Goal: Task Accomplishment & Management: Complete application form

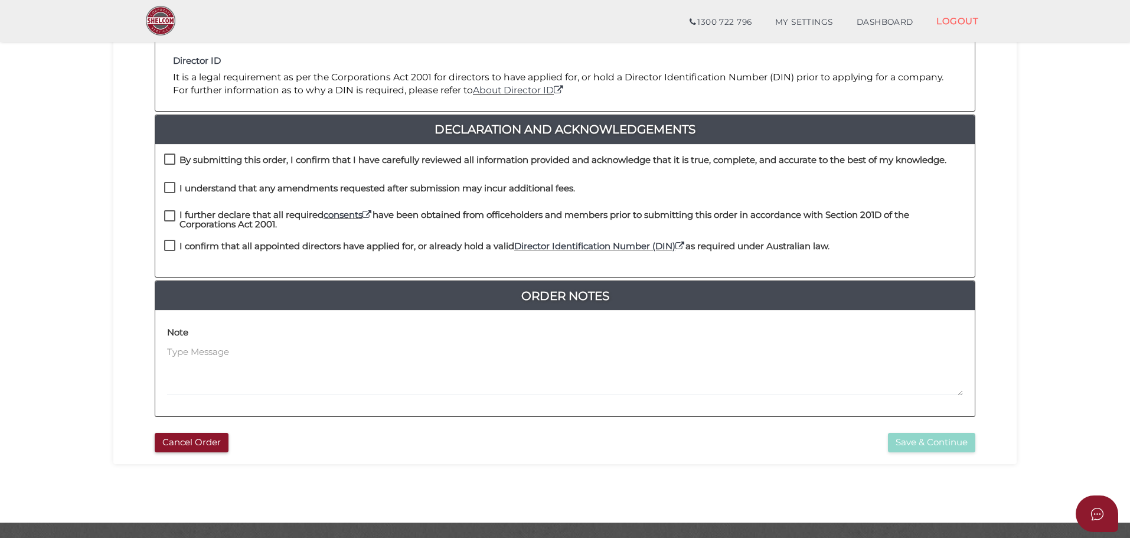
scroll to position [214, 0]
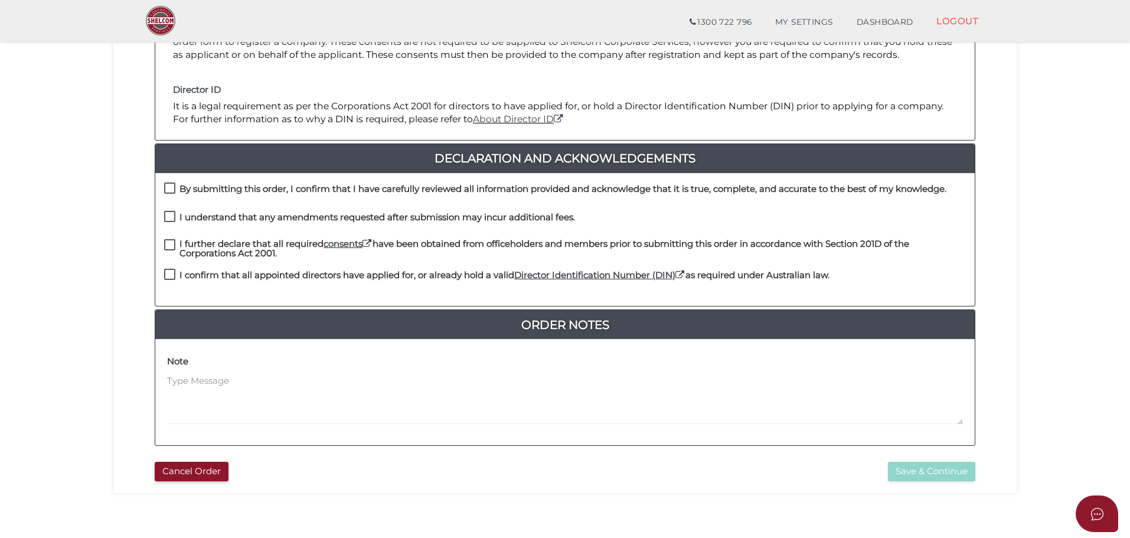
click at [169, 184] on label "By submitting this order, I confirm that I have carefully reviewed all informat…" at bounding box center [555, 191] width 782 height 15
checkbox input "true"
click at [171, 213] on label "I understand that any amendments requested after submission may incur additiona…" at bounding box center [369, 220] width 411 height 15
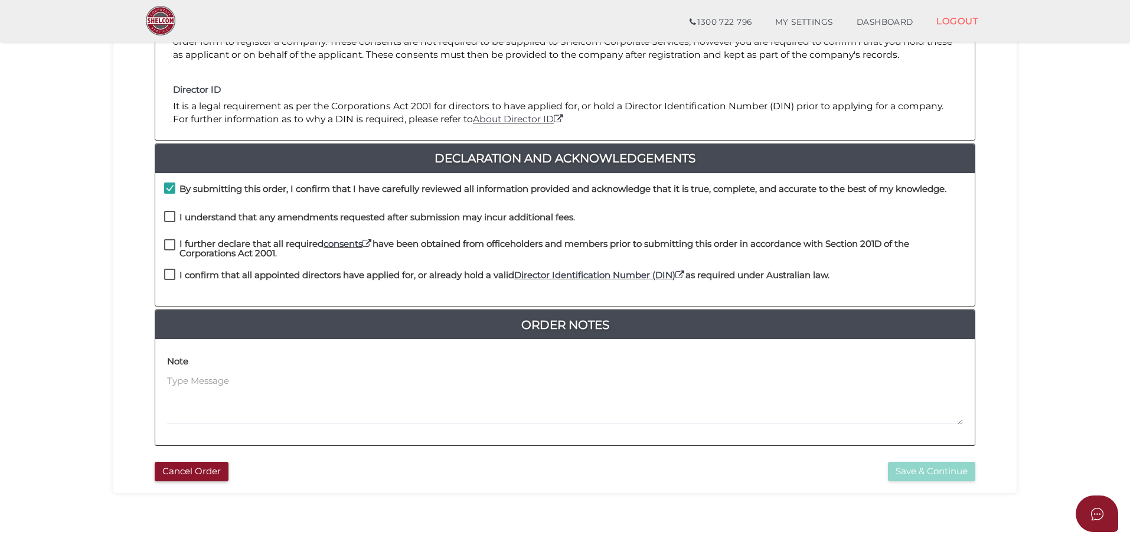
checkbox input "true"
click at [170, 247] on label "I further declare that all required consents have been obtained from officehold…" at bounding box center [565, 246] width 802 height 15
checkbox input "true"
click at [170, 275] on label "I confirm that all appointed directors have applied for, or already hold a vali…" at bounding box center [496, 277] width 665 height 15
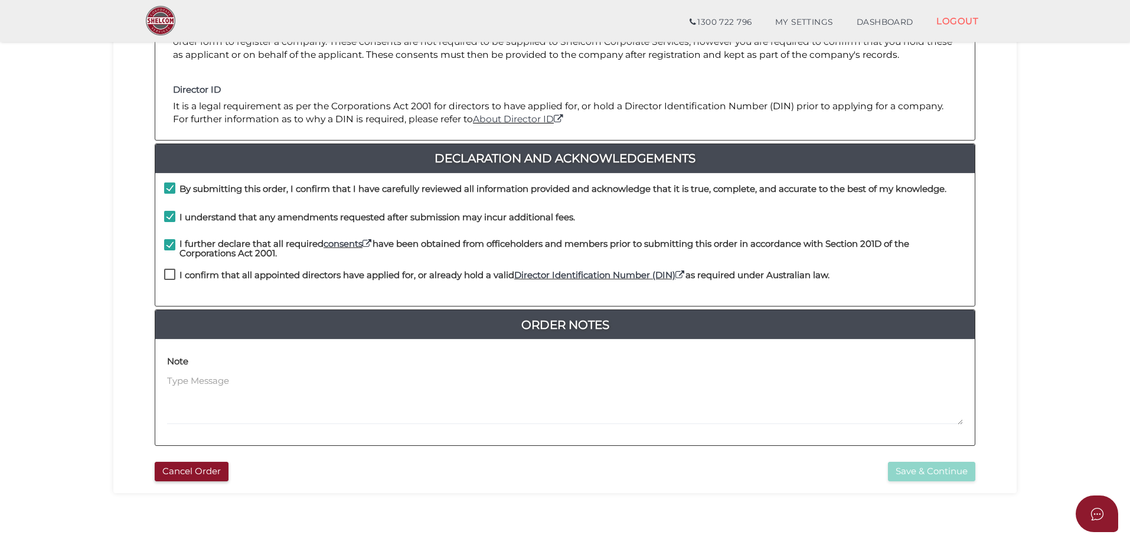
checkbox input "true"
click at [931, 473] on button "Save & Continue" at bounding box center [931, 471] width 87 height 19
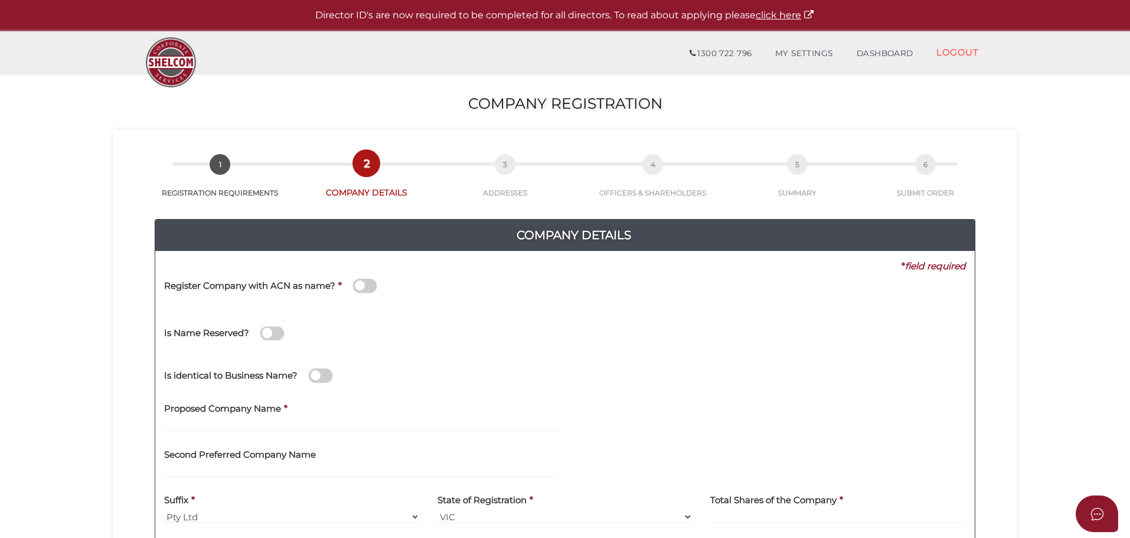
click at [370, 288] on span at bounding box center [365, 286] width 24 height 14
click at [0, 0] on input "checkbox" at bounding box center [0, 0] width 0 height 0
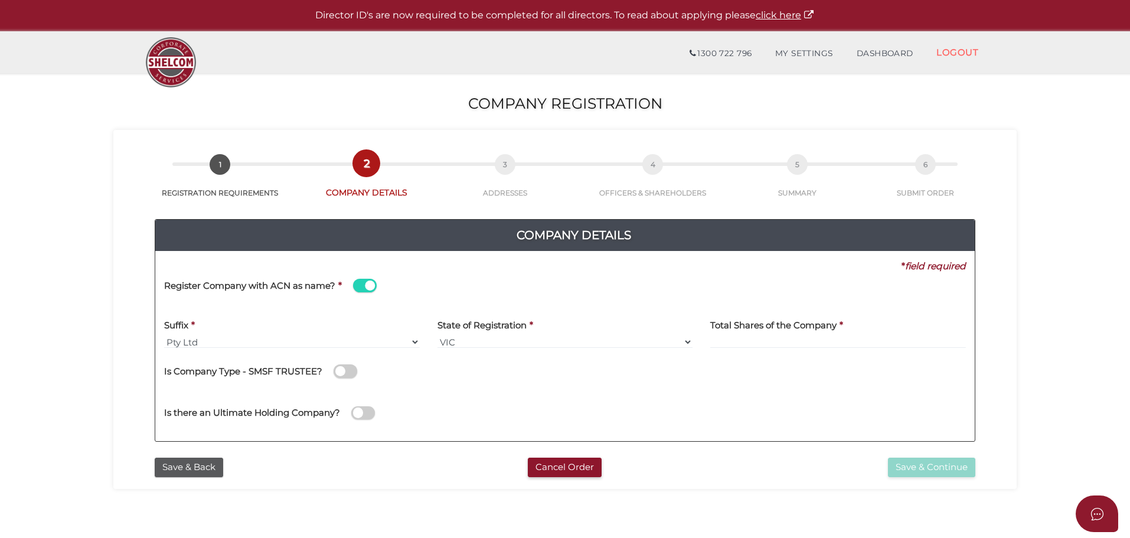
click at [356, 286] on span at bounding box center [365, 286] width 24 height 14
click at [0, 0] on input "checkbox" at bounding box center [0, 0] width 0 height 0
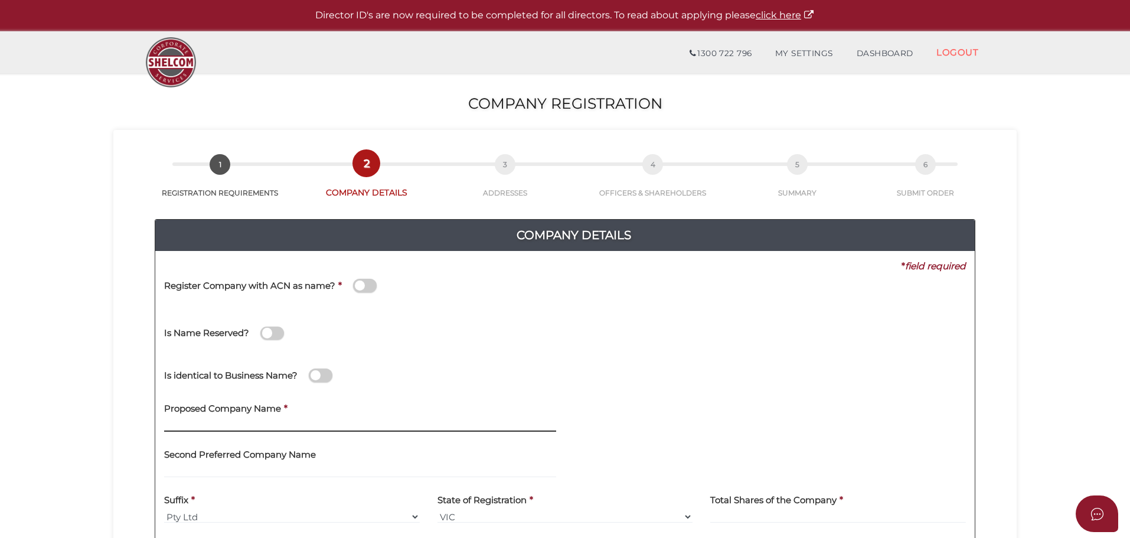
click at [286, 425] on input "text" at bounding box center [360, 425] width 392 height 13
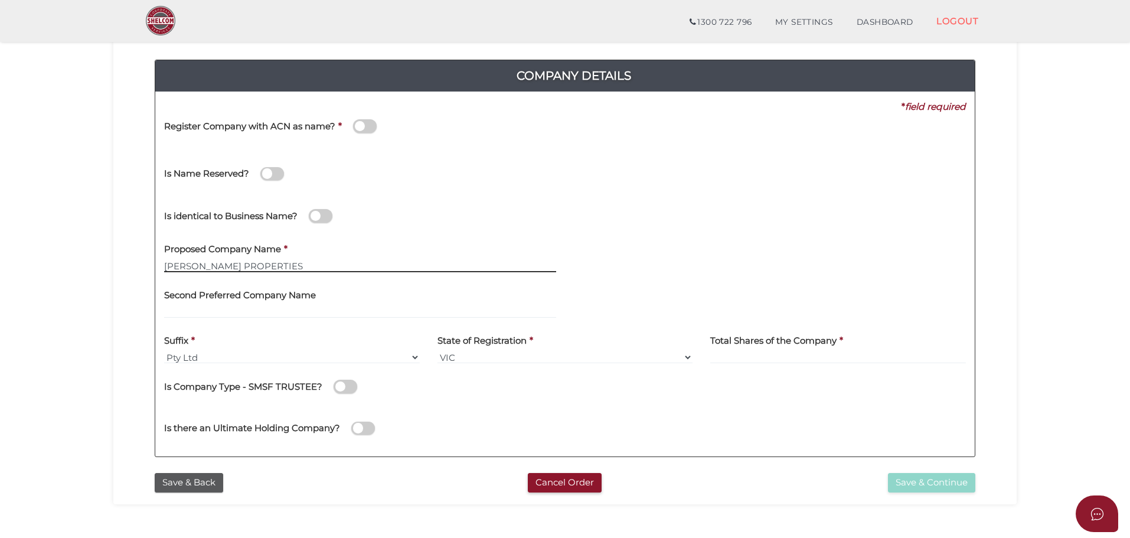
scroll to position [118, 0]
type input "PS THIND PROPERTIES"
click at [750, 355] on input at bounding box center [838, 356] width 256 height 13
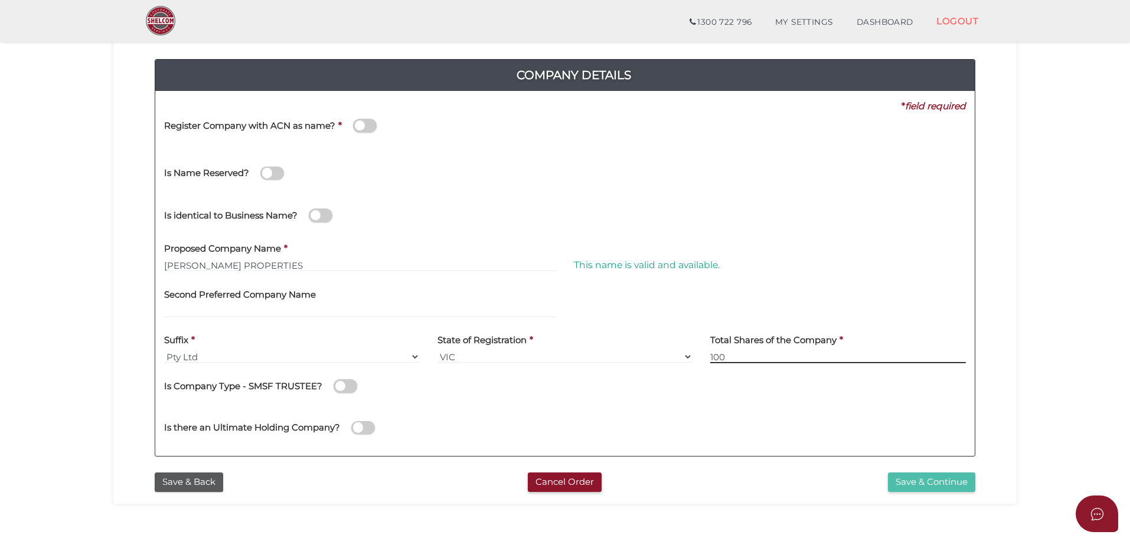
type input "100"
click at [950, 481] on button "Save & Continue" at bounding box center [931, 481] width 87 height 19
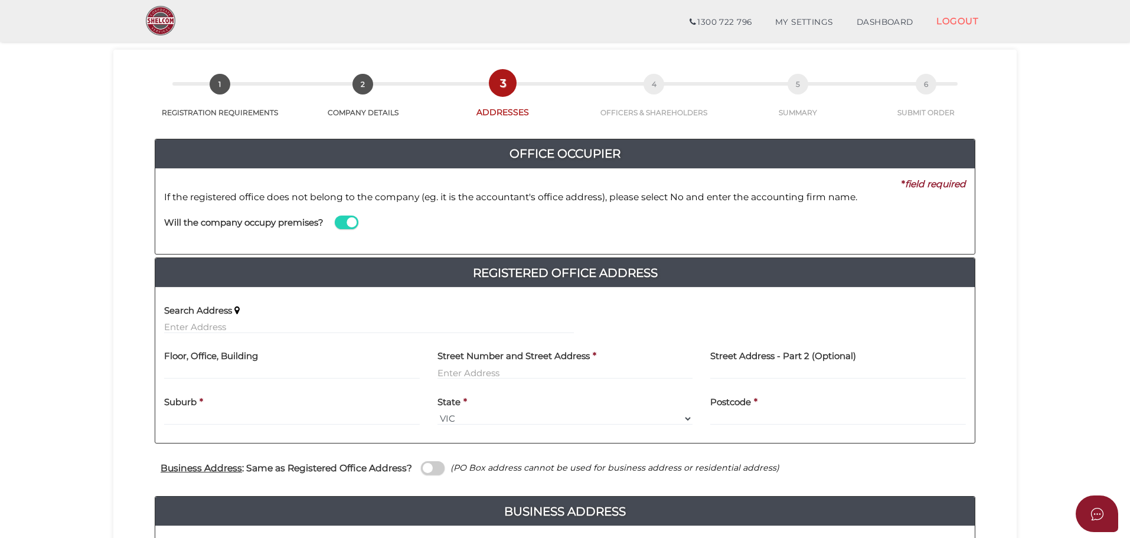
scroll to position [59, 0]
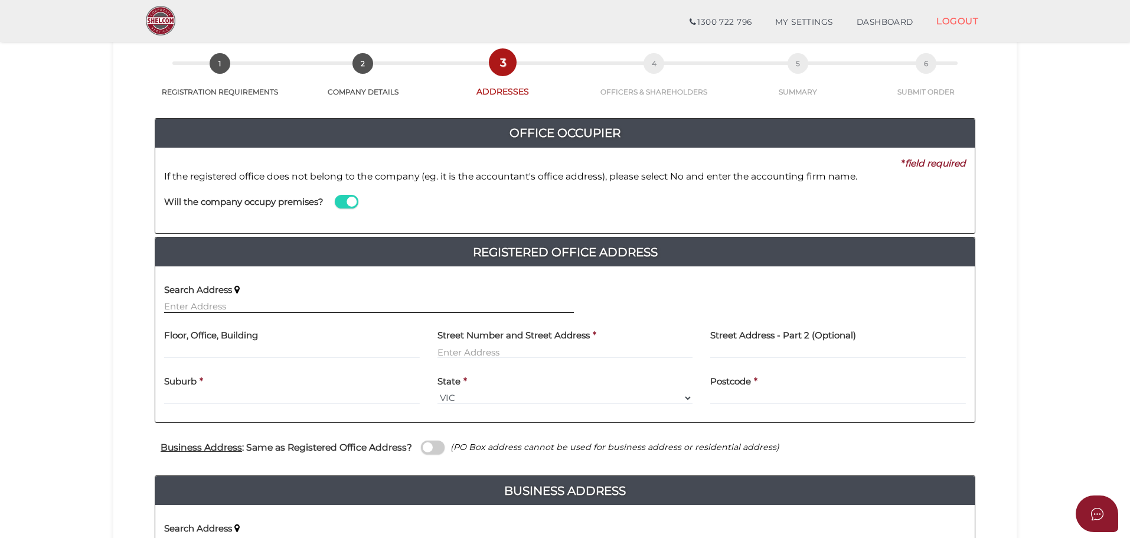
click at [200, 307] on input "text" at bounding box center [369, 306] width 410 height 13
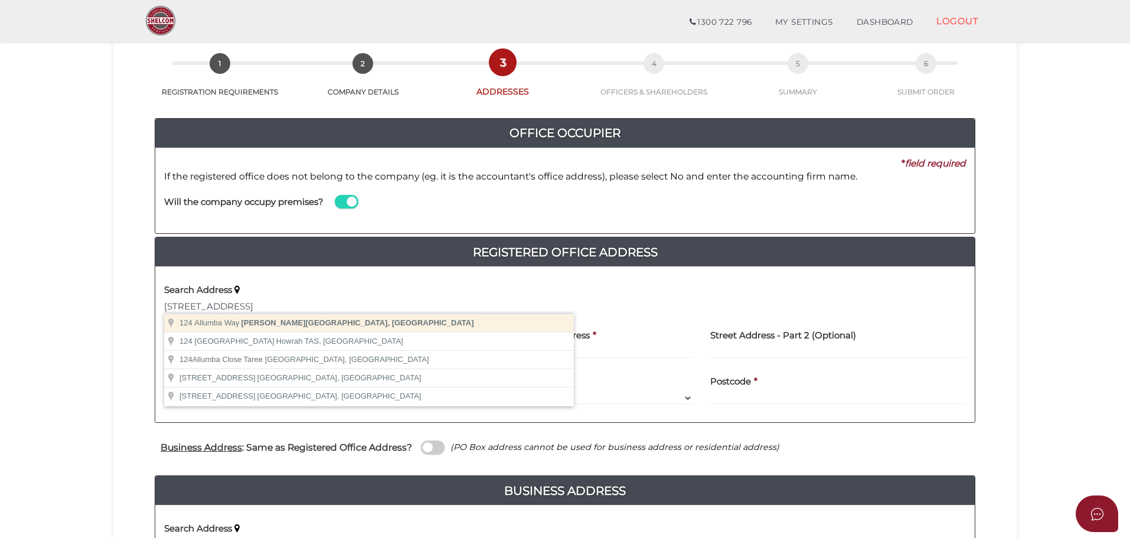
type input "[STREET_ADDRESS][PERSON_NAME]"
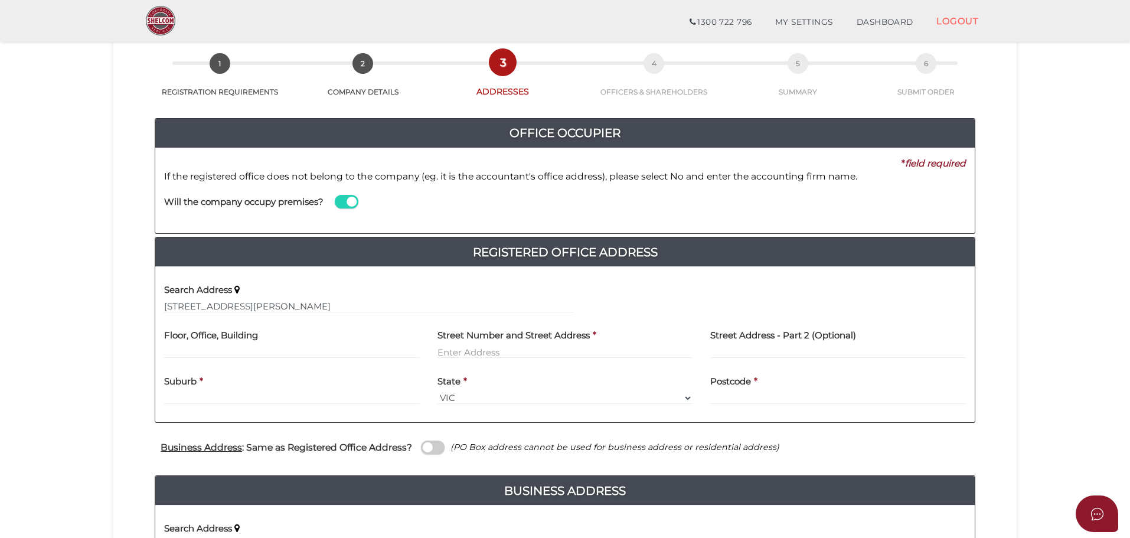
type input "[STREET_ADDRESS]"
type input "[PERSON_NAME]"
select select "VIC"
type input "3750"
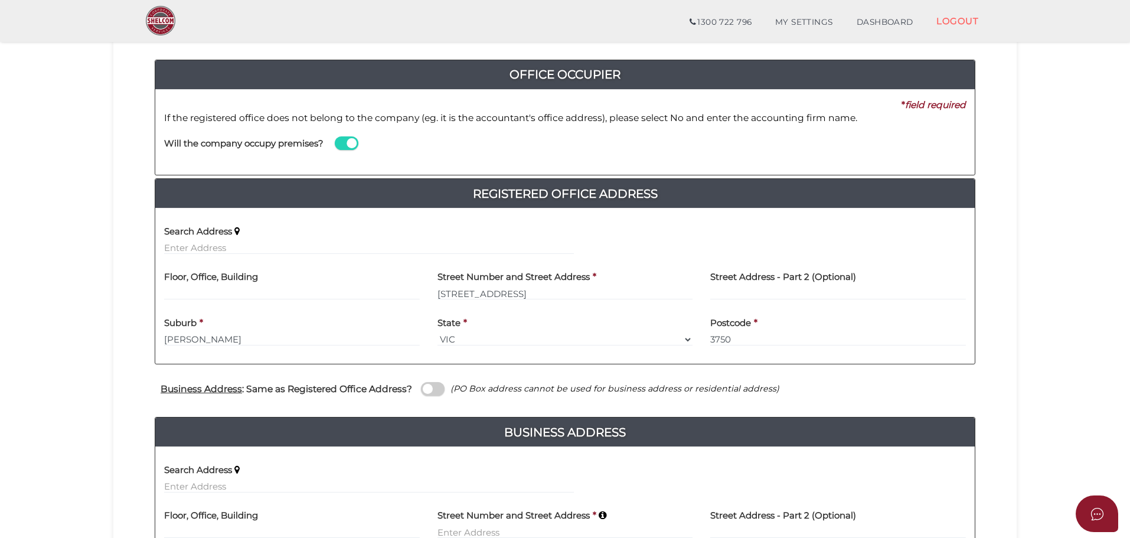
scroll to position [118, 0]
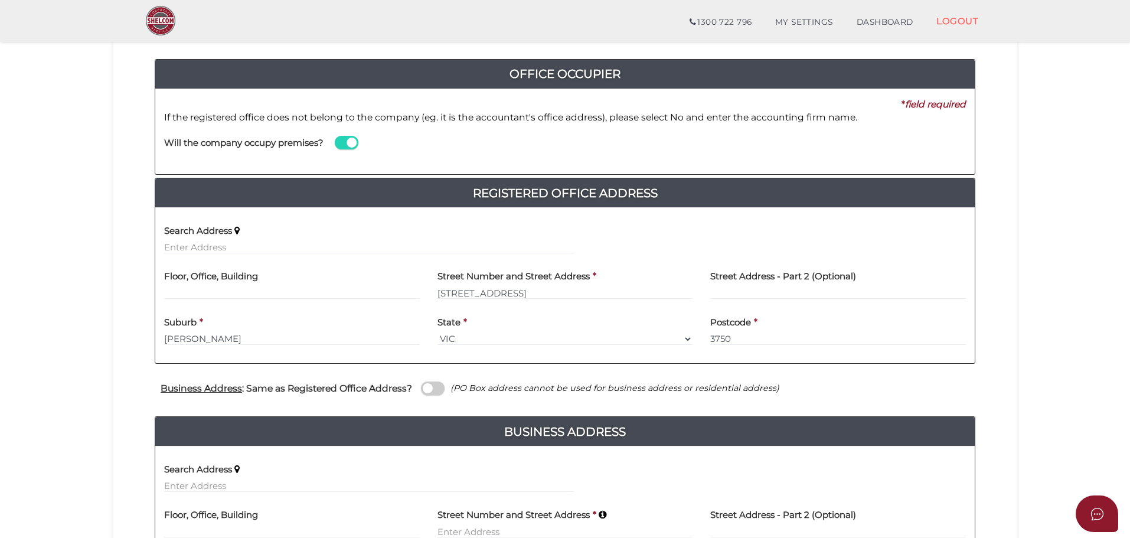
click at [436, 388] on span at bounding box center [433, 388] width 24 height 14
click at [0, 0] on input "checkbox" at bounding box center [0, 0] width 0 height 0
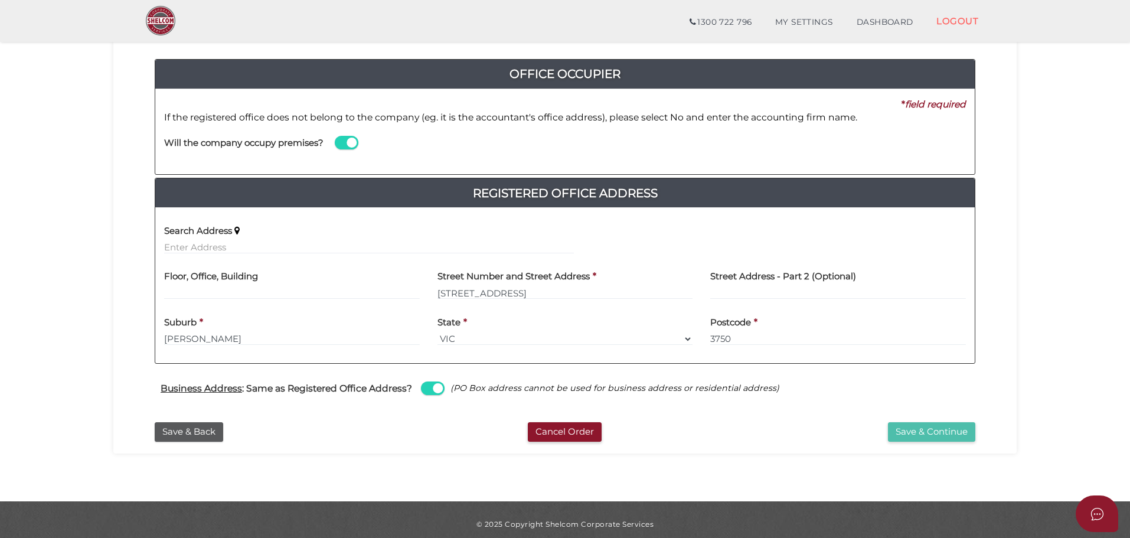
click at [958, 432] on button "Save & Continue" at bounding box center [931, 431] width 87 height 19
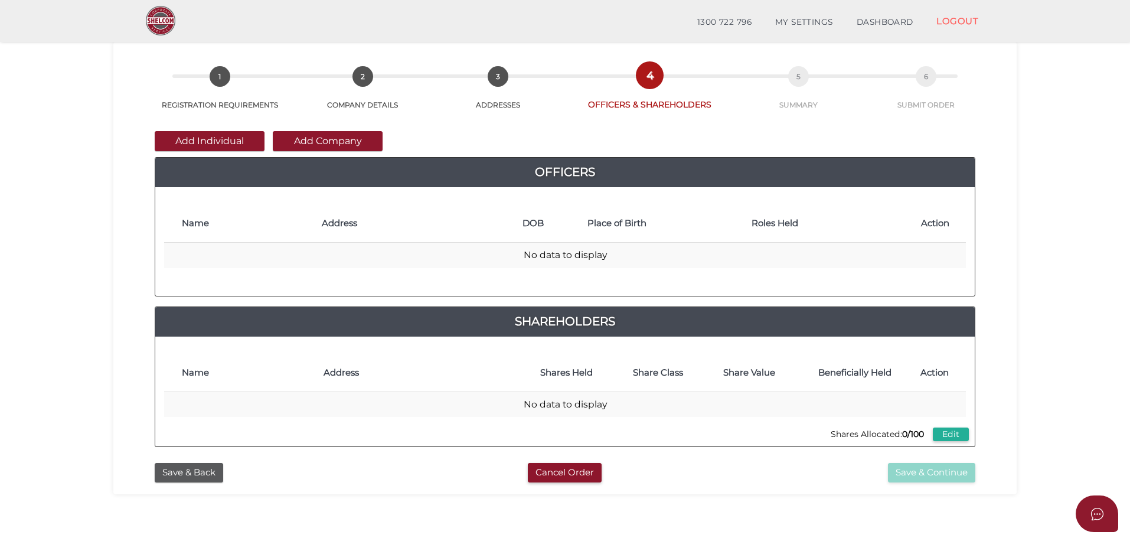
scroll to position [59, 0]
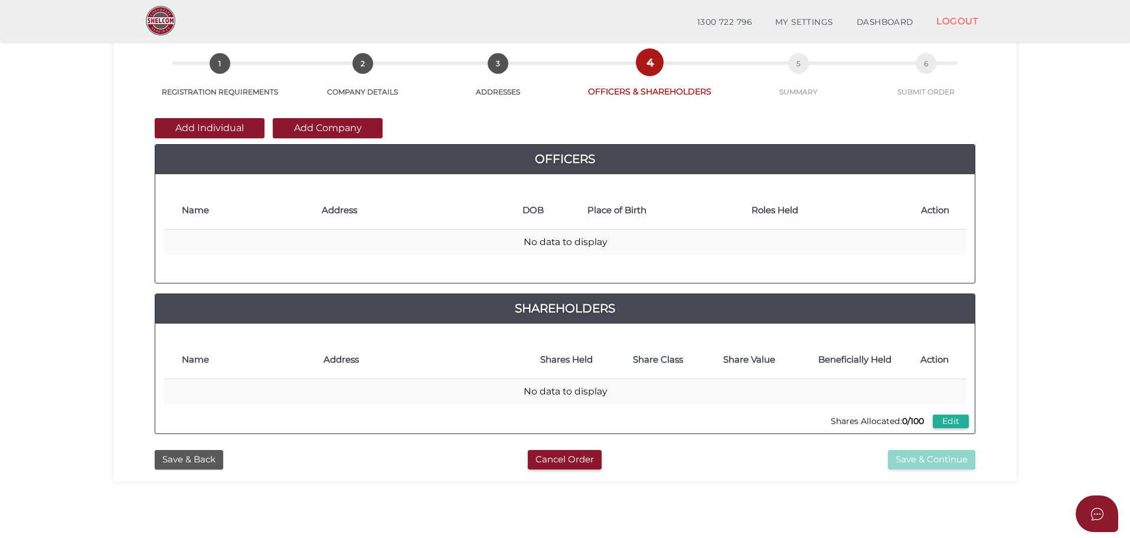
click at [232, 127] on button "Add Individual" at bounding box center [210, 128] width 110 height 20
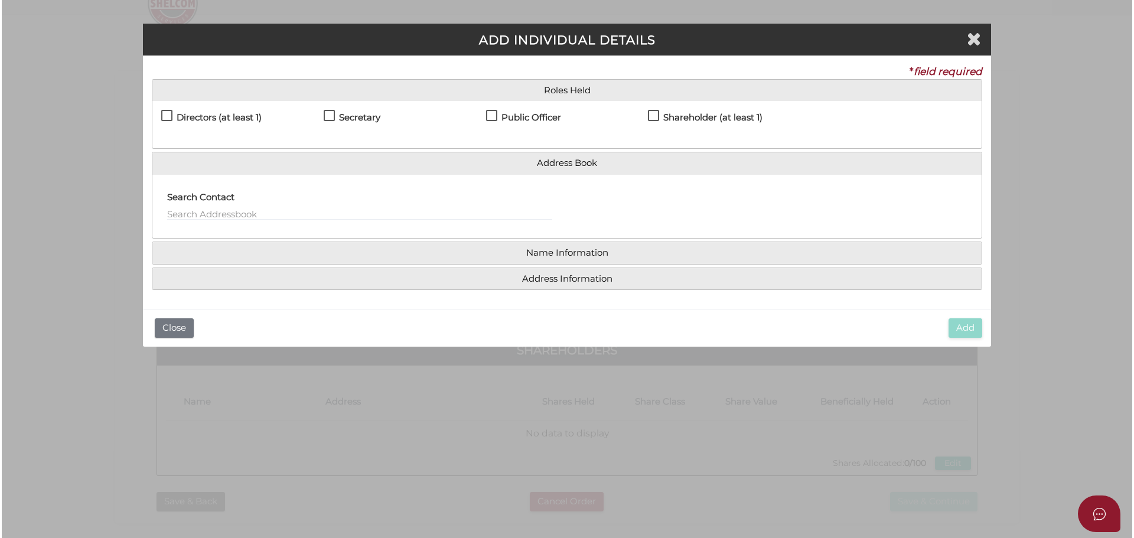
scroll to position [0, 0]
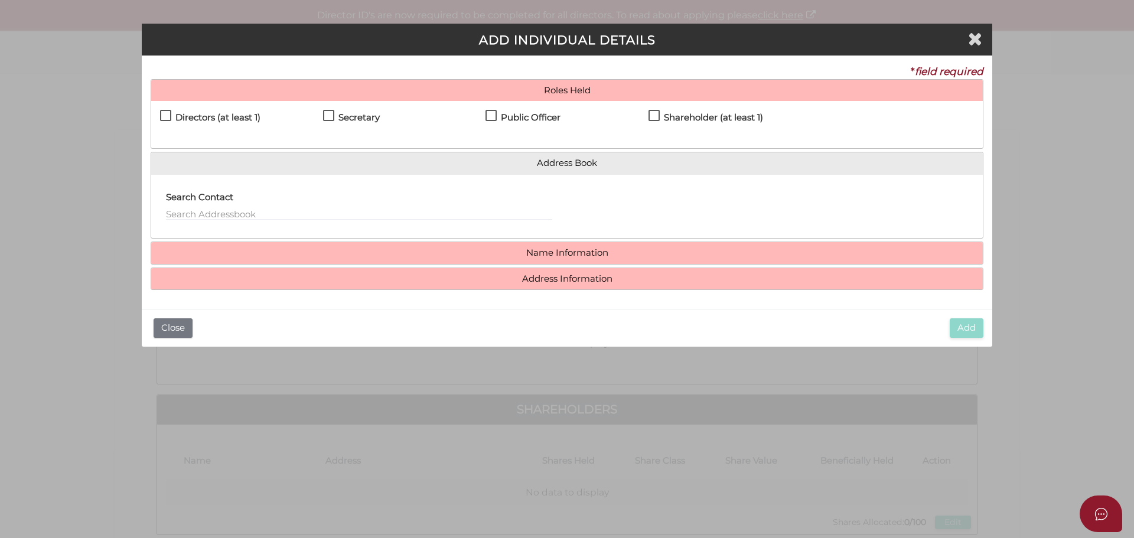
click at [164, 117] on label "Directors (at least 1)" at bounding box center [210, 120] width 100 height 15
checkbox input "true"
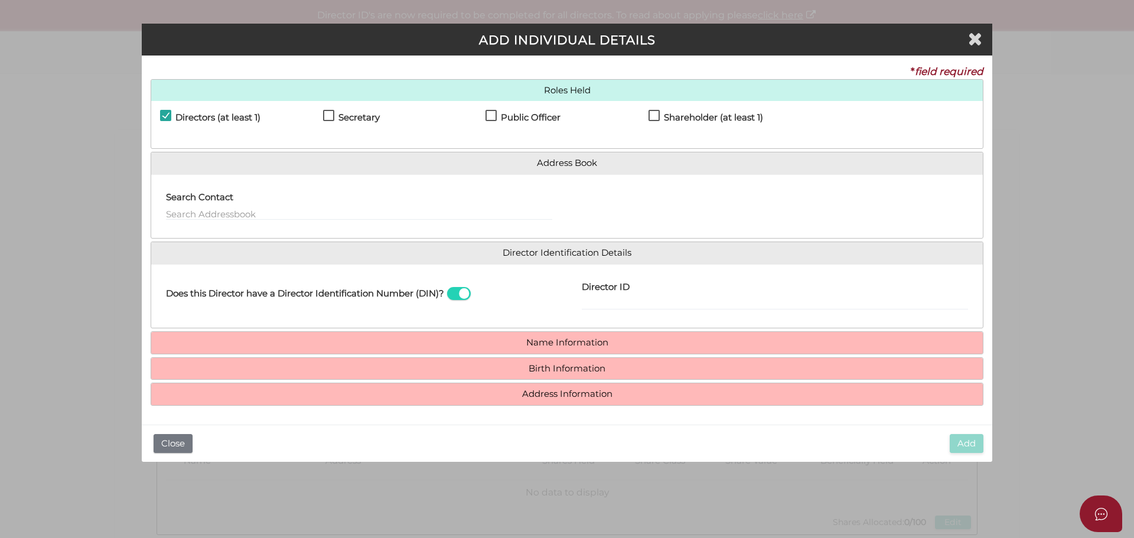
click at [326, 114] on label "Secretary" at bounding box center [351, 120] width 57 height 15
checkbox input "true"
click at [487, 113] on label "Public Officer" at bounding box center [522, 120] width 75 height 15
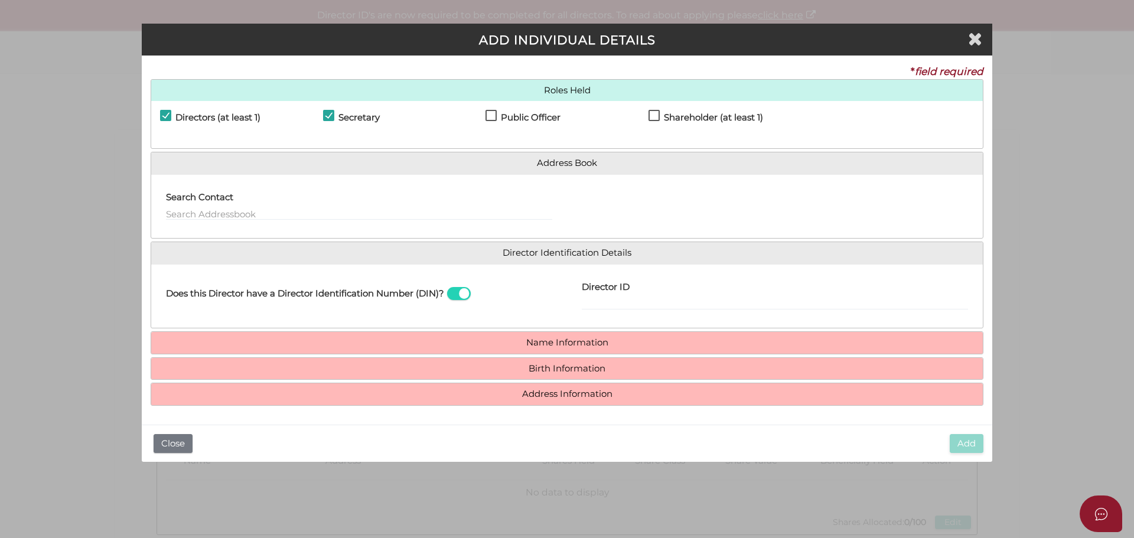
checkbox input "true"
click at [657, 113] on label "Shareholder (at least 1)" at bounding box center [705, 120] width 115 height 15
checkbox input "true"
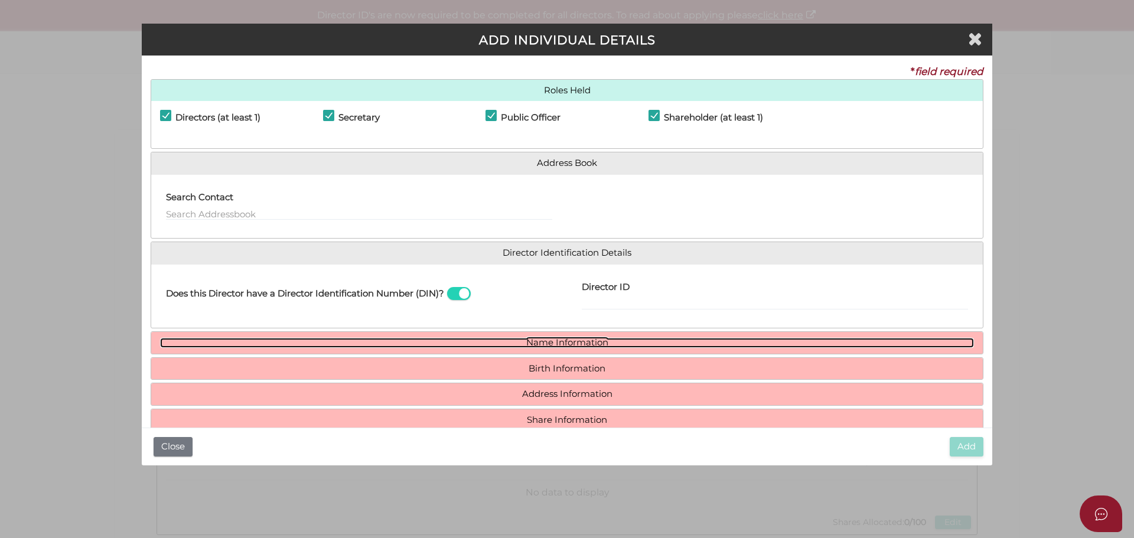
click at [474, 338] on link "Name Information" at bounding box center [567, 343] width 814 height 10
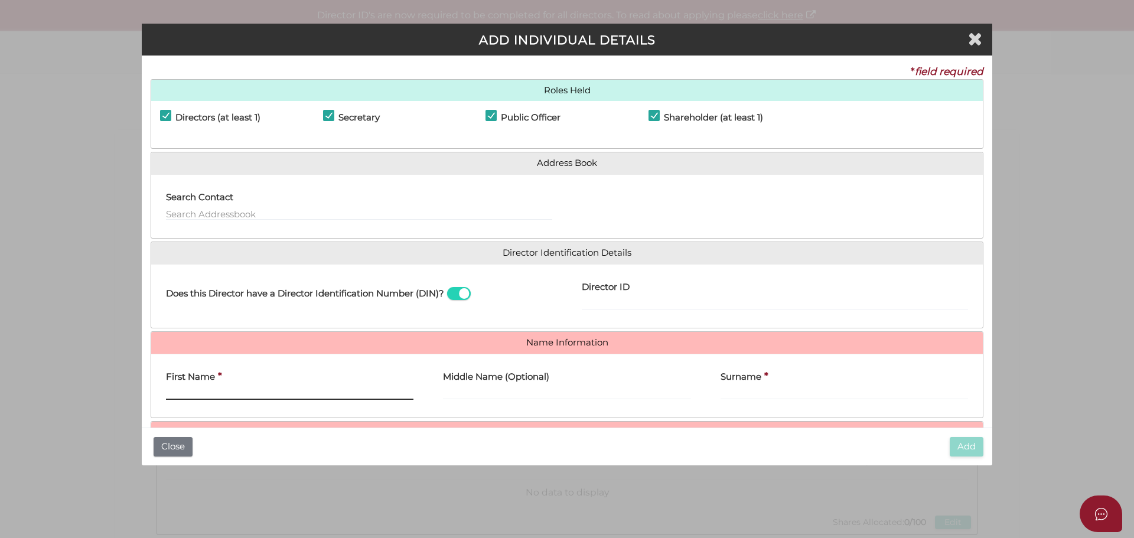
click at [193, 396] on input "First Name" at bounding box center [289, 393] width 247 height 13
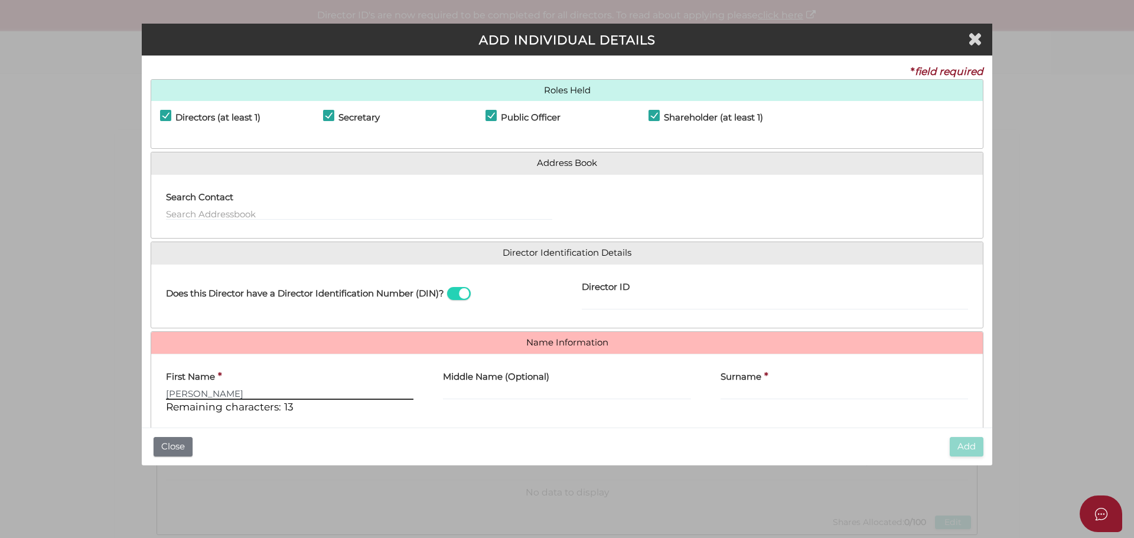
type input "[PERSON_NAME]"
click at [766, 392] on input "Surname" at bounding box center [843, 393] width 247 height 13
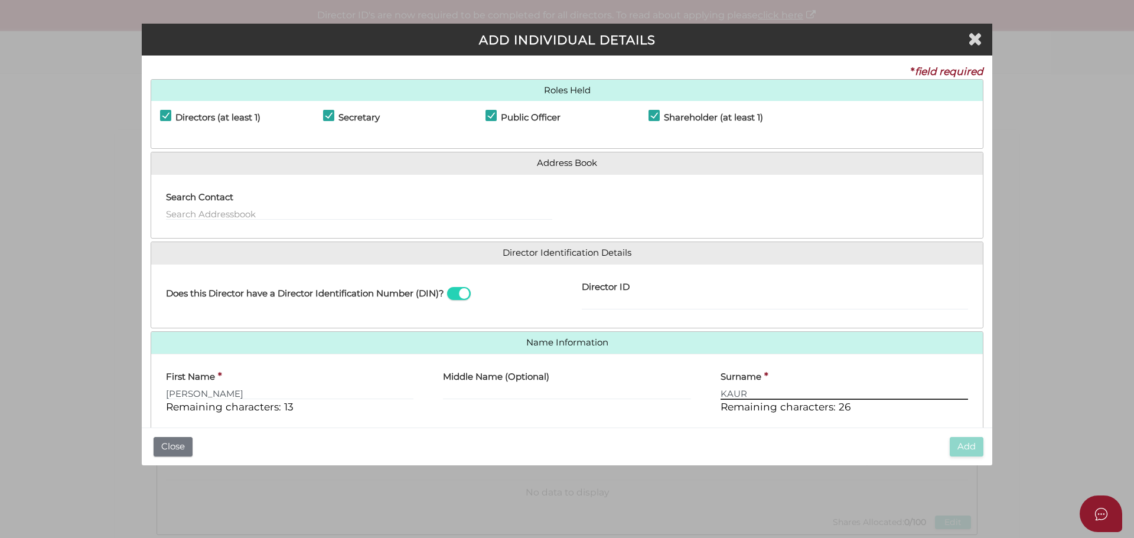
type input "KAUR"
click at [631, 305] on input "Director ID" at bounding box center [775, 303] width 386 height 13
paste input "036 82355 46667"
click at [598, 303] on input "036 82355 46667" at bounding box center [775, 303] width 386 height 13
click at [623, 300] on input "03682355 46667" at bounding box center [775, 303] width 386 height 13
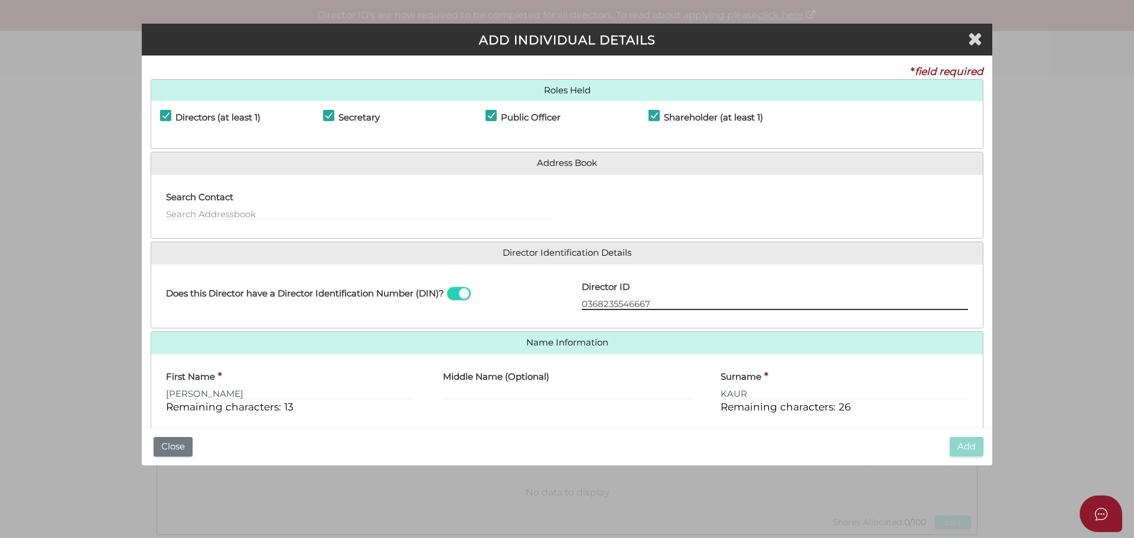
click at [666, 302] on input "0368235546667" at bounding box center [775, 303] width 386 height 13
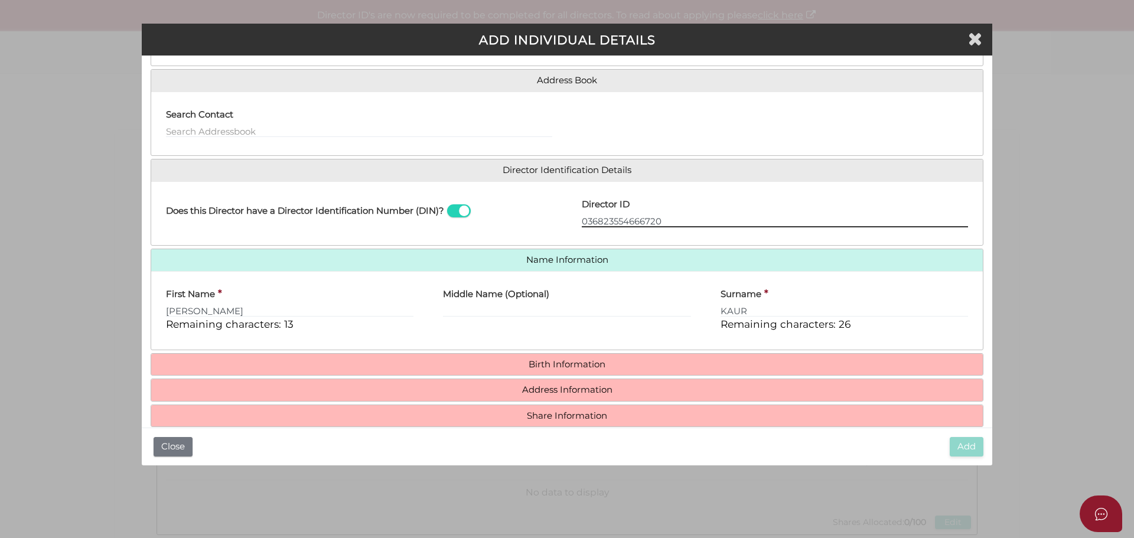
scroll to position [101, 0]
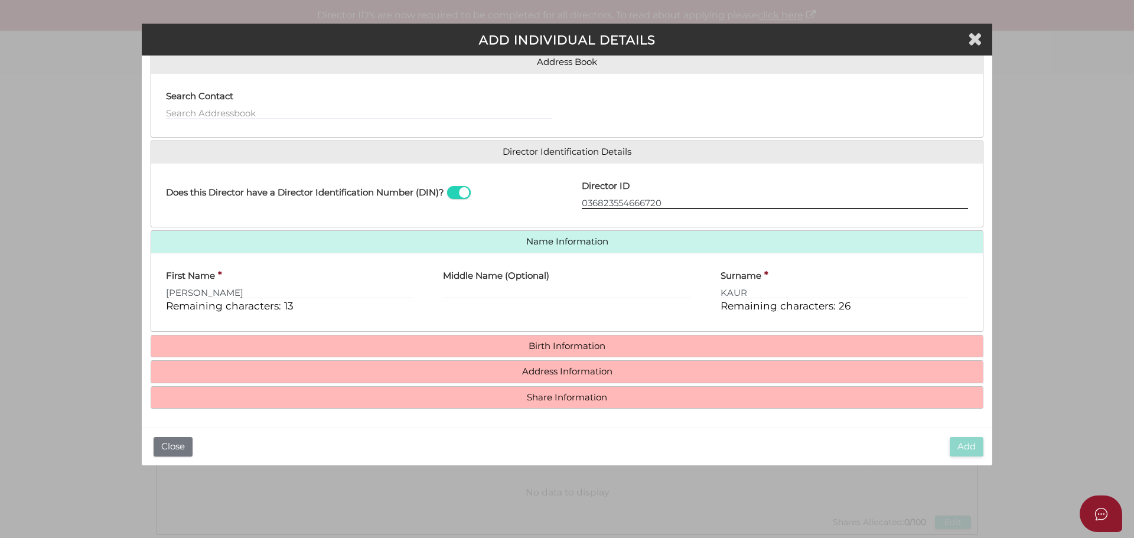
type input "036823554666720"
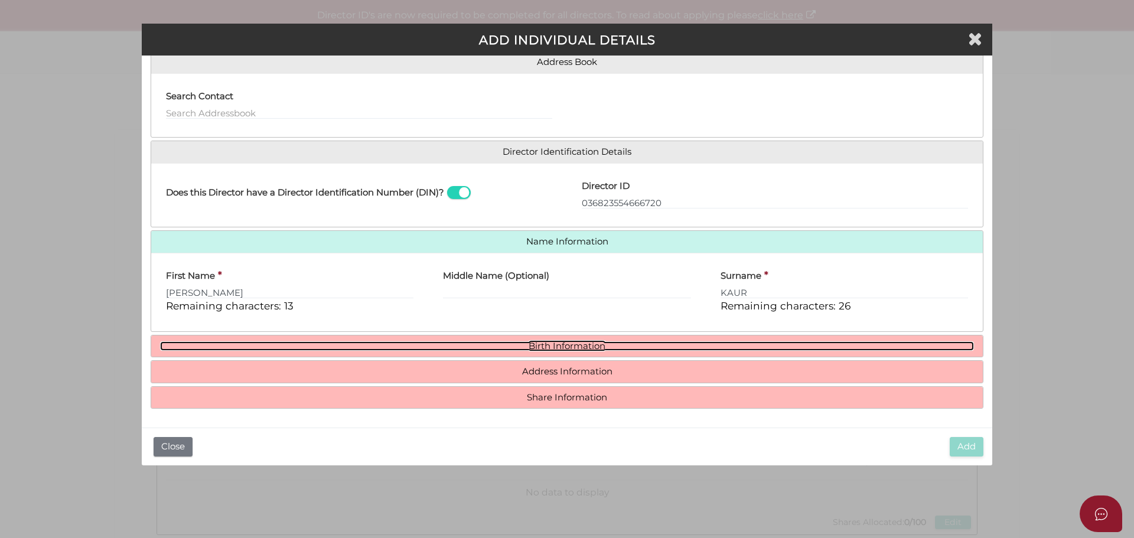
click at [578, 348] on link "Birth Information" at bounding box center [567, 346] width 814 height 10
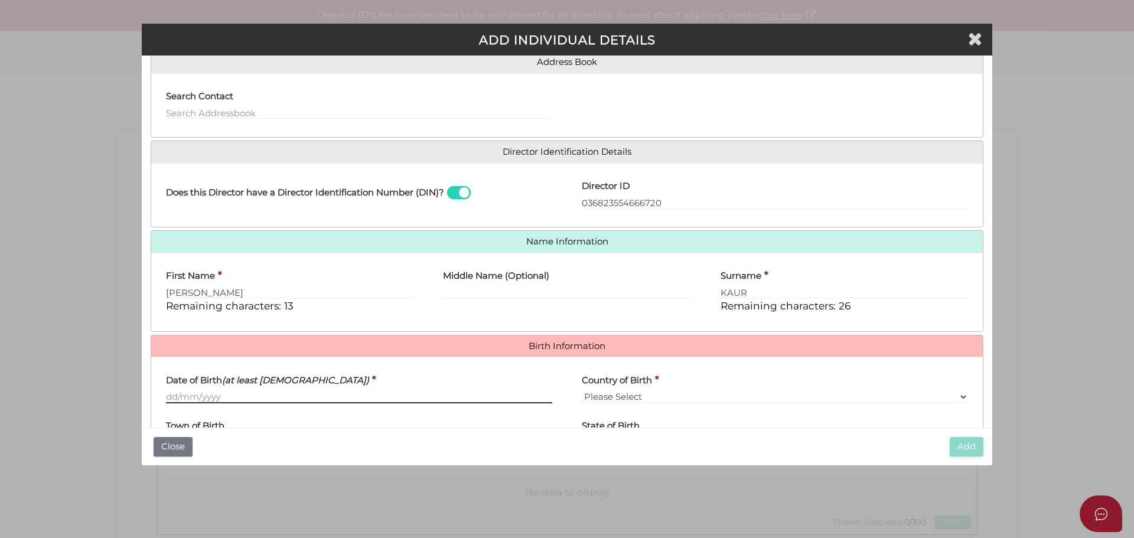
click at [197, 398] on input "Date of Birth (at least 18 years old)" at bounding box center [359, 396] width 386 height 13
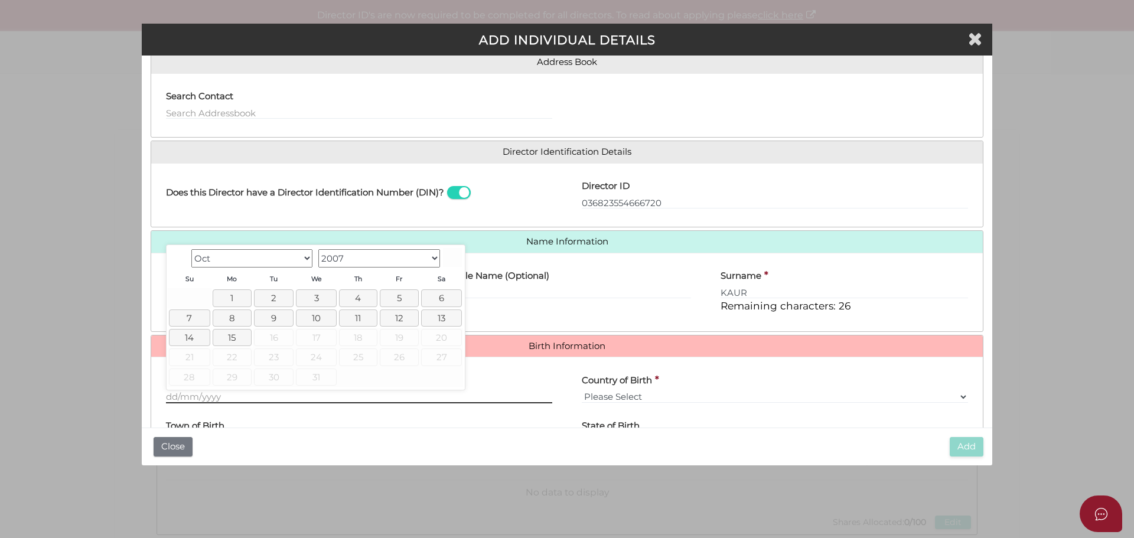
paste input "17/19/9"
click at [219, 396] on input "17/19/9" at bounding box center [359, 396] width 386 height 13
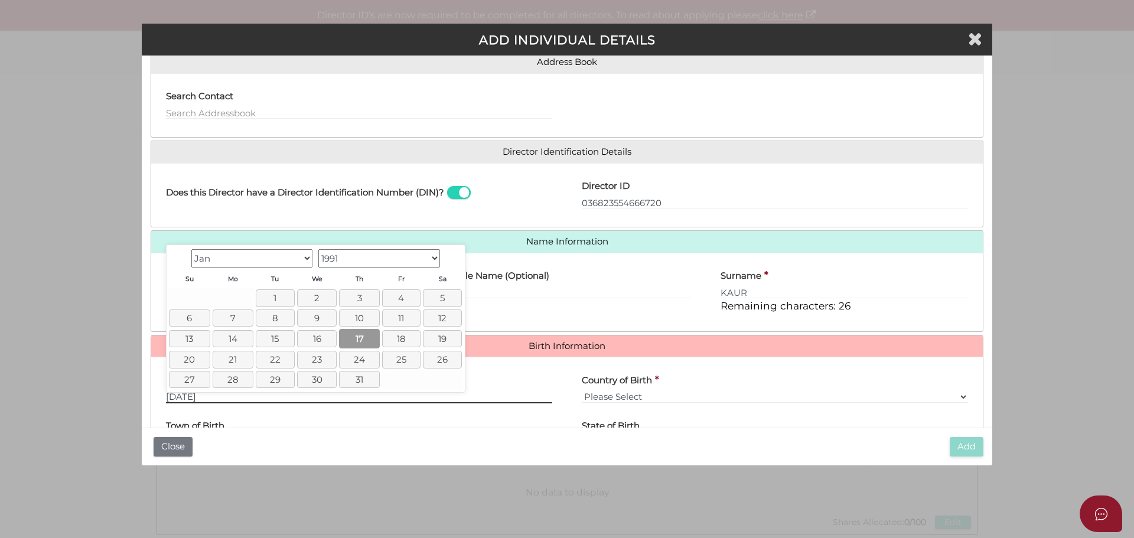
type input "17/01/1991"
click at [354, 338] on link "17" at bounding box center [359, 338] width 41 height 19
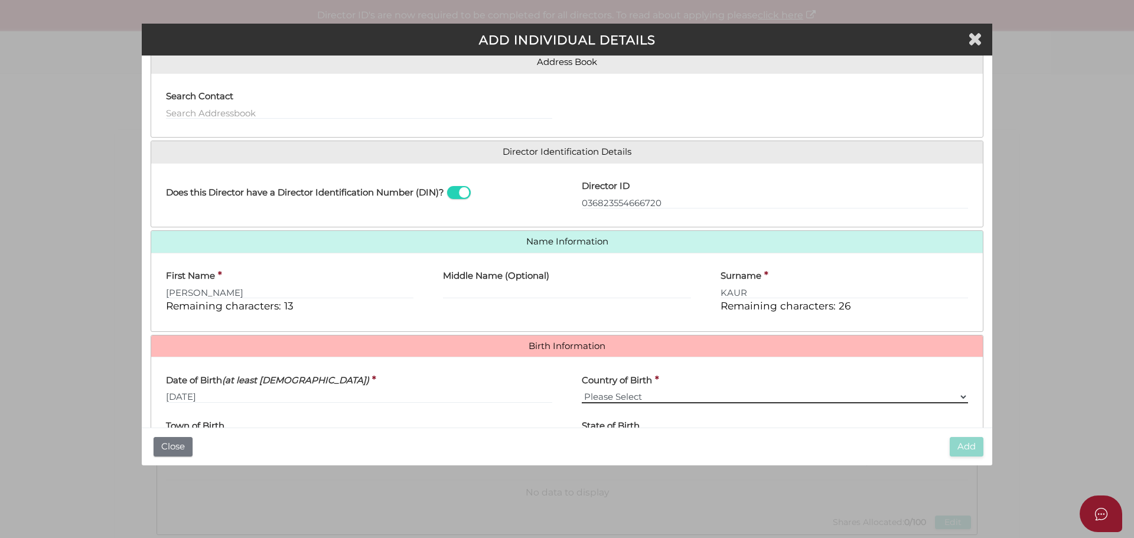
click at [622, 394] on select "Please Select v Australia Afghanistan Albania Algeria American Samoa Andorra An…" at bounding box center [775, 396] width 386 height 13
select select "[GEOGRAPHIC_DATA]"
click at [582, 390] on select "Please Select v Australia Afghanistan Albania Algeria American Samoa Andorra An…" at bounding box center [775, 396] width 386 height 13
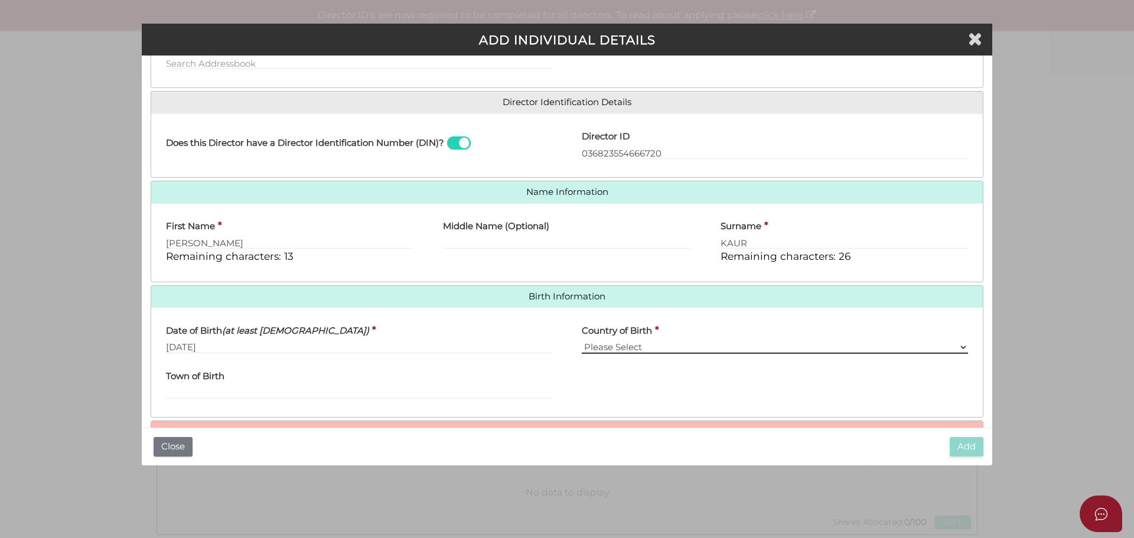
scroll to position [211, 0]
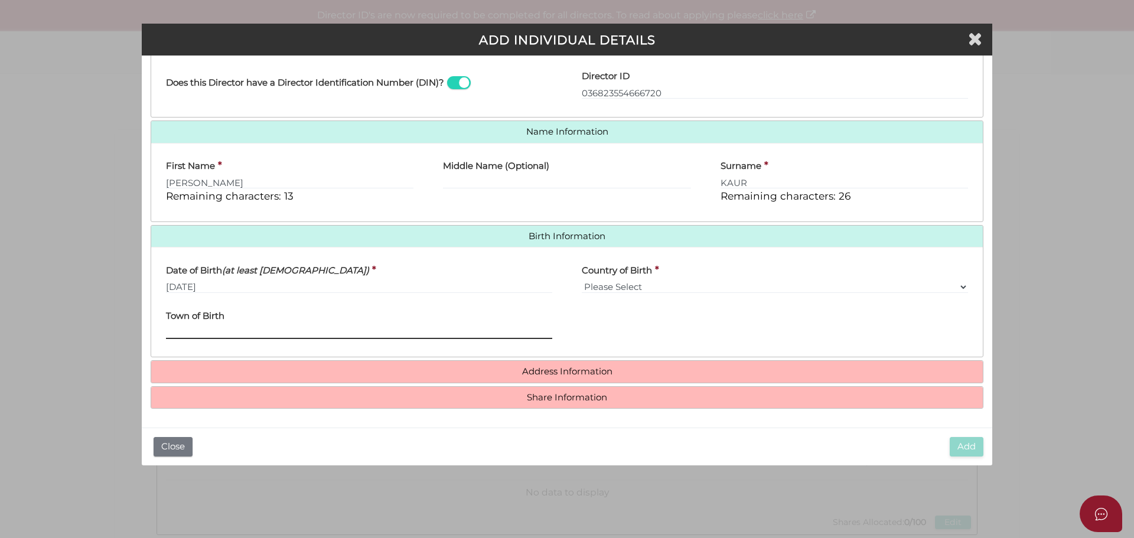
click at [188, 329] on input "Town of Birth" at bounding box center [359, 332] width 386 height 13
type input "ZIRA"
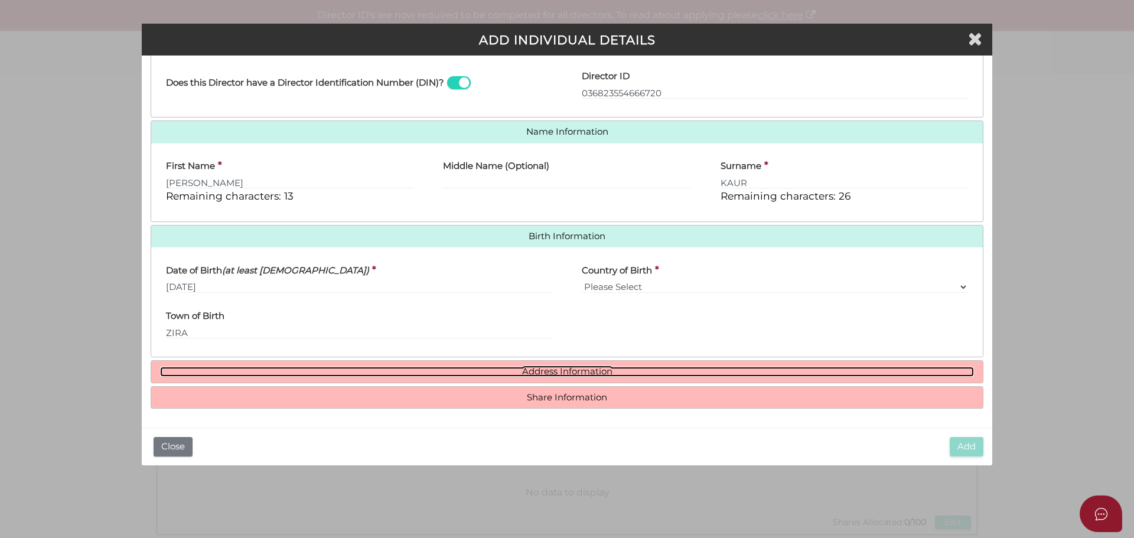
click at [397, 369] on link "Address Information" at bounding box center [567, 372] width 814 height 10
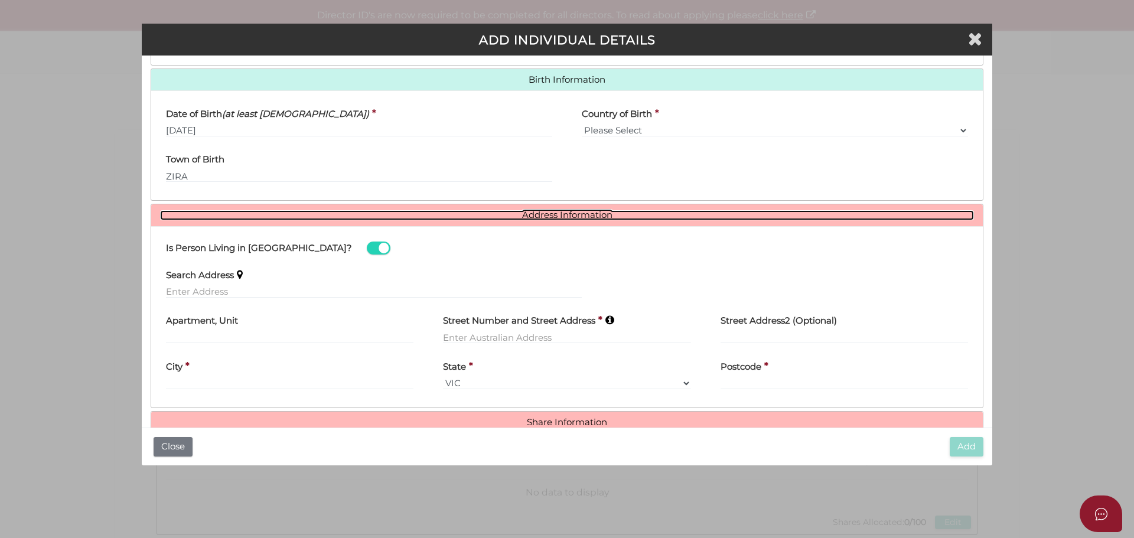
scroll to position [388, 0]
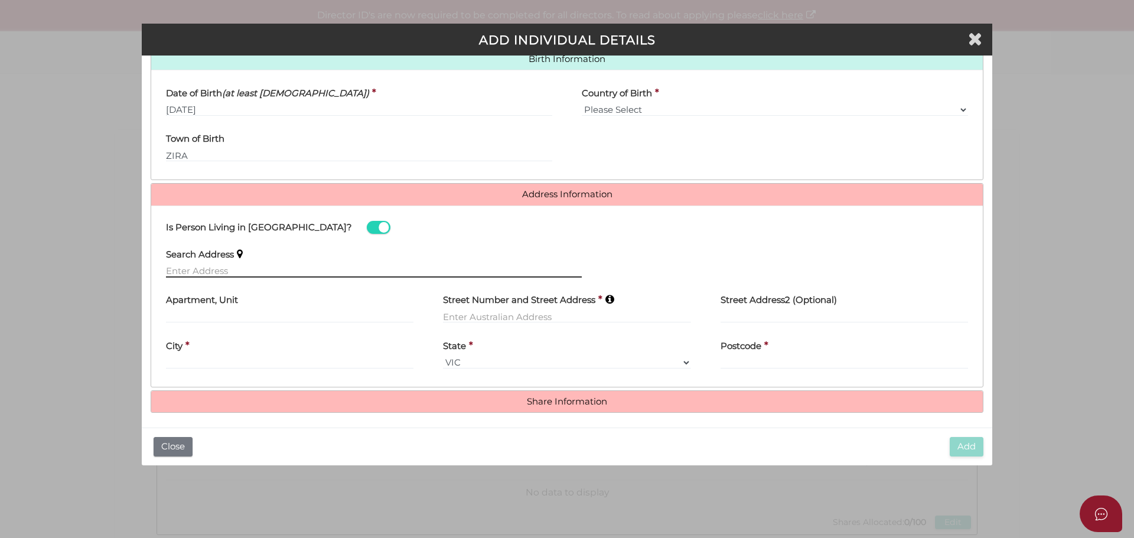
click at [179, 273] on input "text" at bounding box center [374, 271] width 416 height 13
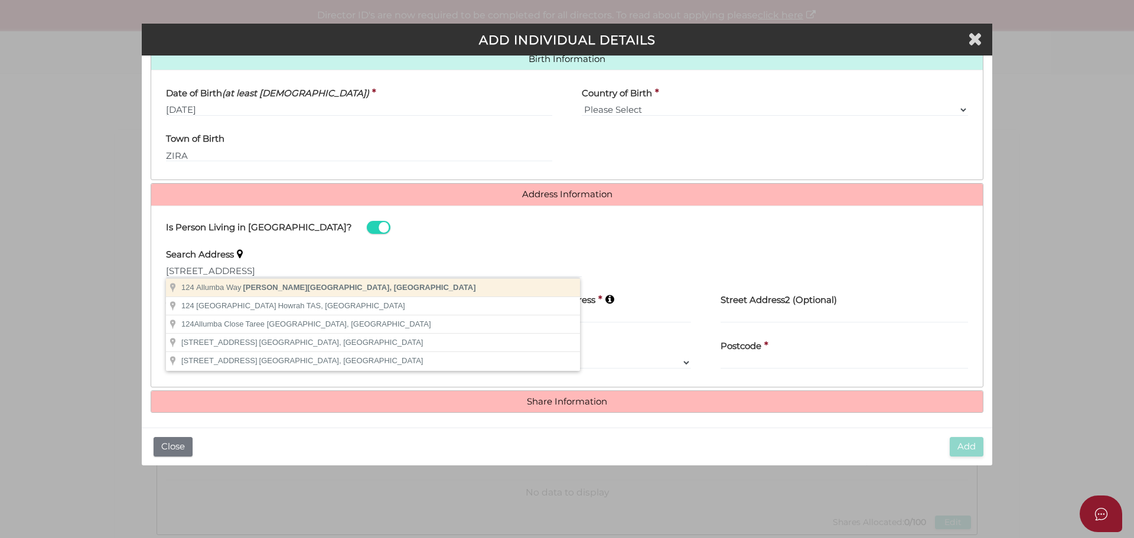
type input "124 Allumba Way, Wollert VIC, Australia"
type input "124 Allumba Way"
type input "Wollert"
select select "VIC"
type input "3750"
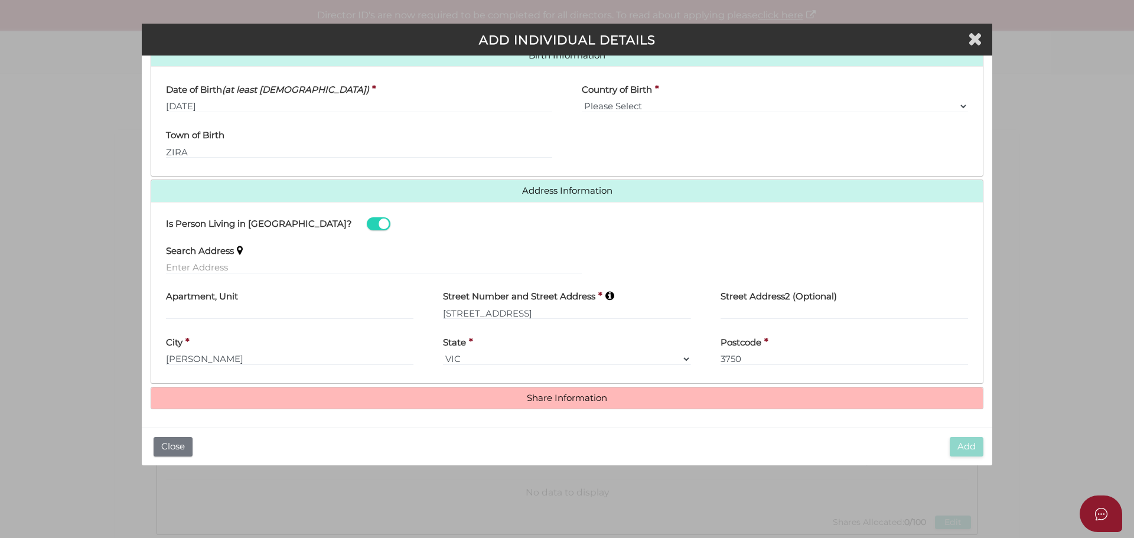
scroll to position [392, 0]
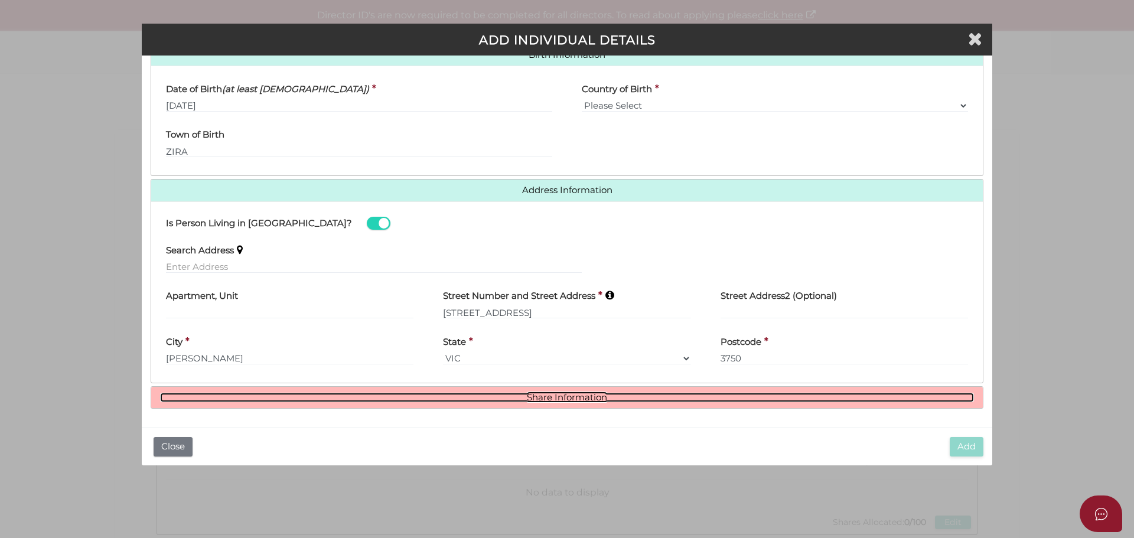
click at [419, 393] on link "Share Information" at bounding box center [567, 398] width 814 height 10
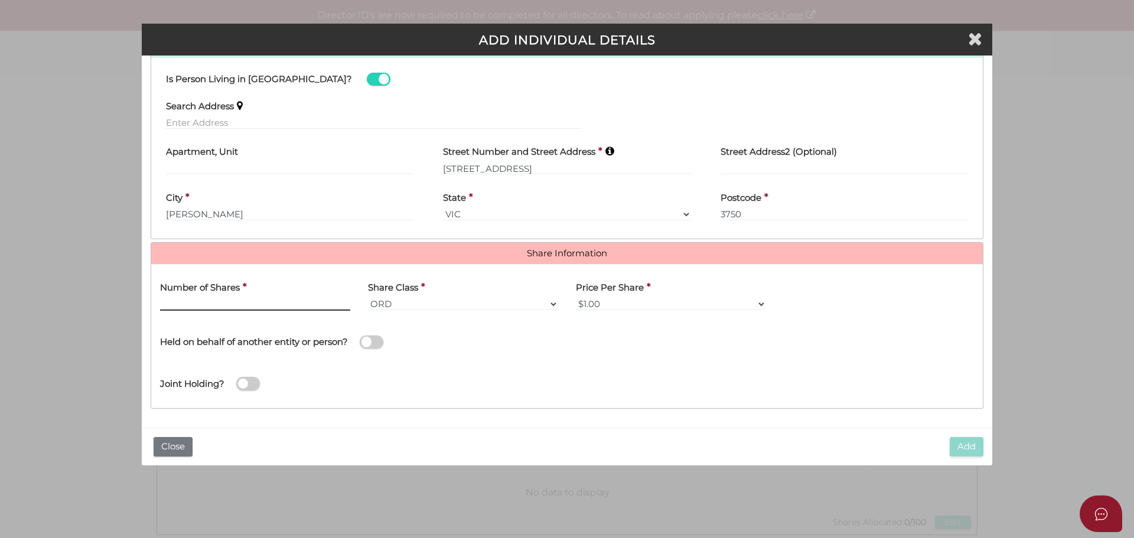
click at [237, 301] on input "text" at bounding box center [255, 304] width 190 height 13
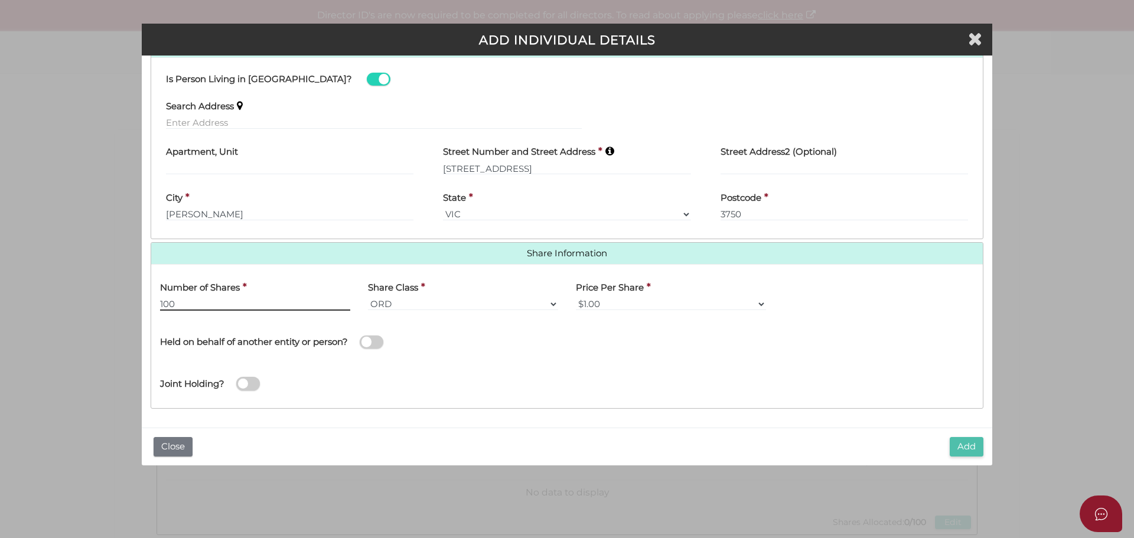
type input "100"
click at [958, 445] on button "Add" at bounding box center [966, 446] width 34 height 19
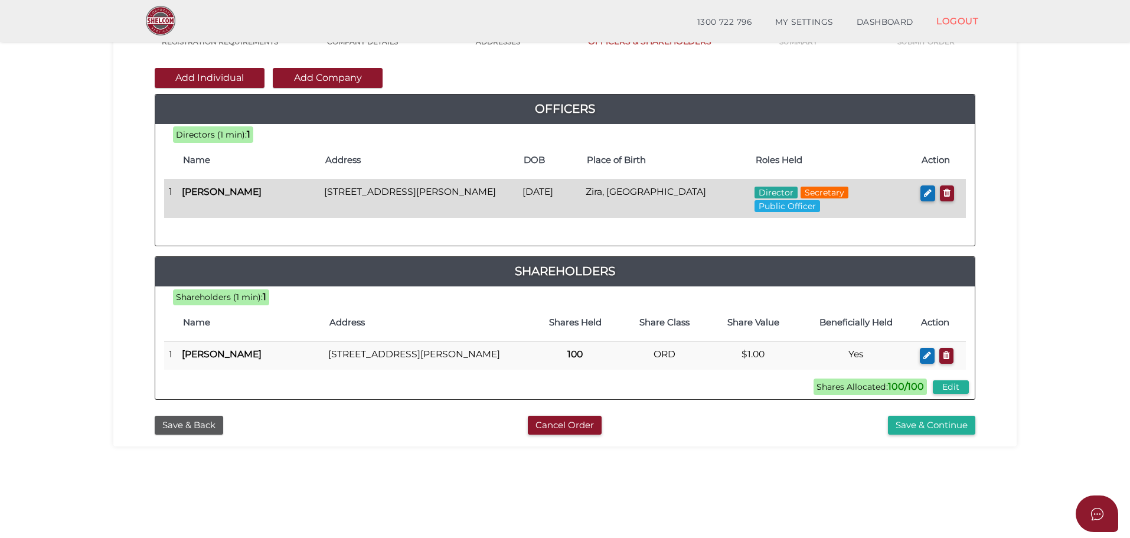
scroll to position [118, 0]
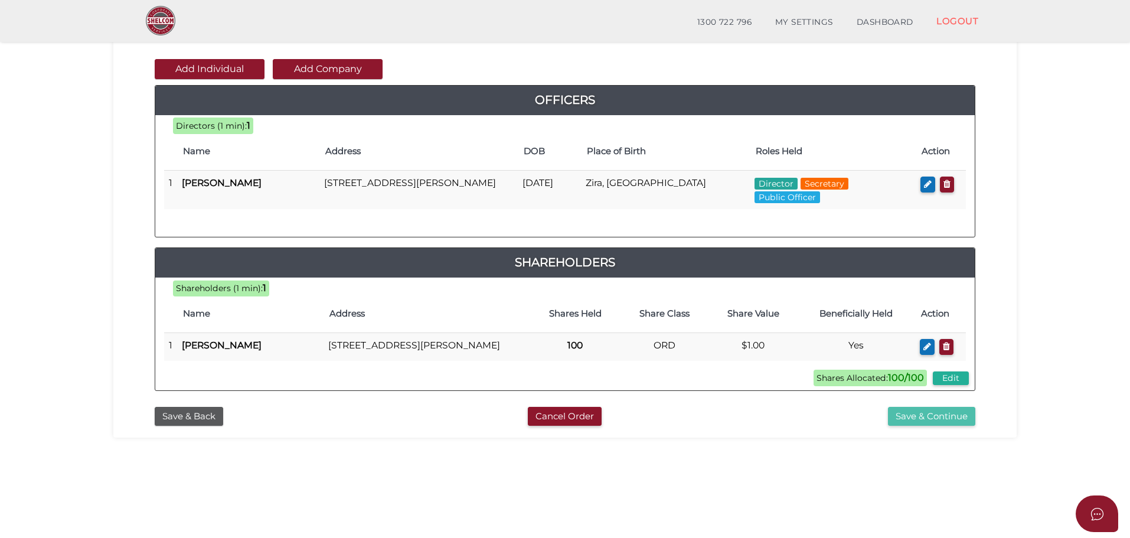
click at [920, 426] on button "Save & Continue" at bounding box center [931, 416] width 87 height 19
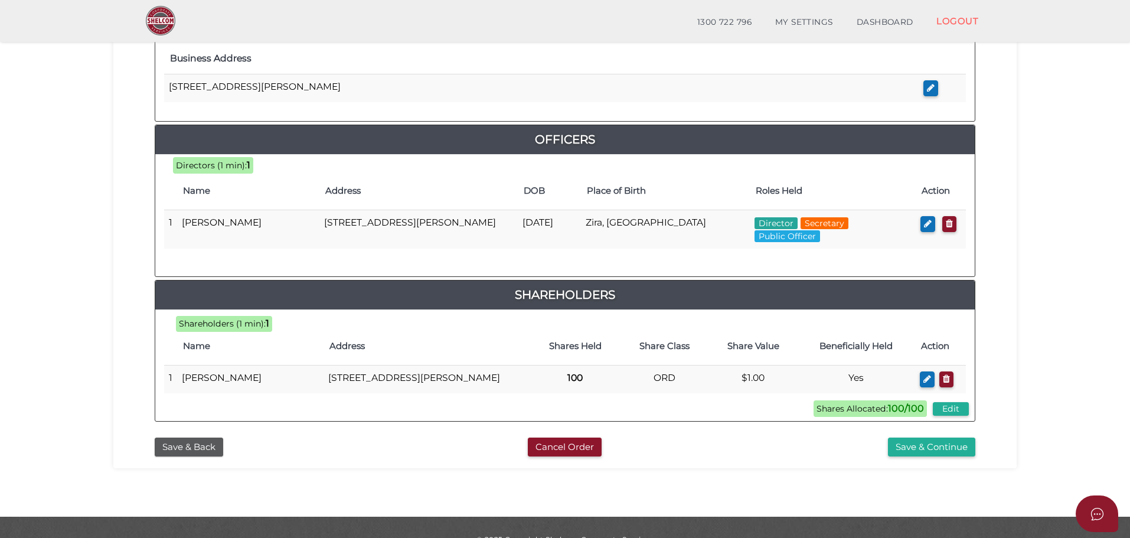
scroll to position [507, 0]
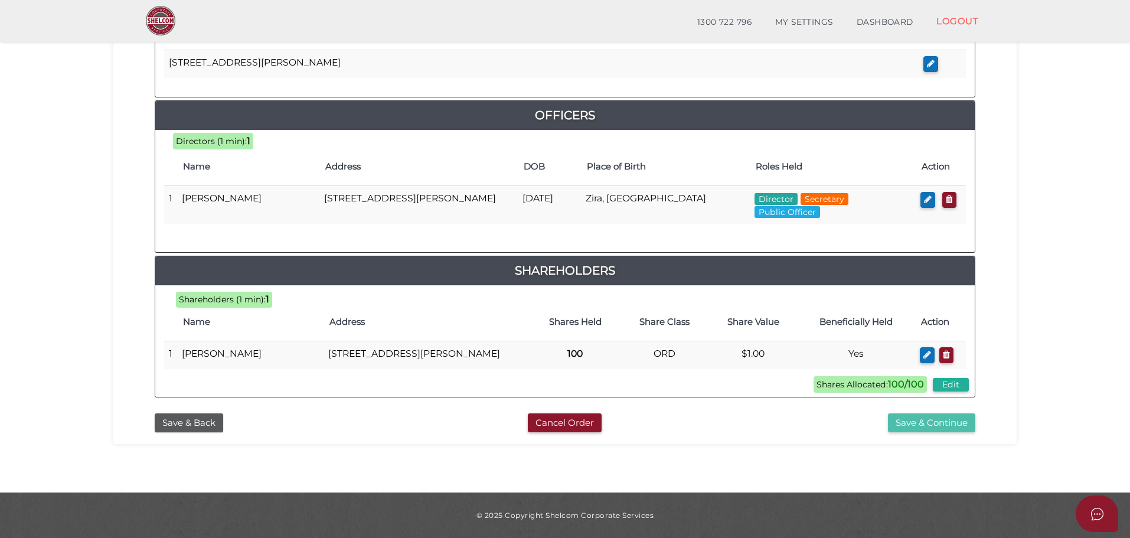
click at [935, 422] on button "Save & Continue" at bounding box center [931, 422] width 87 height 19
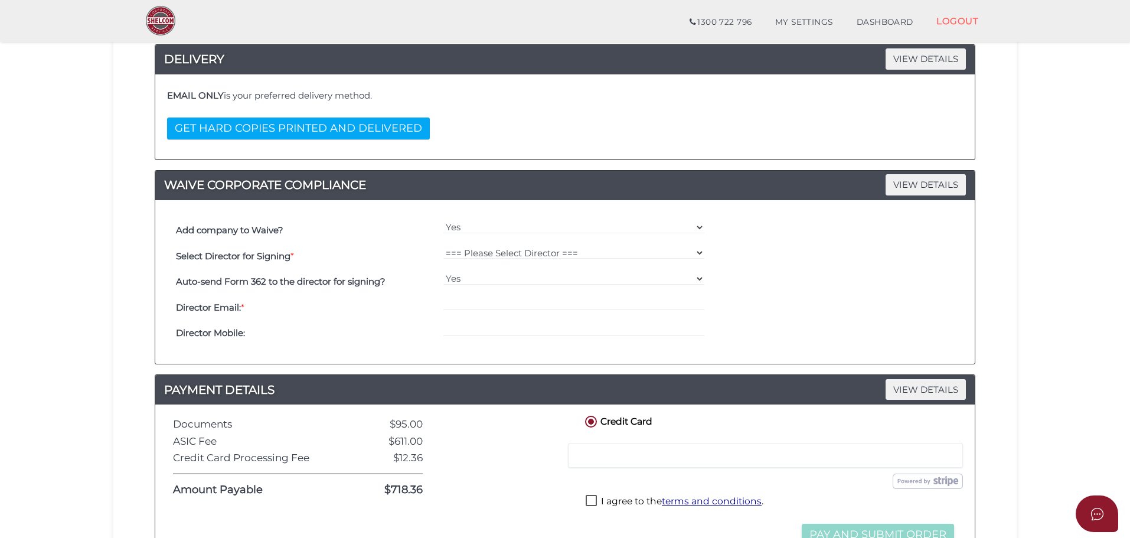
scroll to position [236, 0]
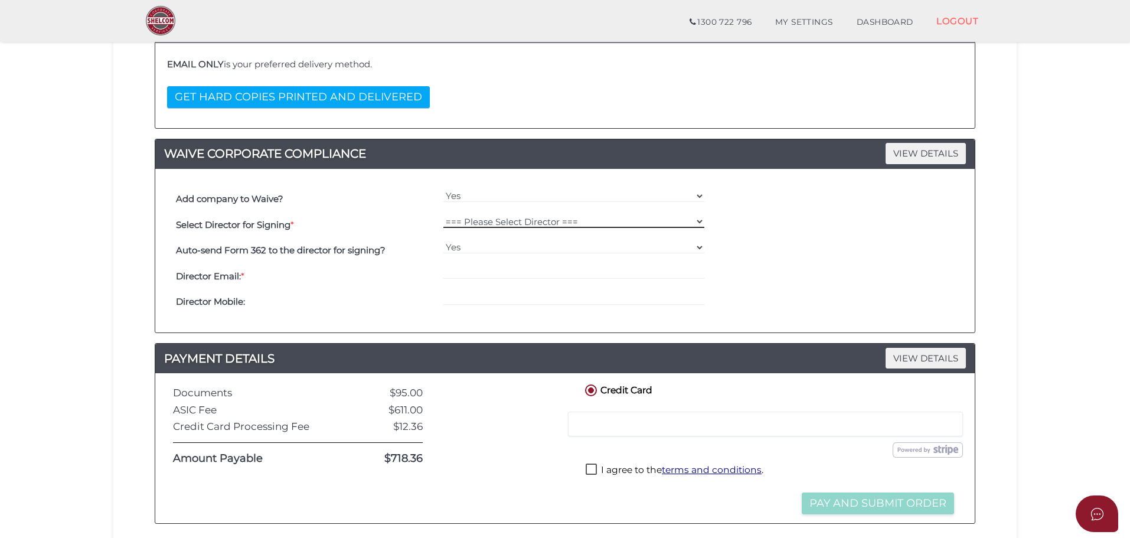
click at [563, 219] on select "=== Please Select Director === Navroop Kaur" at bounding box center [574, 221] width 262 height 13
select select "000027213"
click at [443, 215] on select "=== Please Select Director === Navroop Kaur" at bounding box center [574, 221] width 262 height 13
click at [488, 271] on input "email" at bounding box center [574, 272] width 262 height 13
click at [488, 267] on input "email" at bounding box center [574, 272] width 262 height 13
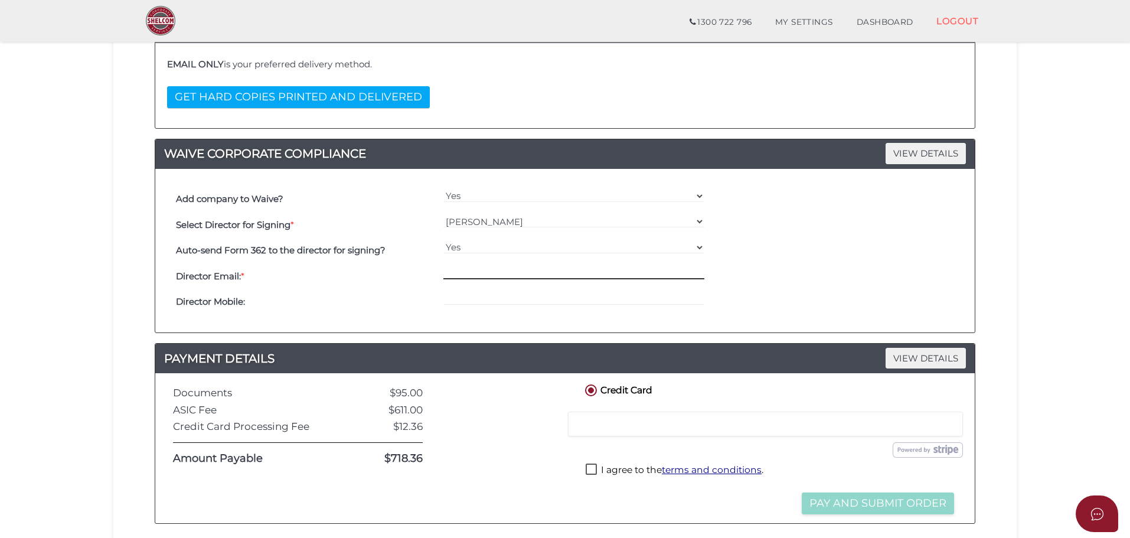
paste input "RAMMISINGH@Y7MAIL.COM"
type input "RAMMISINGH@Y7MAIL.COM"
click at [492, 297] on input "tel" at bounding box center [574, 298] width 262 height 13
click at [473, 293] on input "tel" at bounding box center [574, 298] width 262 height 13
paste input "0406131771"
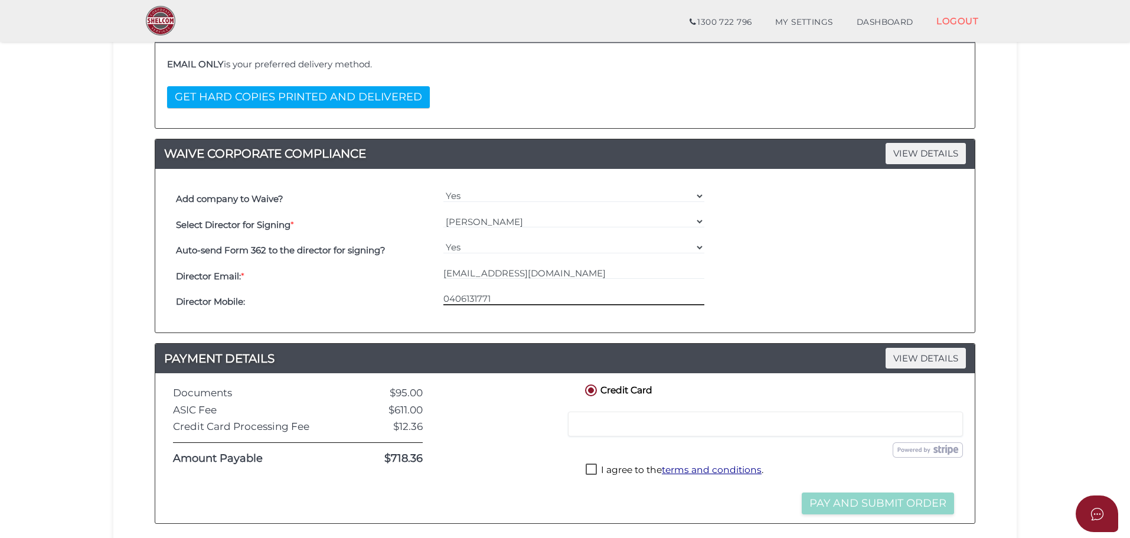
type input "0406131771"
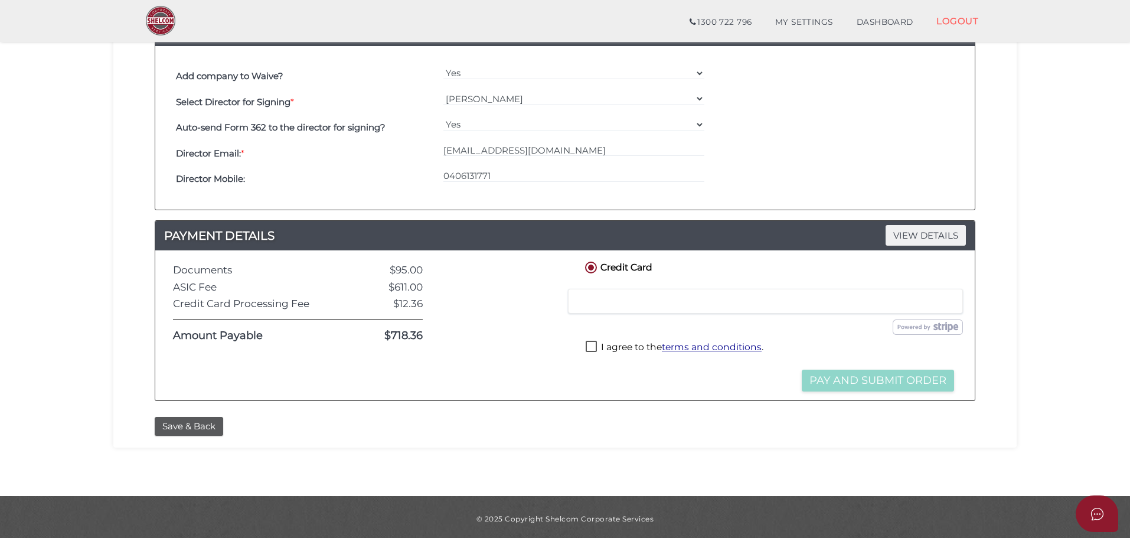
scroll to position [363, 0]
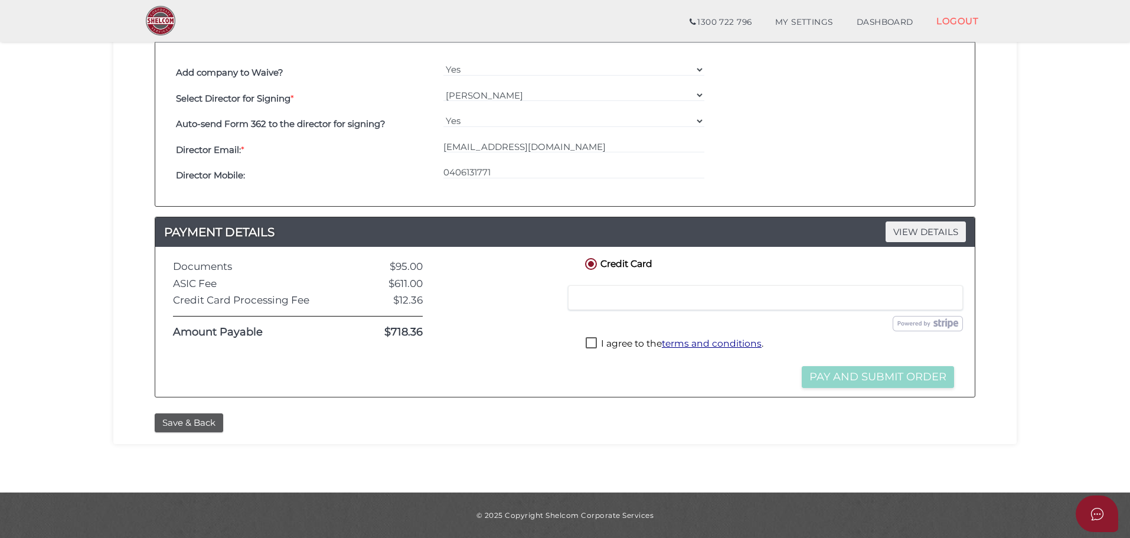
click at [590, 344] on label "I agree to the terms and conditions ." at bounding box center [675, 344] width 178 height 15
checkbox input "true"
click at [860, 373] on button "Pay and Submit Order" at bounding box center [878, 377] width 152 height 22
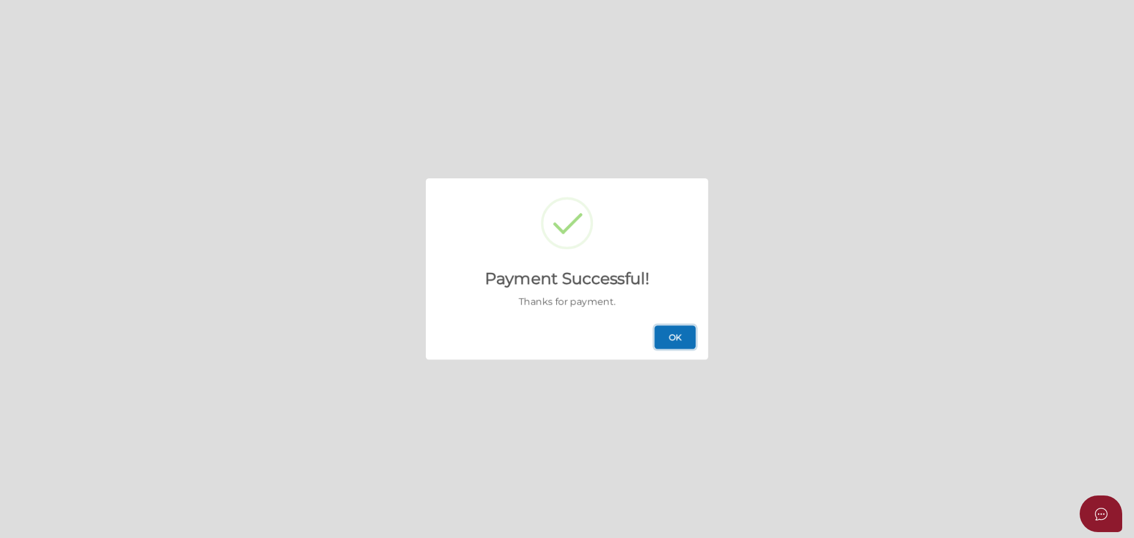
click at [680, 338] on button "OK" at bounding box center [674, 337] width 41 height 24
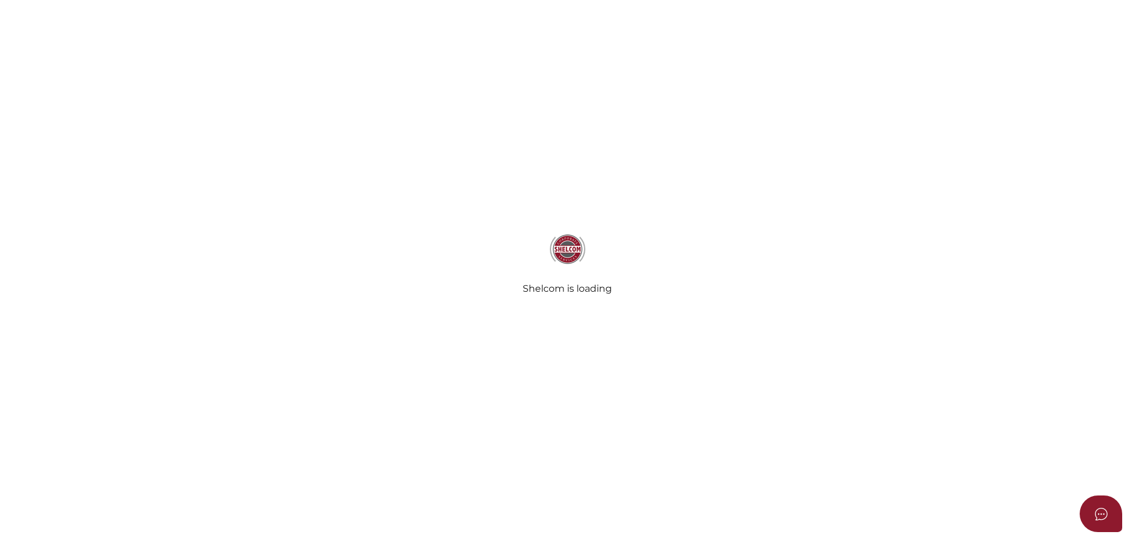
select select
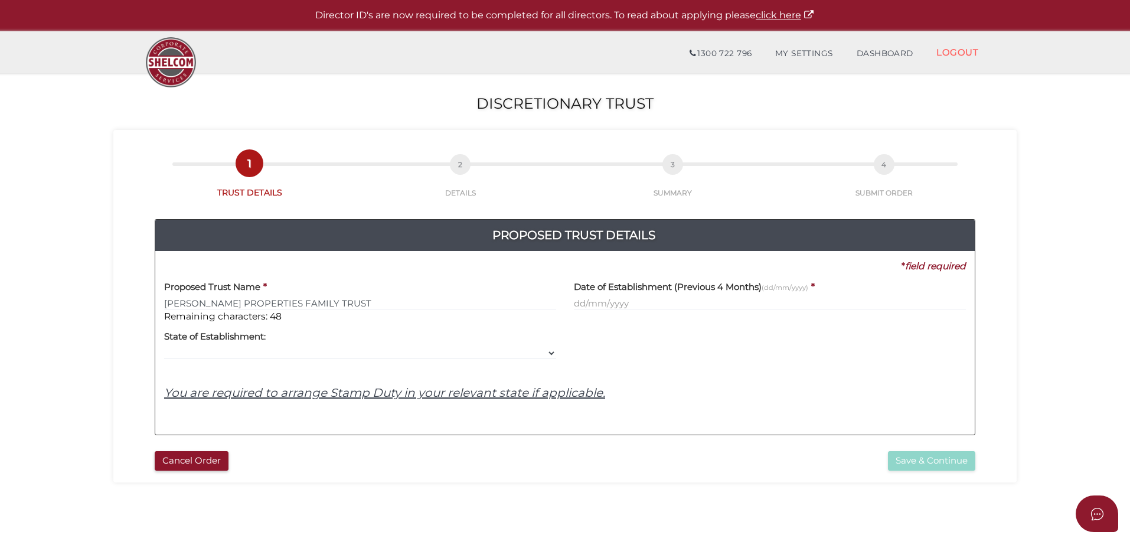
type input "[PERSON_NAME] PROPERTIES FAMILY TRUST"
click at [577, 301] on input "text" at bounding box center [770, 303] width 392 height 13
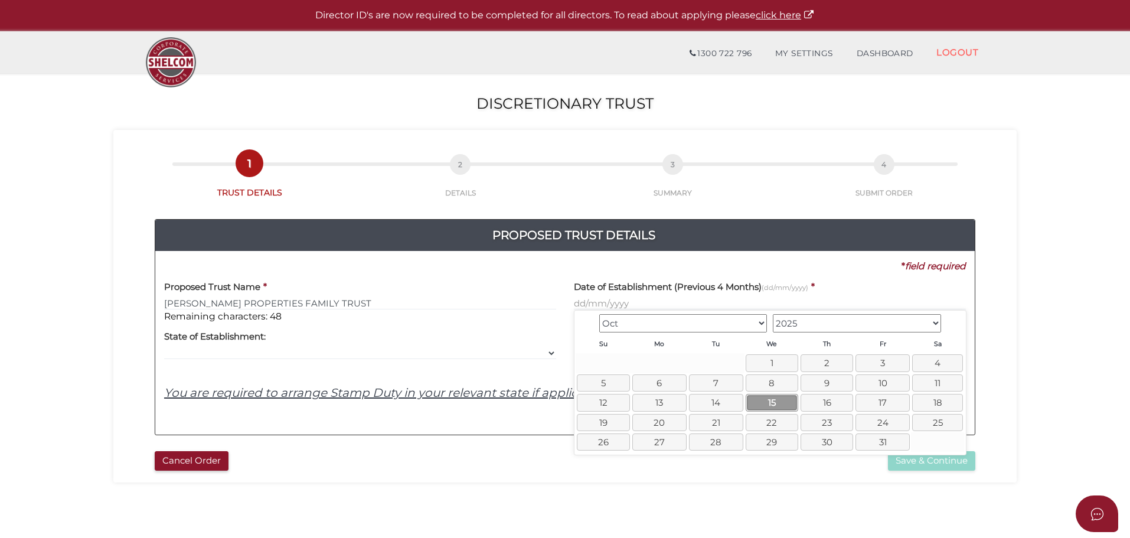
click at [777, 400] on link "15" at bounding box center [772, 402] width 53 height 17
type input "[DATE]"
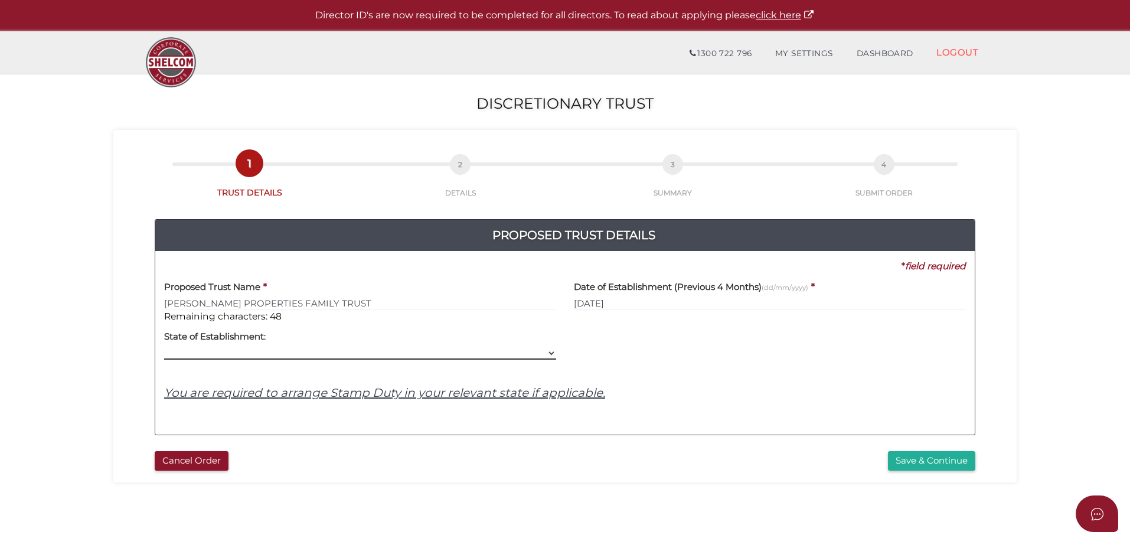
click at [221, 354] on select "VIC ACT [GEOGRAPHIC_DATA] [GEOGRAPHIC_DATA] QLD [GEOGRAPHIC_DATA] [GEOGRAPHIC_D…" at bounding box center [360, 353] width 392 height 13
select select "VIC"
click at [164, 347] on select "VIC ACT [GEOGRAPHIC_DATA] [GEOGRAPHIC_DATA] QLD [GEOGRAPHIC_DATA] [GEOGRAPHIC_D…" at bounding box center [360, 353] width 392 height 13
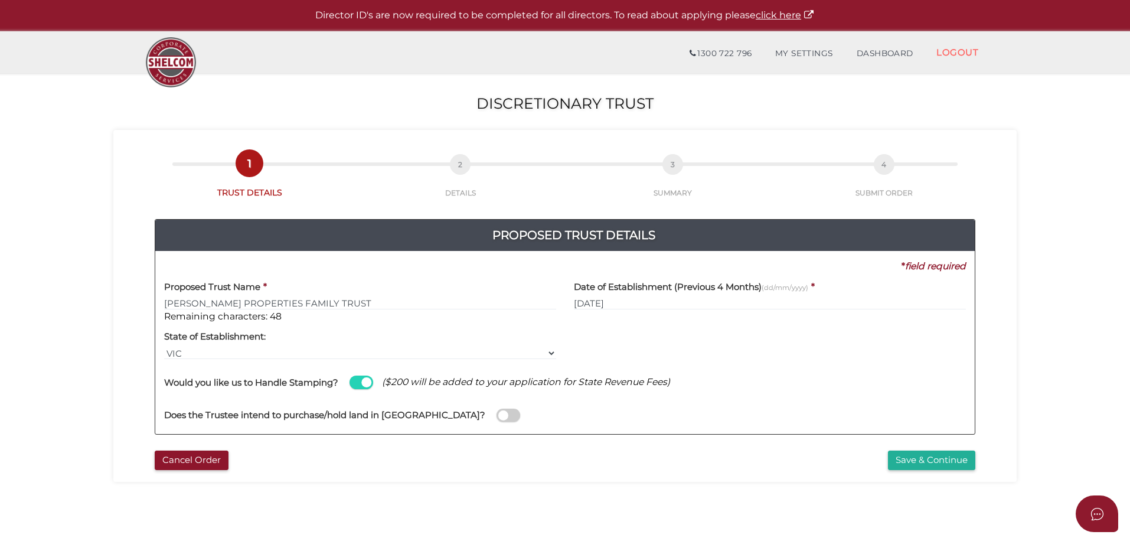
click at [361, 384] on span at bounding box center [362, 383] width 24 height 14
click at [0, 0] on input "checkbox" at bounding box center [0, 0] width 0 height 0
click at [949, 463] on button "Save & Continue" at bounding box center [931, 460] width 87 height 19
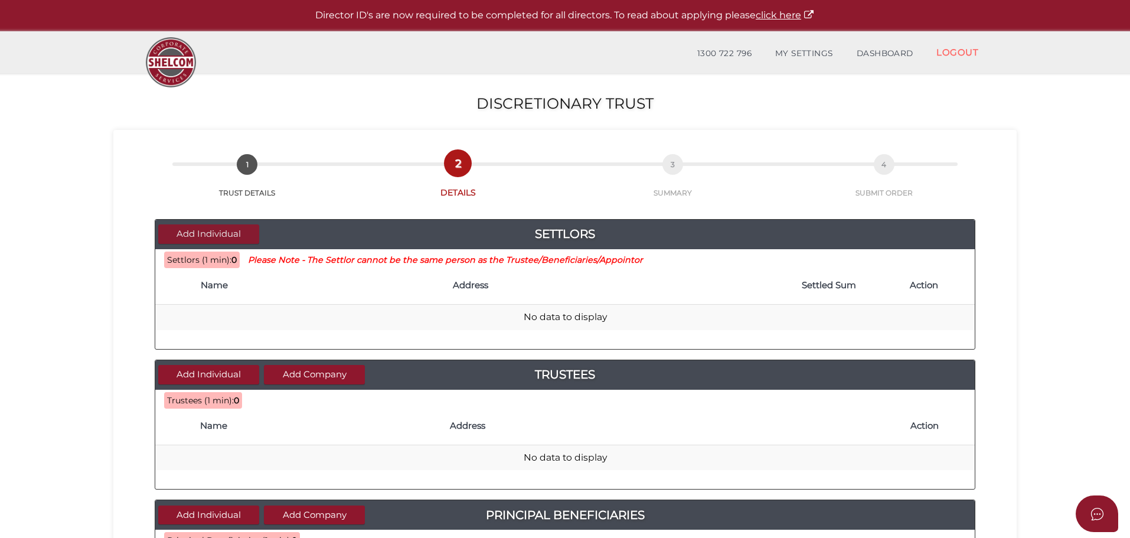
click at [249, 232] on button "Add Individual" at bounding box center [208, 233] width 101 height 19
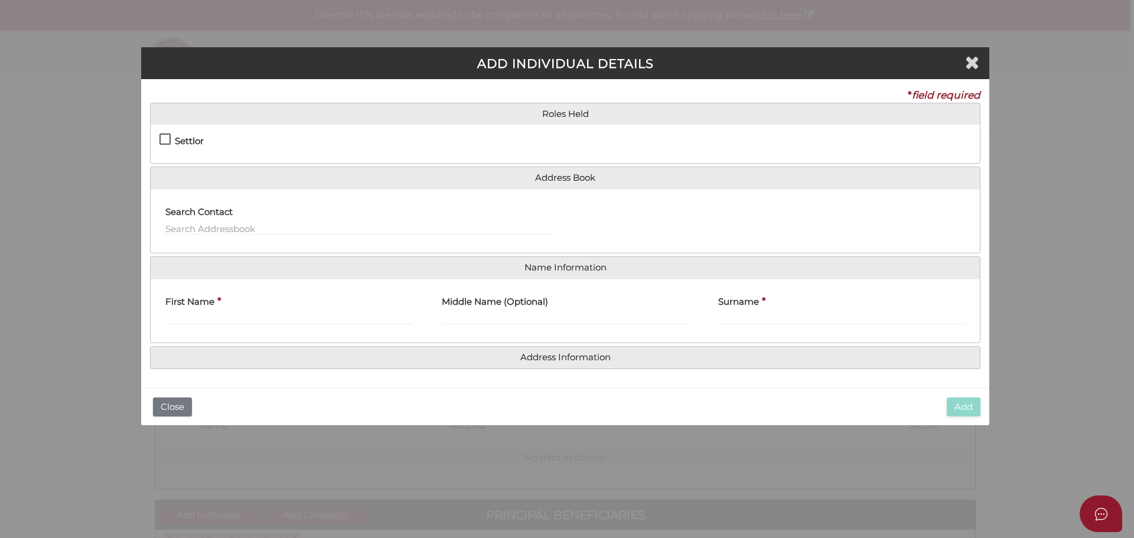
click at [165, 139] on label "Settlor" at bounding box center [181, 143] width 44 height 15
checkbox input "true"
type input "10"
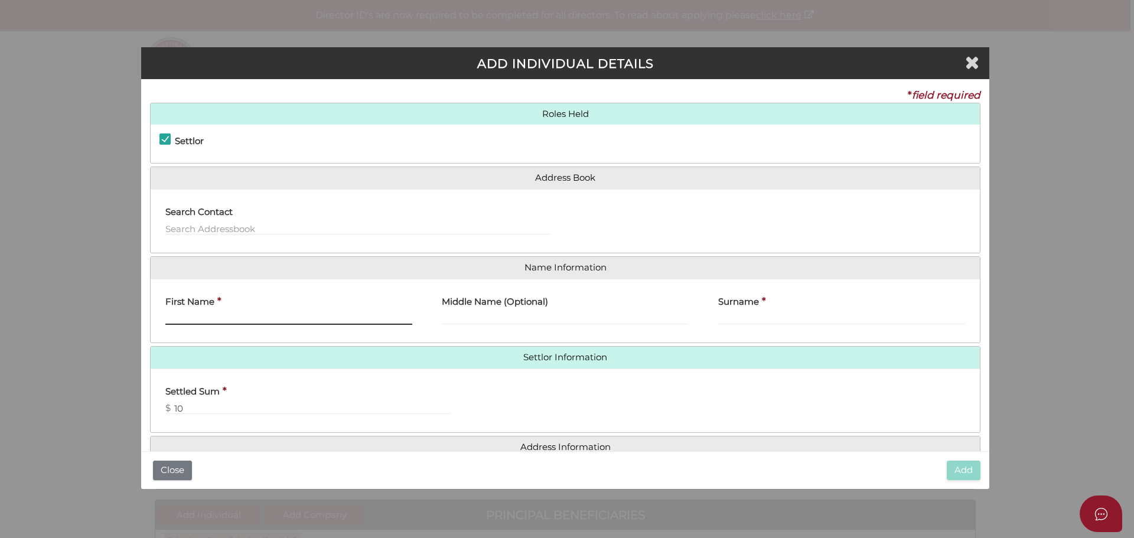
click at [224, 315] on input "First Name" at bounding box center [288, 318] width 247 height 13
type input "[PERSON_NAME]"
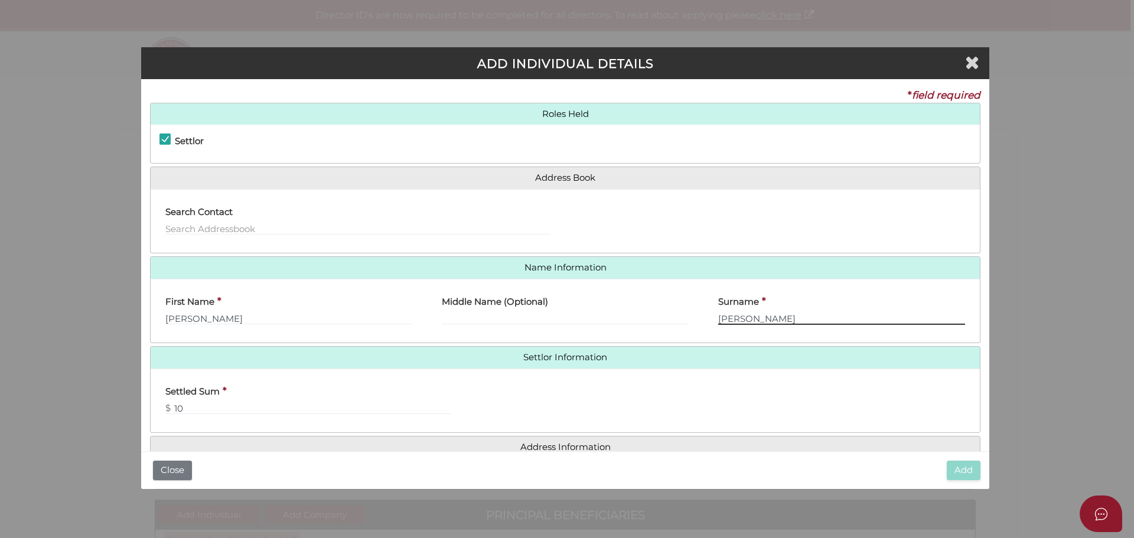
scroll to position [27, 0]
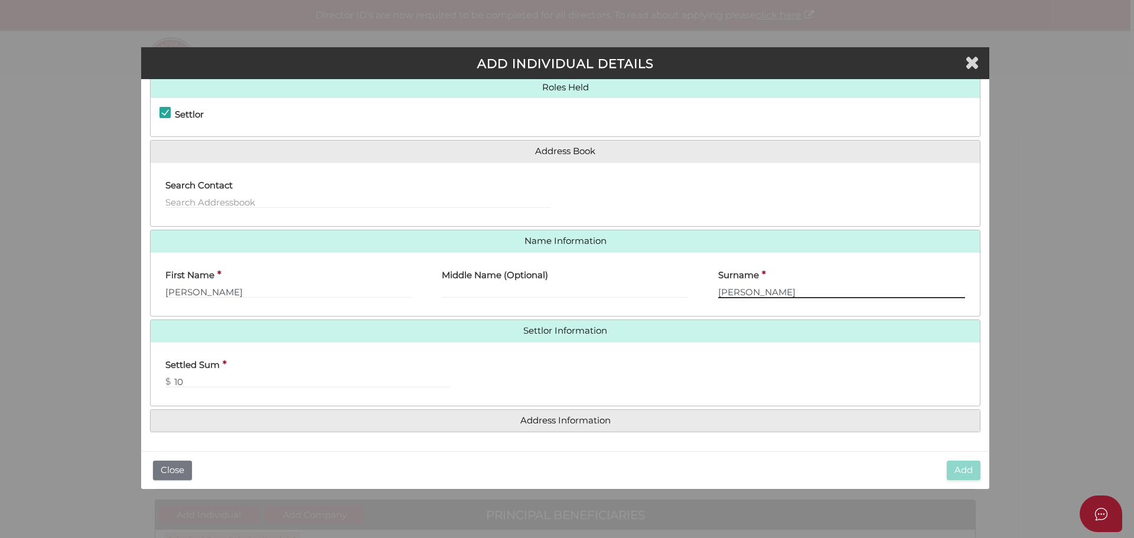
type input "[PERSON_NAME]"
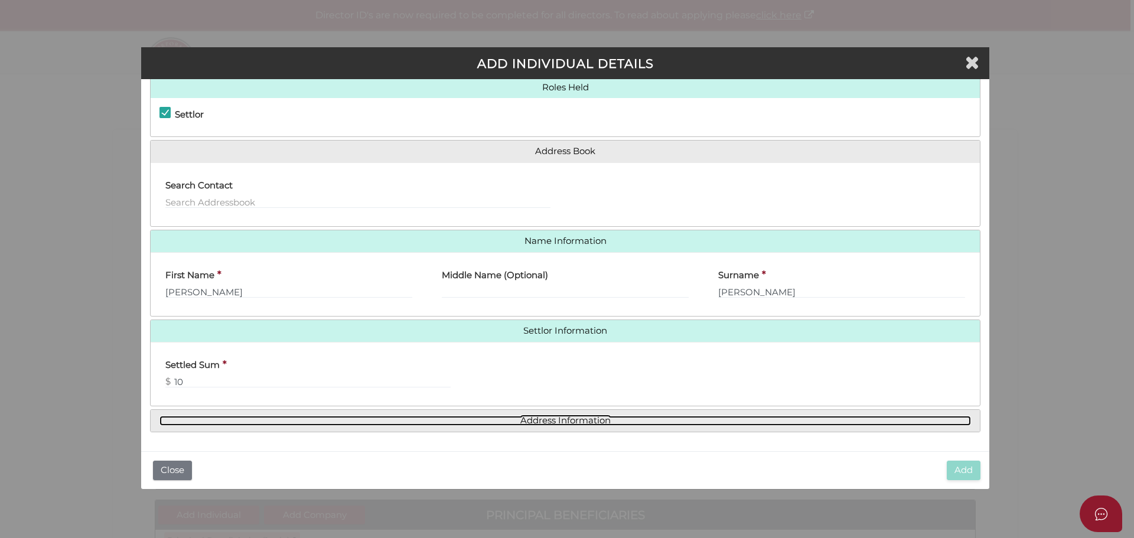
click at [461, 419] on link "Address Information" at bounding box center [564, 421] width 811 height 10
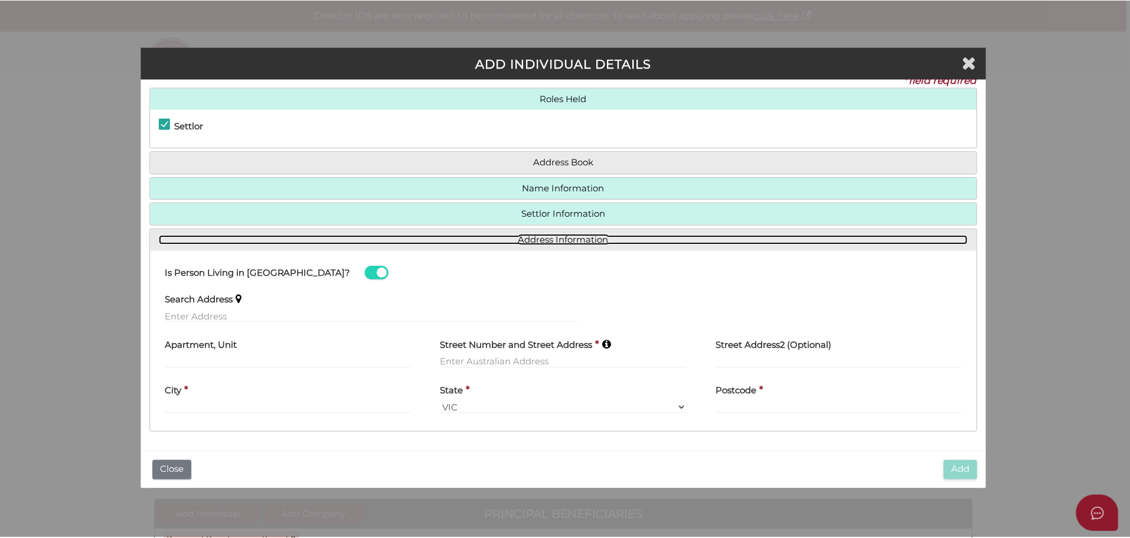
scroll to position [15, 0]
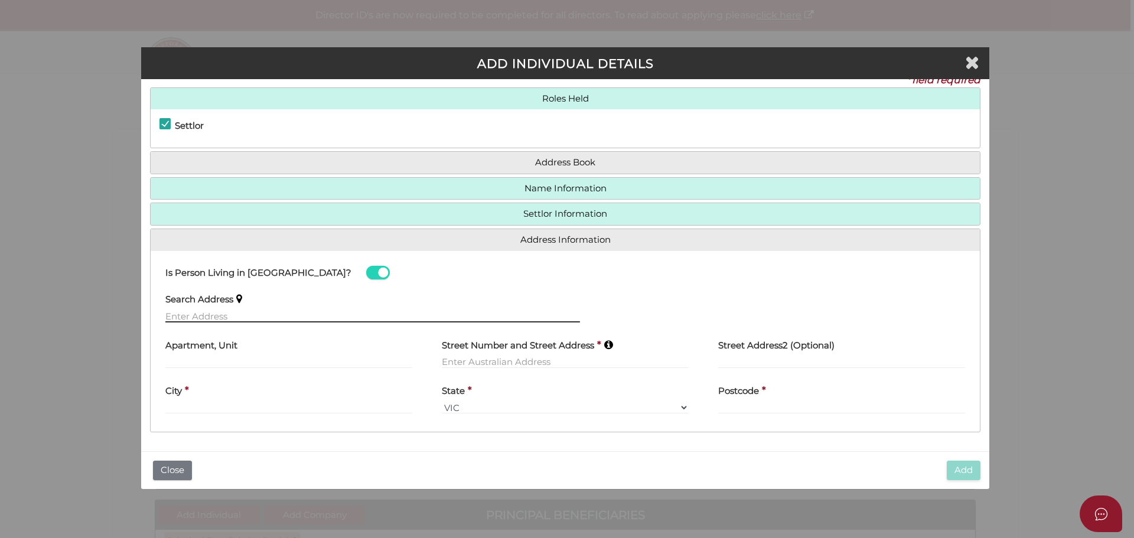
click at [229, 310] on input "text" at bounding box center [372, 315] width 414 height 13
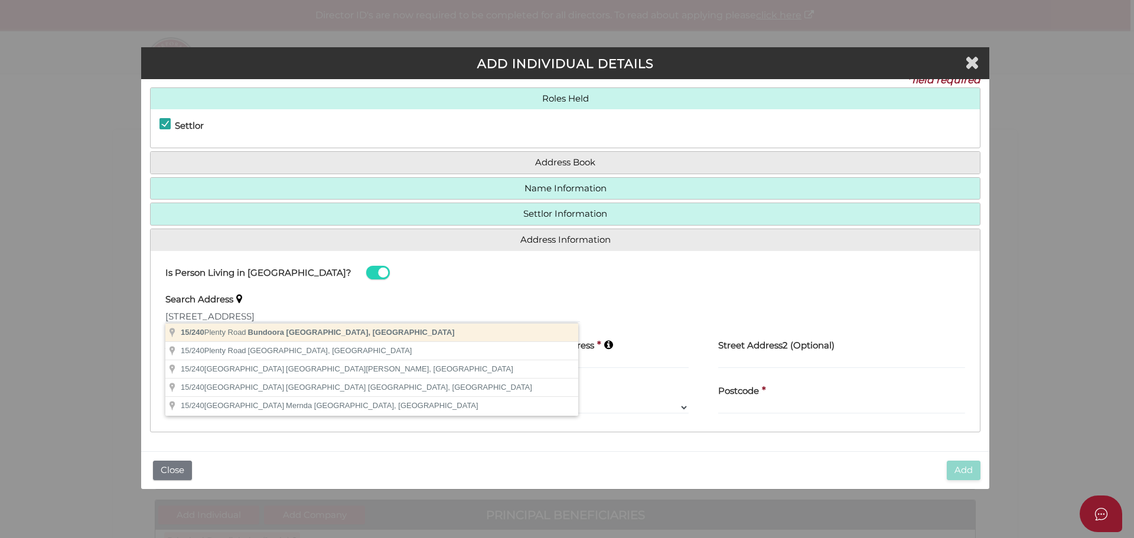
type input "[STREET_ADDRESS]"
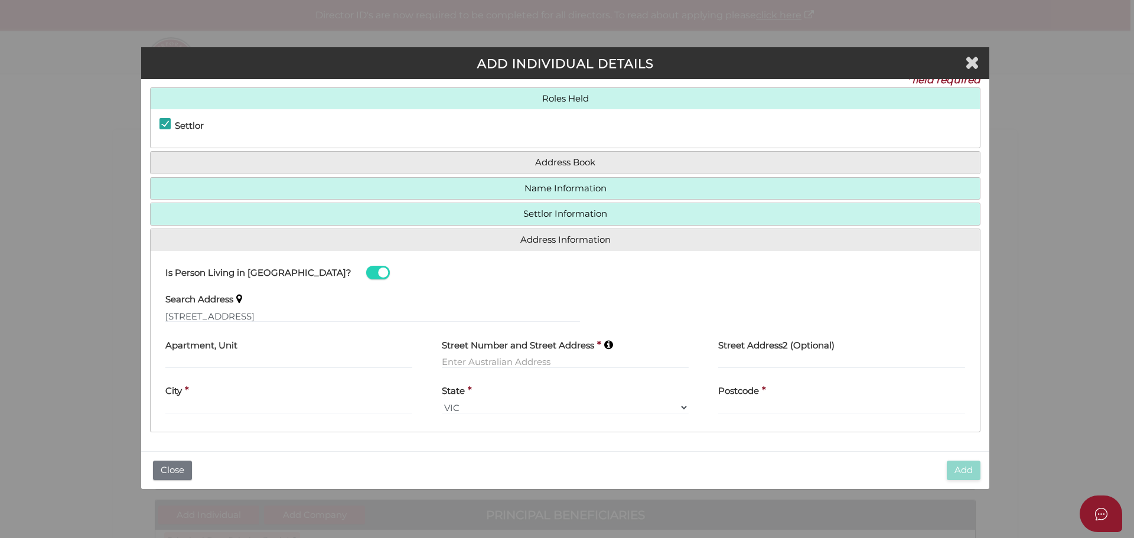
type input "15"
type input "[STREET_ADDRESS]"
type input "Bundoora"
select select "VIC"
type input "3083"
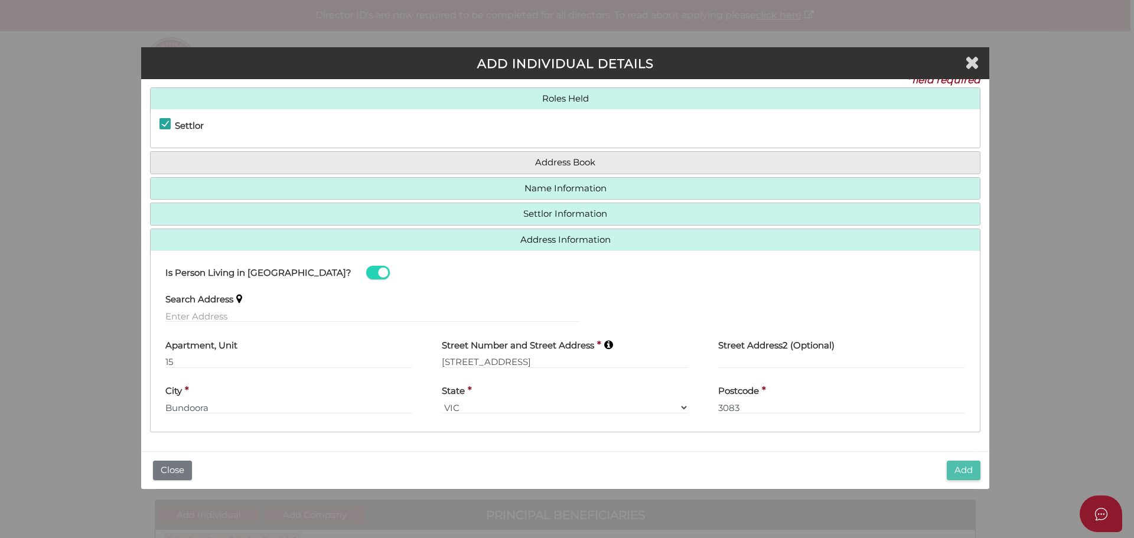
click at [970, 470] on button "Add" at bounding box center [963, 470] width 34 height 19
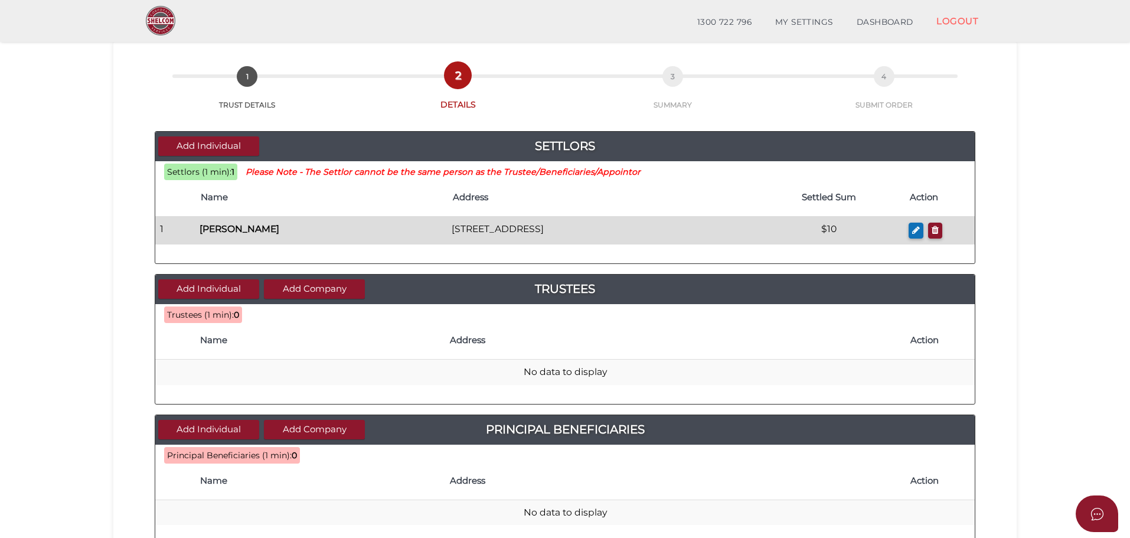
scroll to position [118, 0]
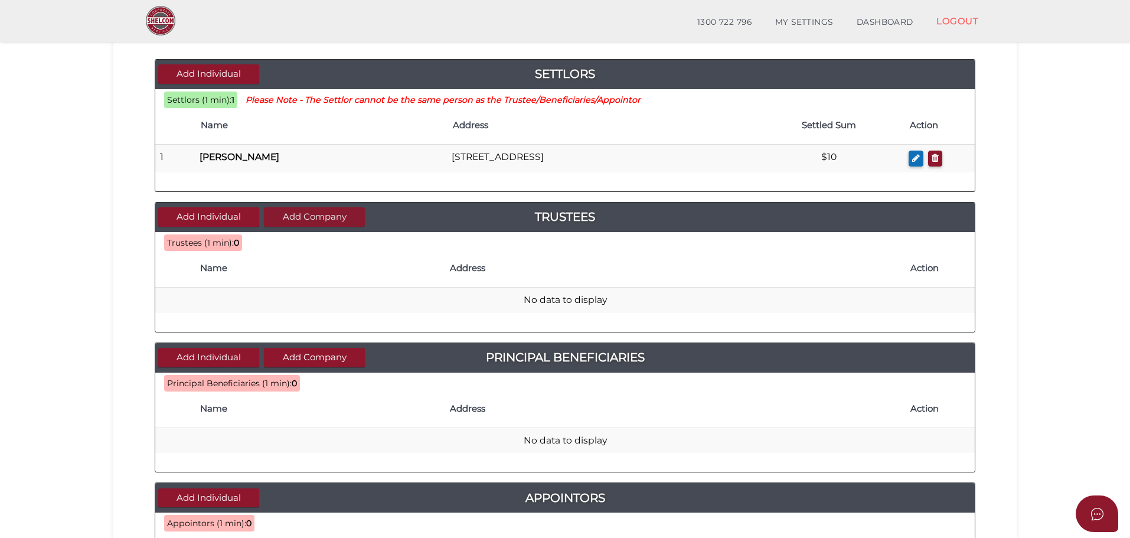
click at [319, 215] on button "Add Company" at bounding box center [314, 216] width 101 height 19
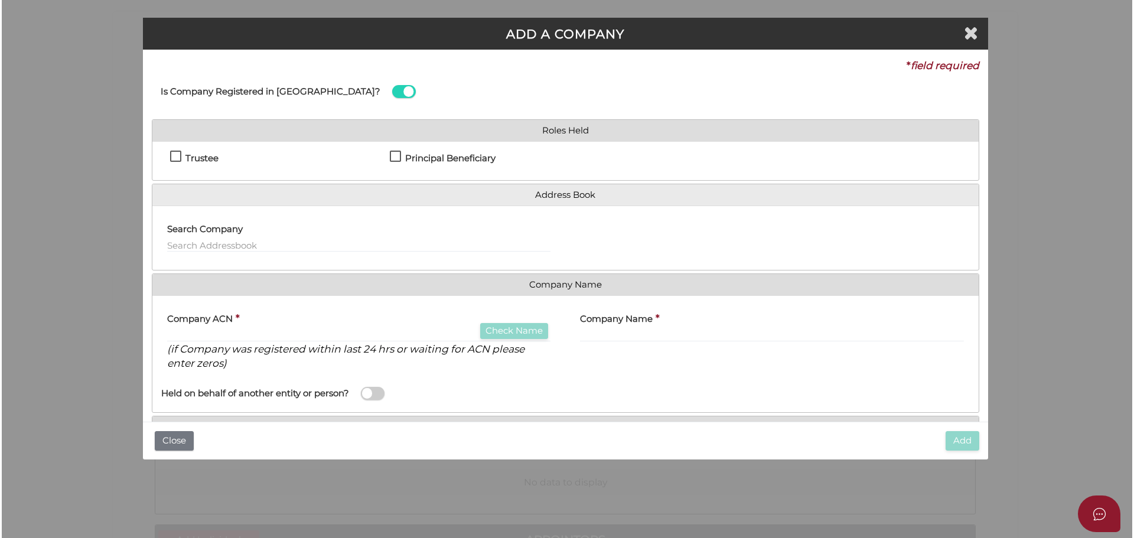
scroll to position [0, 0]
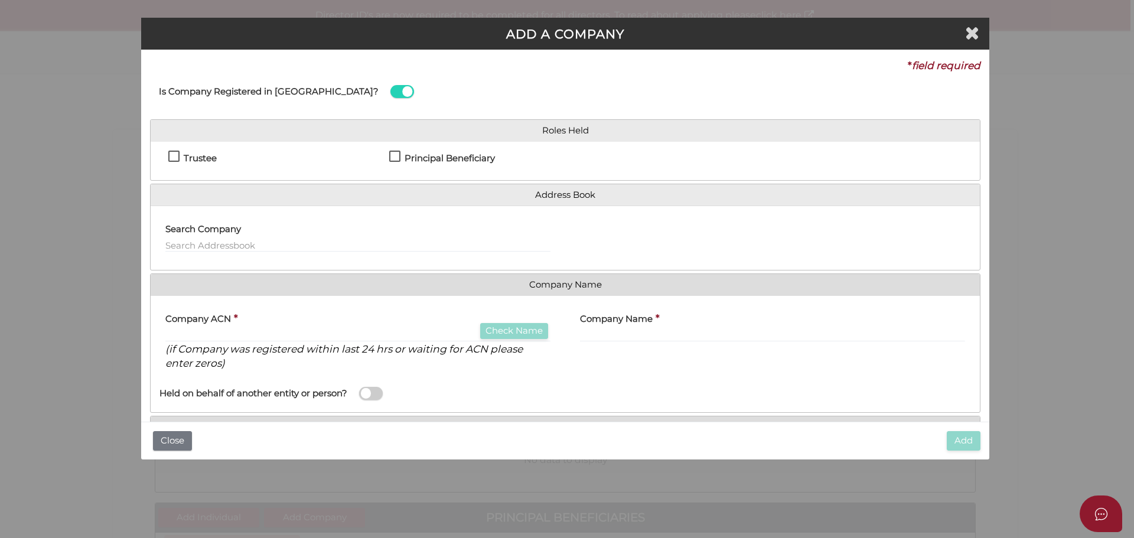
click at [174, 155] on label "Trustee" at bounding box center [192, 161] width 48 height 15
checkbox input "true"
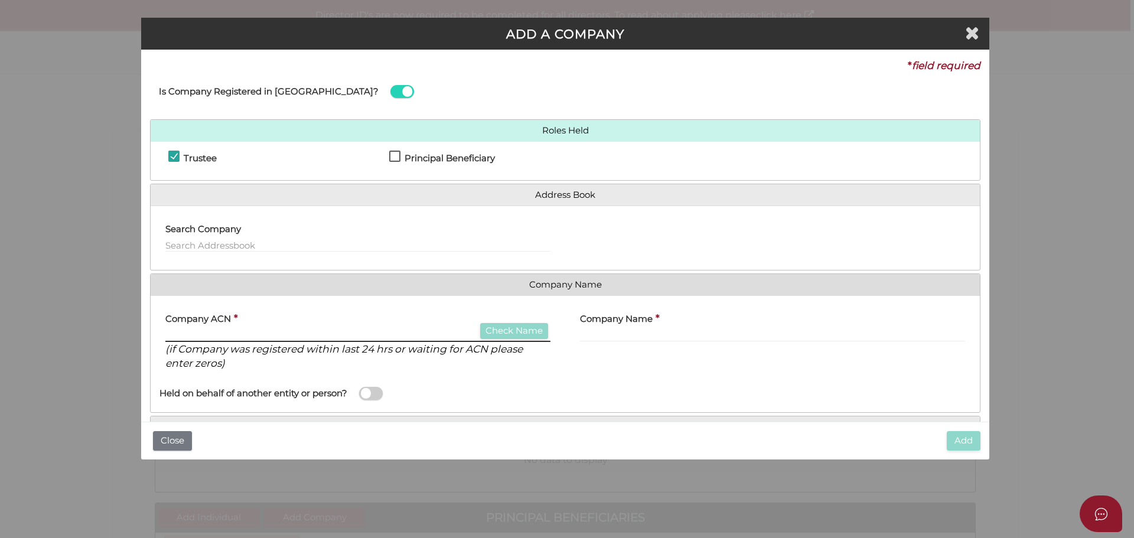
click at [292, 336] on input "text" at bounding box center [357, 335] width 385 height 13
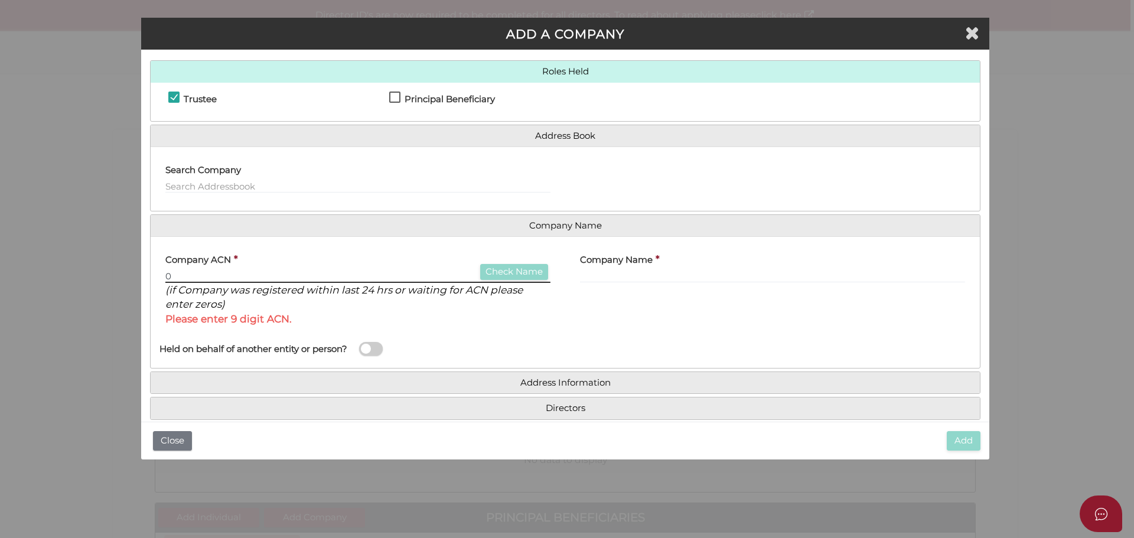
scroll to position [76, 0]
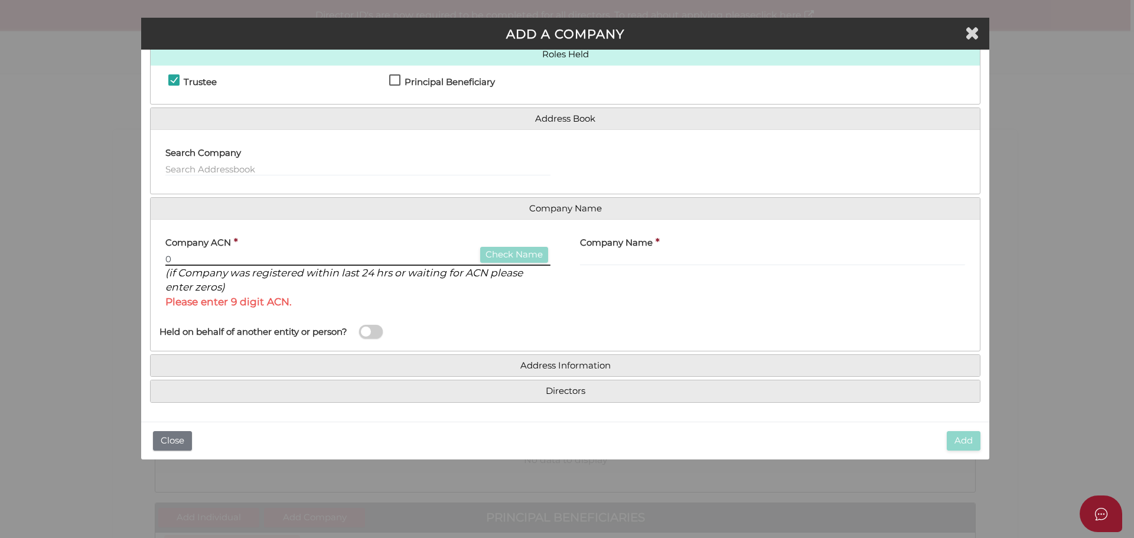
click at [189, 258] on input "0" at bounding box center [357, 259] width 385 height 13
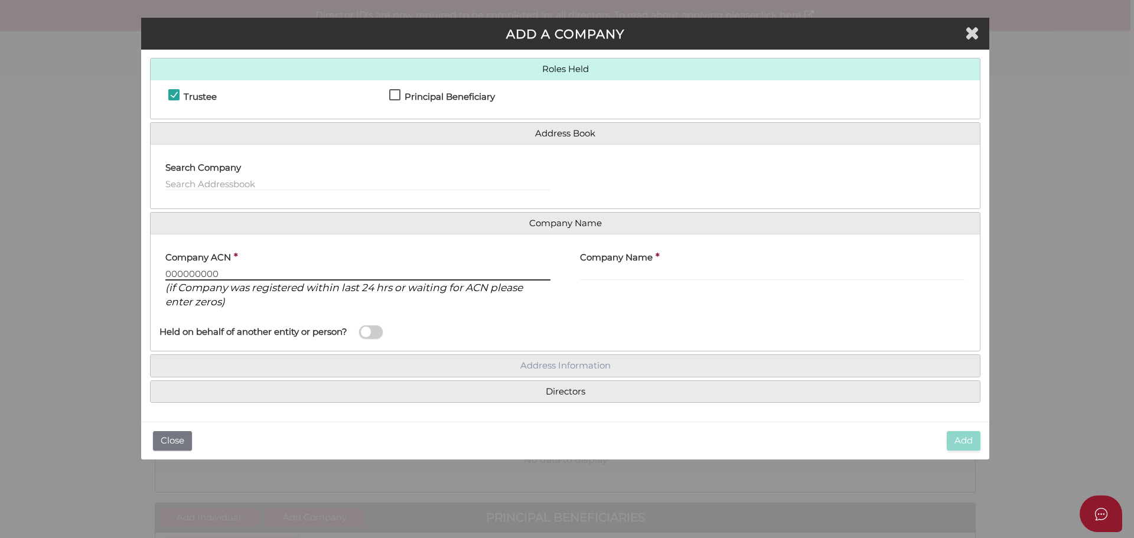
type input "000000000"
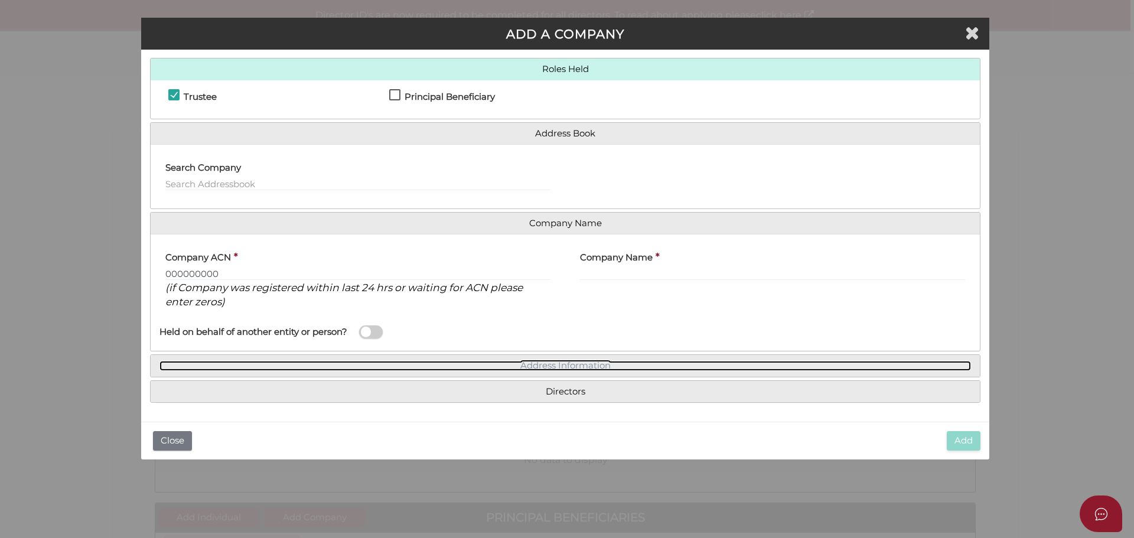
click at [478, 365] on link "Address Information" at bounding box center [564, 366] width 811 height 10
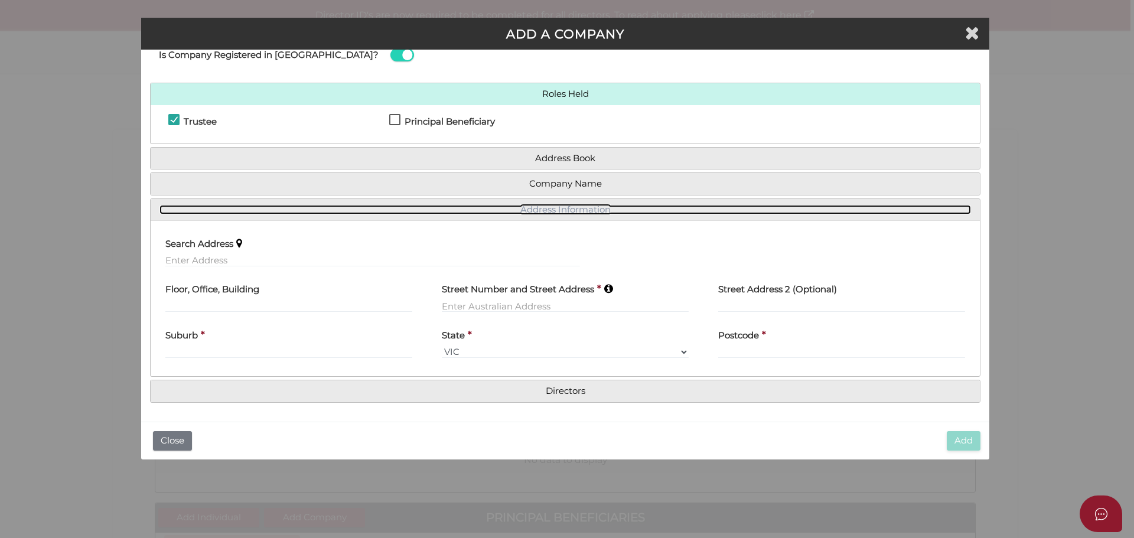
scroll to position [36, 0]
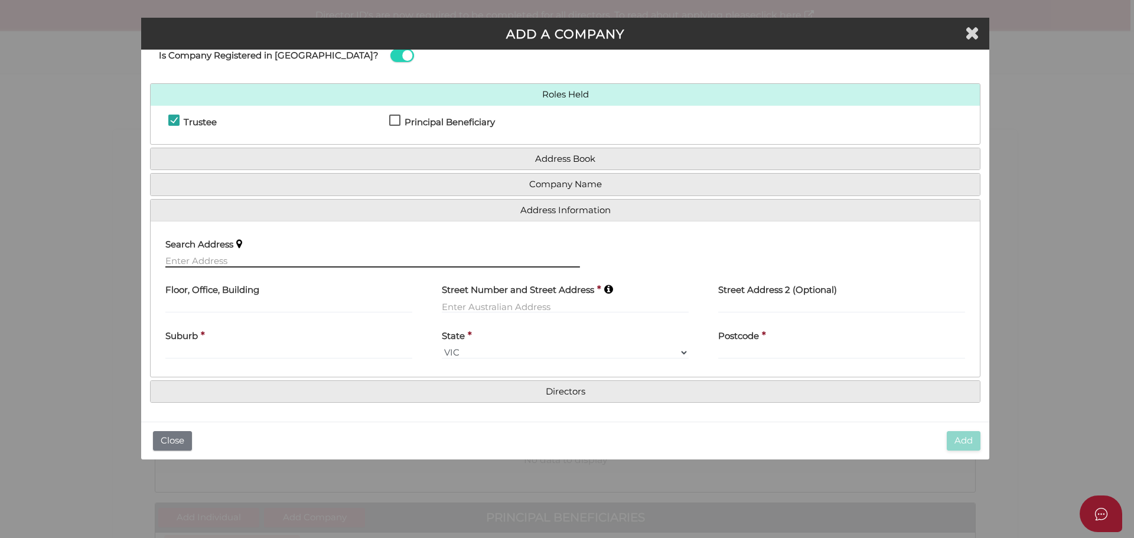
click at [203, 262] on input "text" at bounding box center [372, 260] width 414 height 13
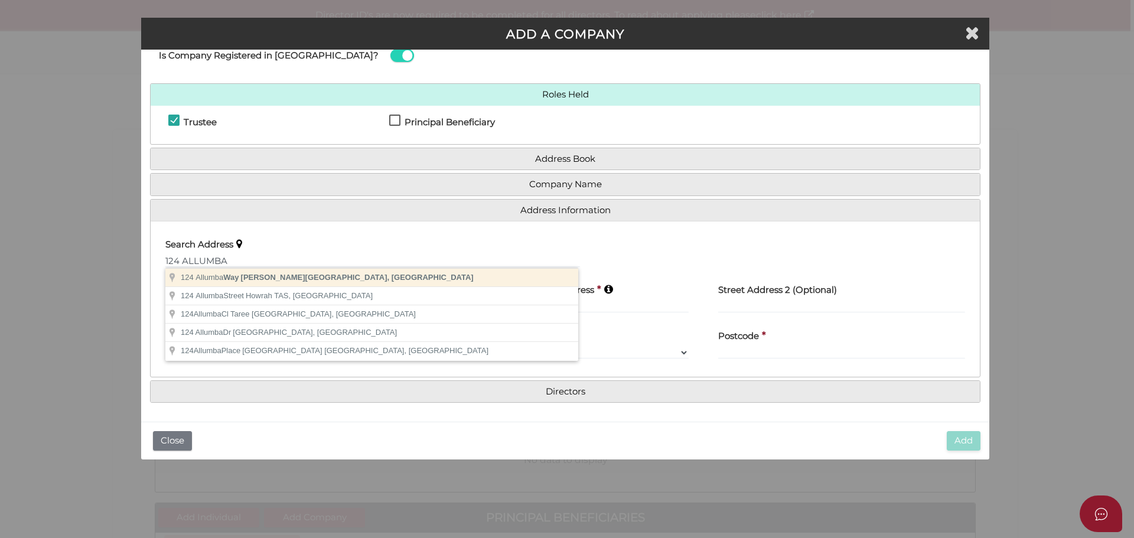
type input "124 Allumba Way, Wollert VIC, Australia"
type input "124 Allumba Way"
type input "Wollert"
select select "VIC"
type input "3750"
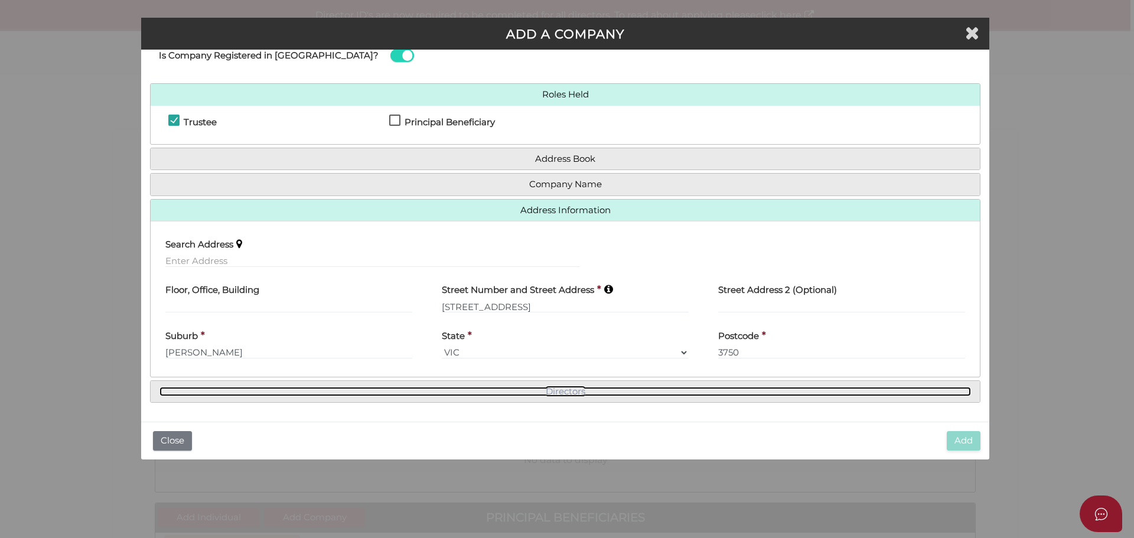
click at [496, 394] on link "Directors" at bounding box center [564, 392] width 811 height 10
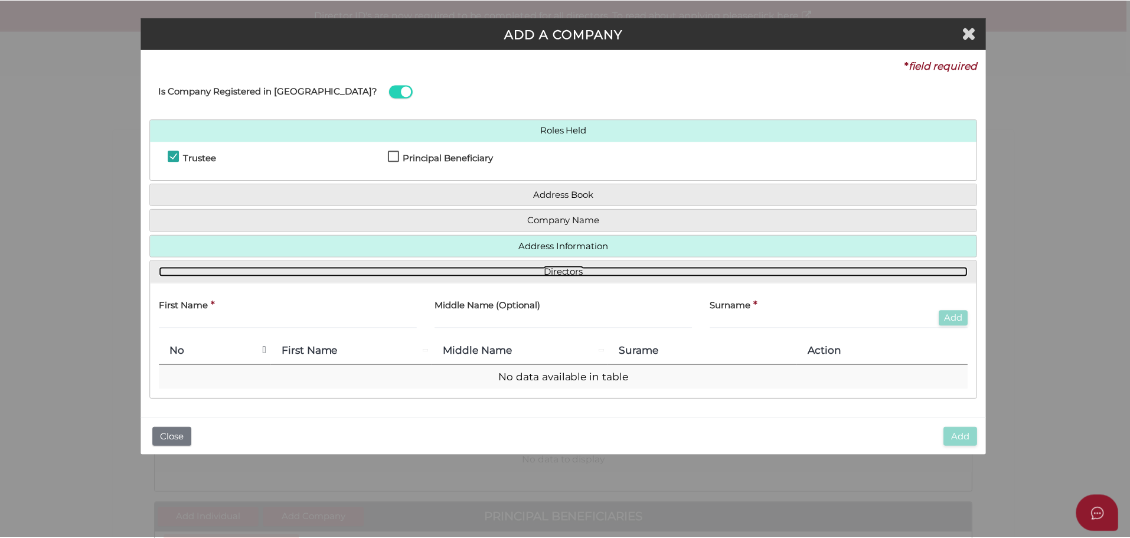
scroll to position [0, 0]
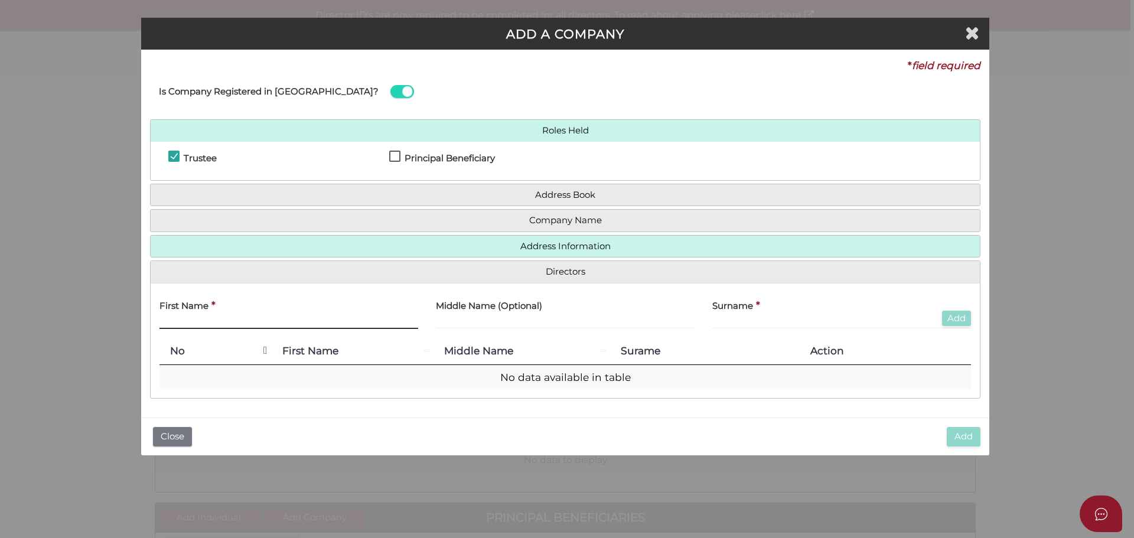
click at [207, 325] on input "text" at bounding box center [288, 322] width 259 height 13
type input "NAVROOP"
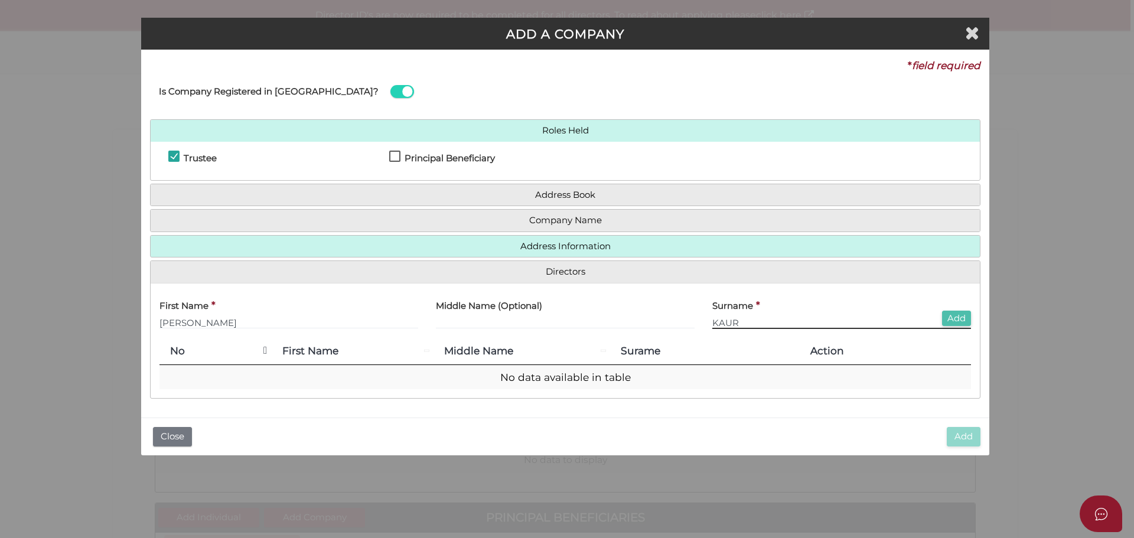
type input "KAUR"
click at [953, 319] on button "Add" at bounding box center [956, 319] width 29 height 16
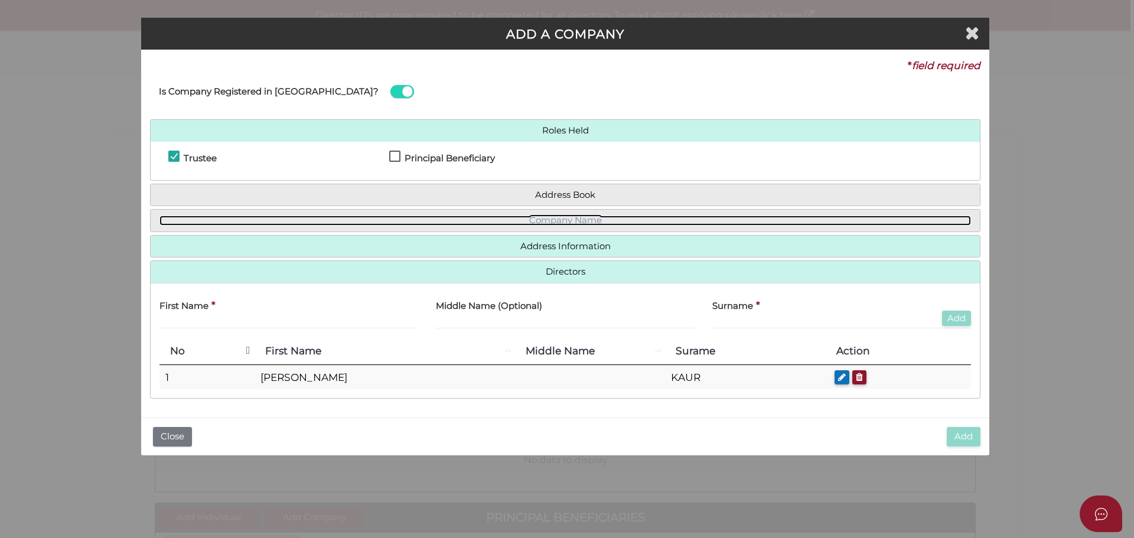
click at [550, 220] on link "Company Name" at bounding box center [564, 221] width 811 height 10
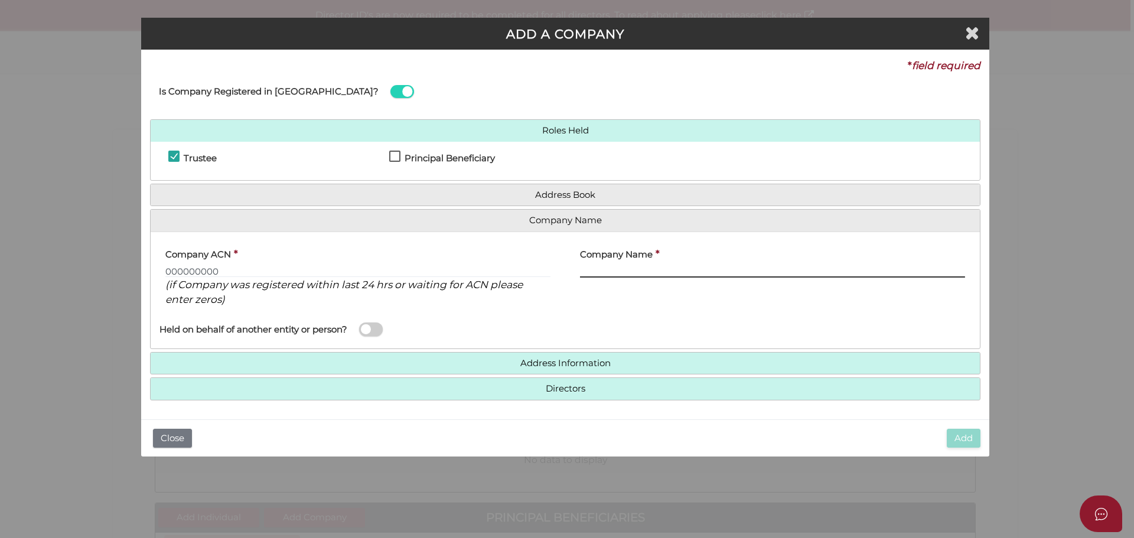
click at [610, 270] on input "text" at bounding box center [772, 271] width 385 height 13
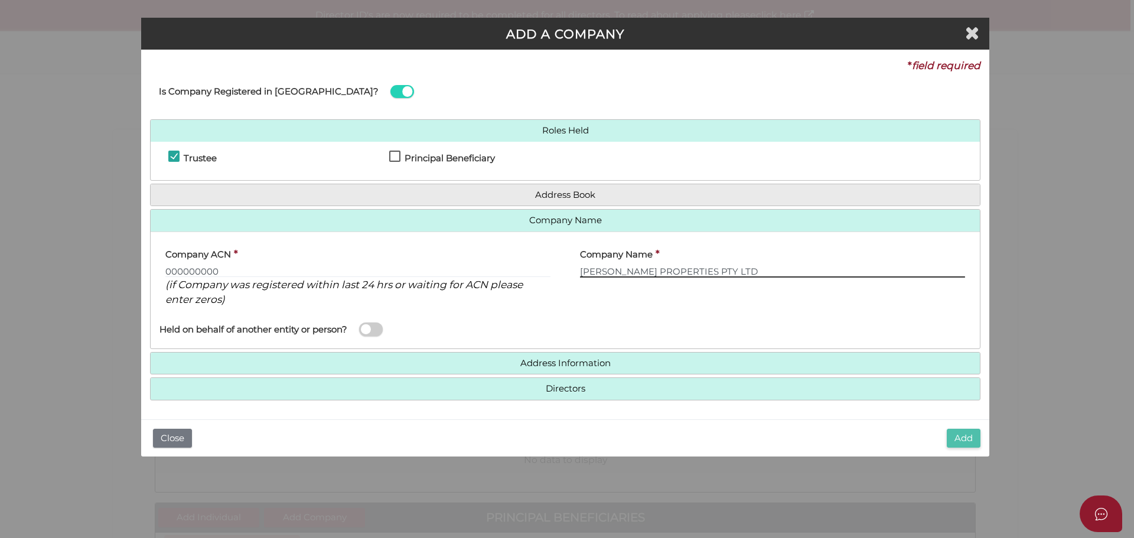
type input "PS THIND PROPERTIES PTY LTD"
click at [950, 436] on button "Add" at bounding box center [963, 438] width 34 height 19
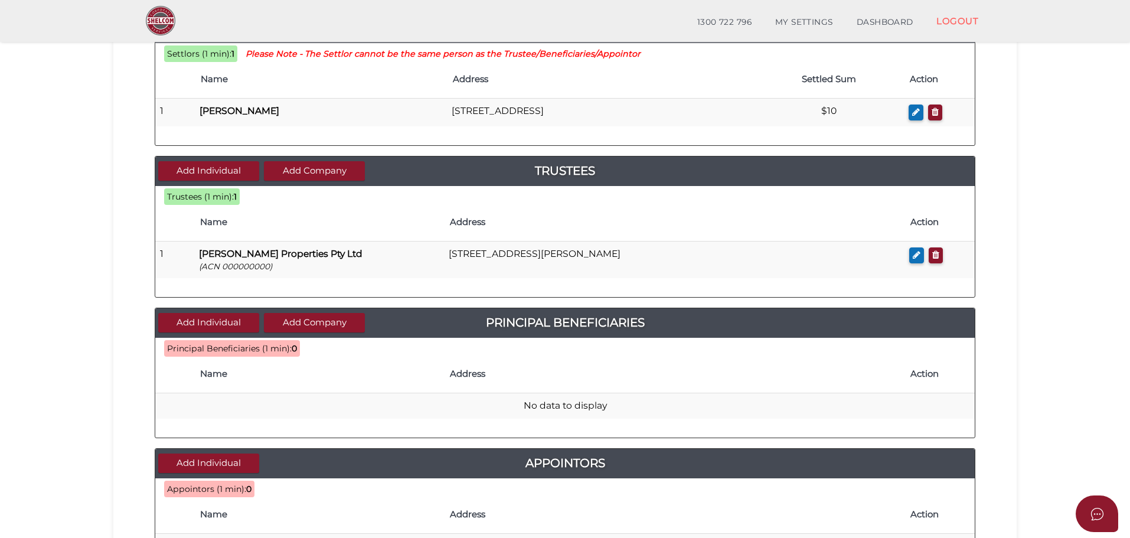
scroll to position [177, 0]
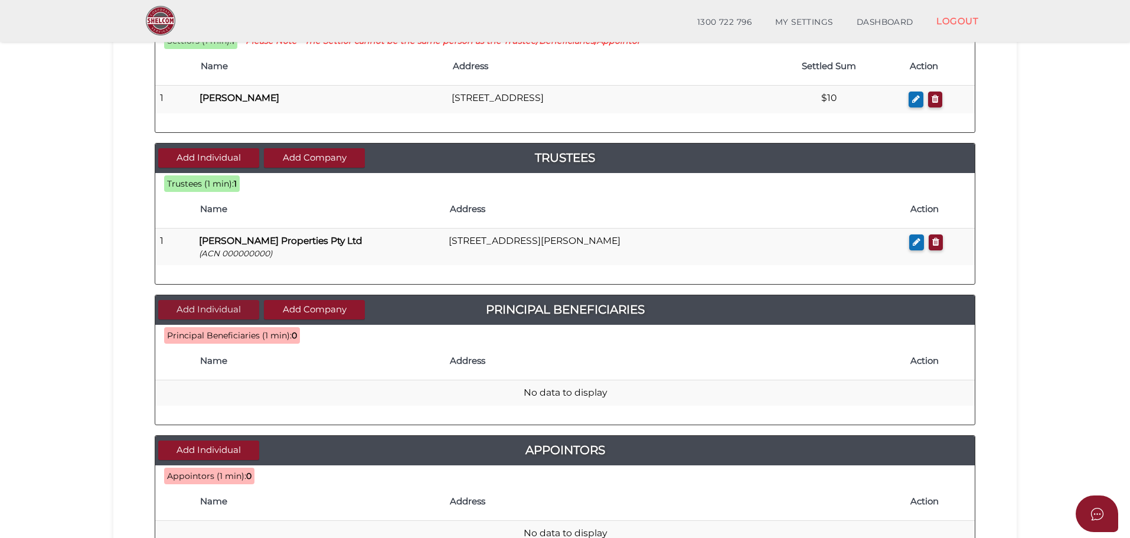
click at [222, 309] on button "Add Individual" at bounding box center [208, 309] width 101 height 19
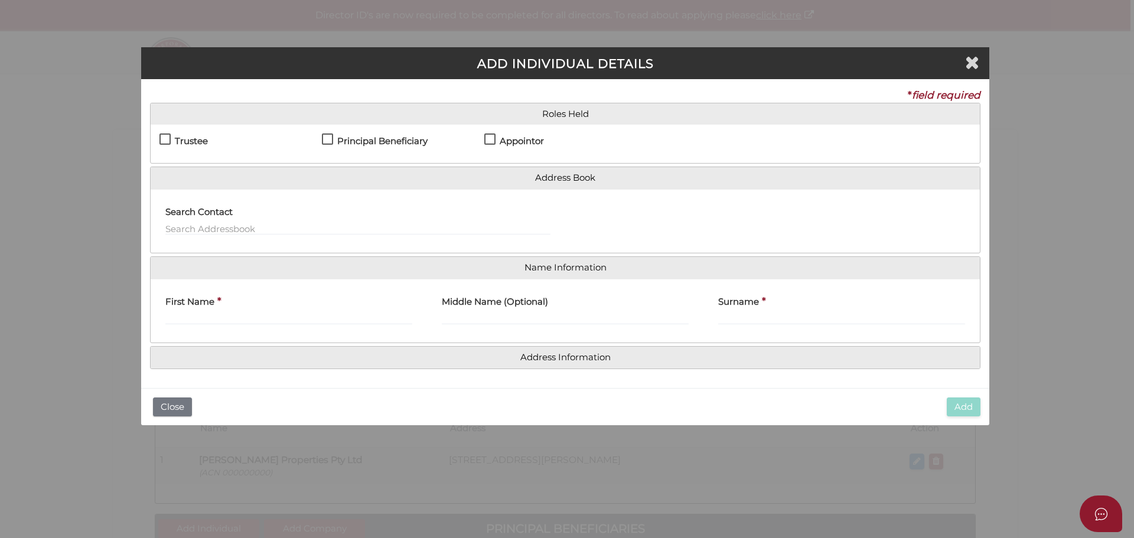
click at [329, 139] on label "Principal Beneficiary" at bounding box center [375, 143] width 106 height 15
checkbox input "true"
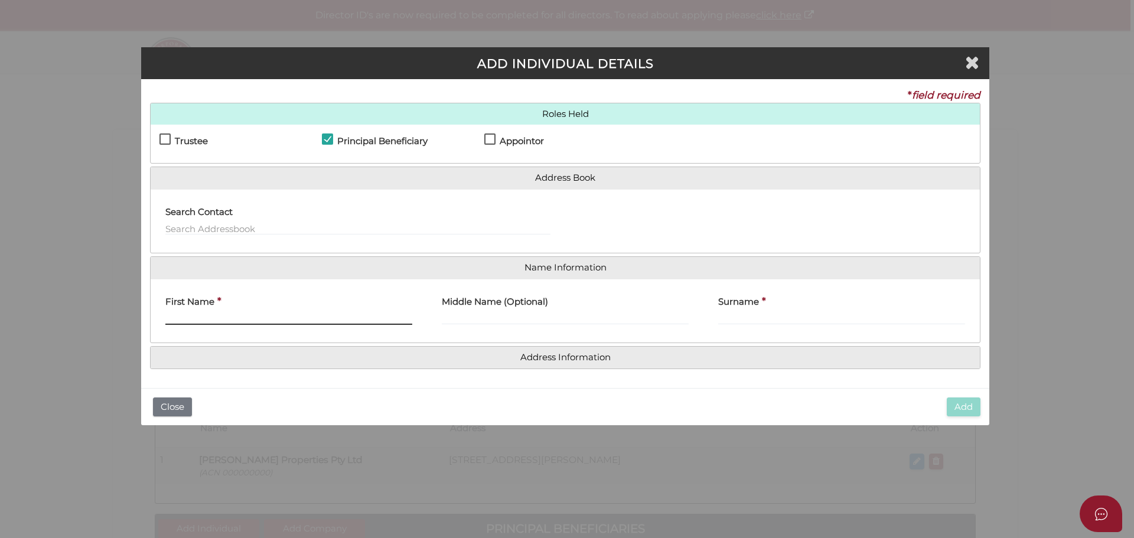
click at [194, 318] on input "First Name" at bounding box center [288, 318] width 247 height 13
type input "[PERSON_NAME]"
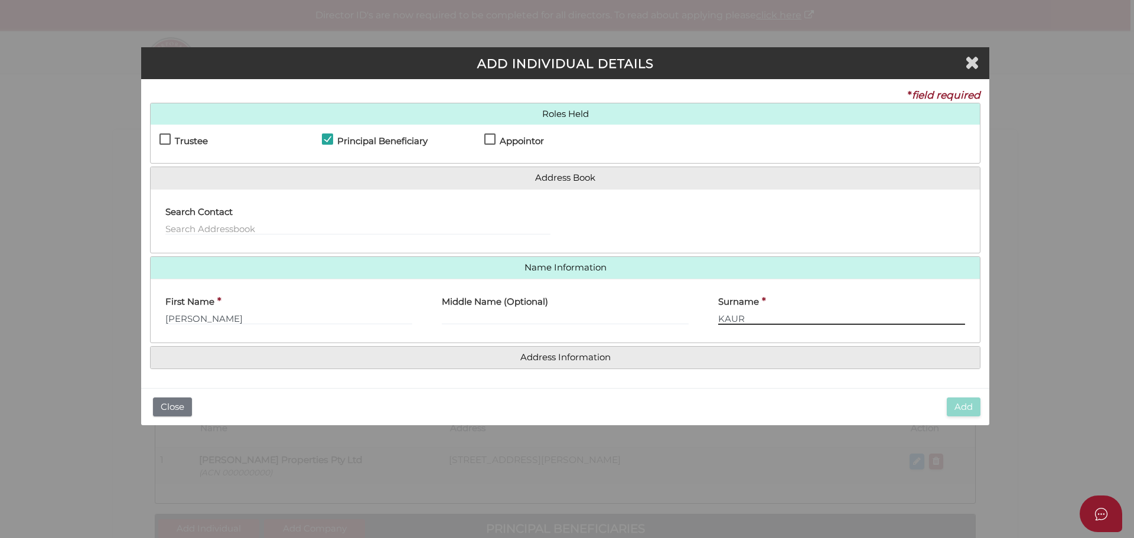
type input "KAUR"
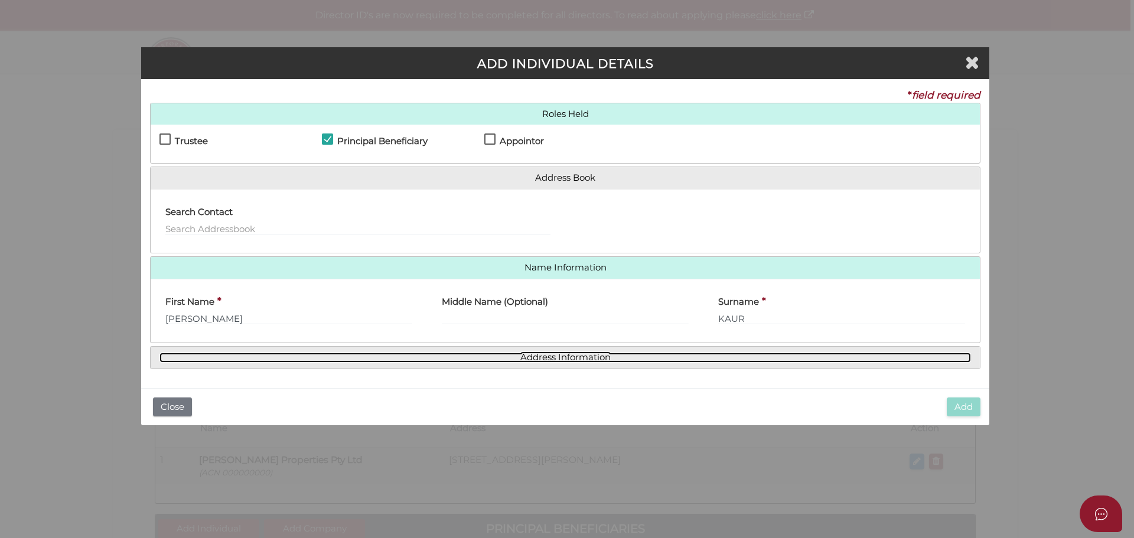
click at [498, 358] on link "Address Information" at bounding box center [564, 357] width 811 height 10
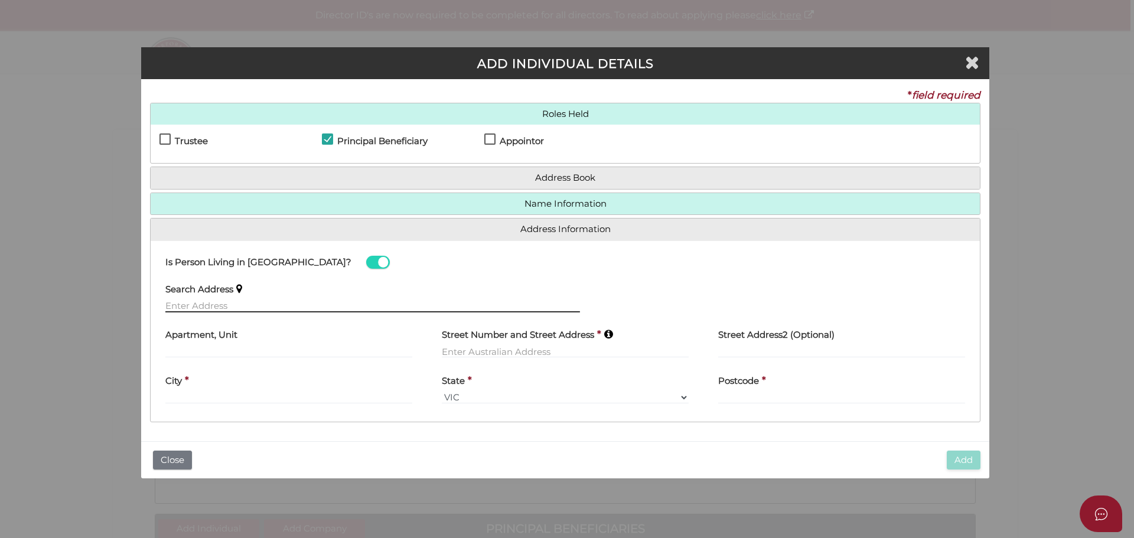
click at [216, 305] on input "text" at bounding box center [372, 305] width 414 height 13
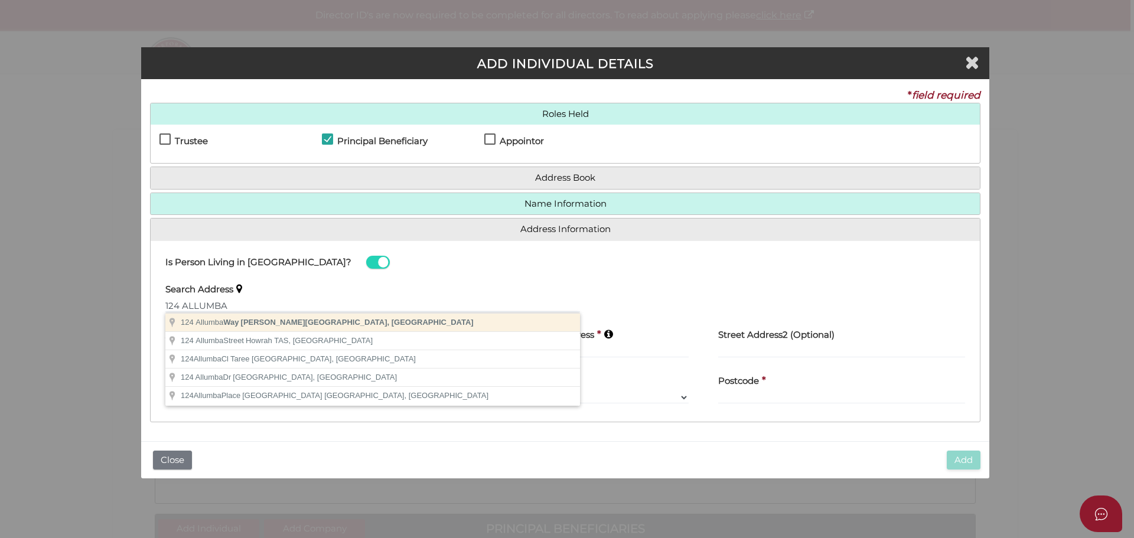
type input "124 Allumba Way, Wollert VIC, Australia"
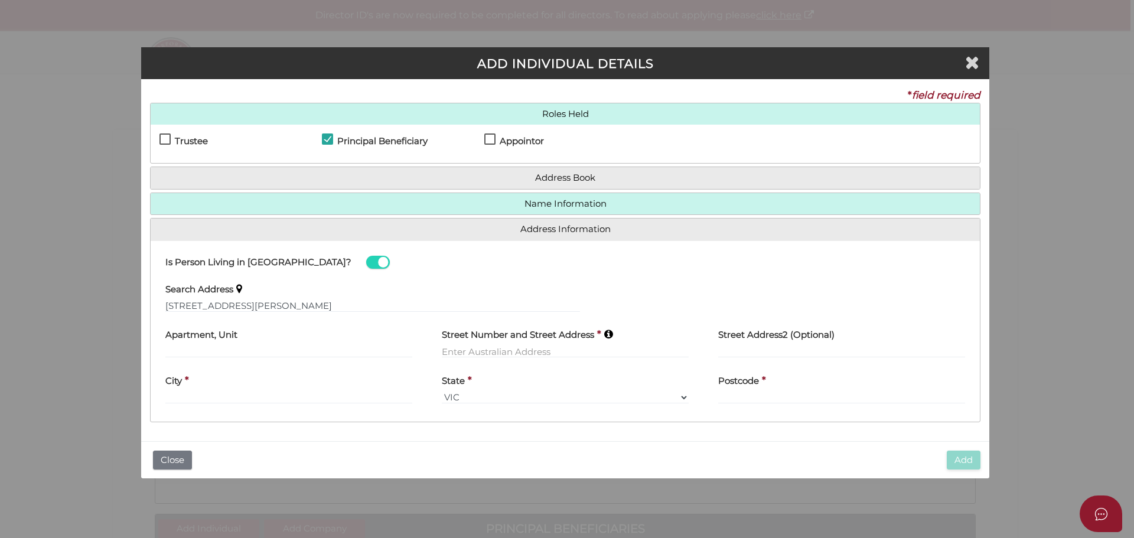
type input "124 Allumba Way"
type input "Wollert"
select select "VIC"
type input "3750"
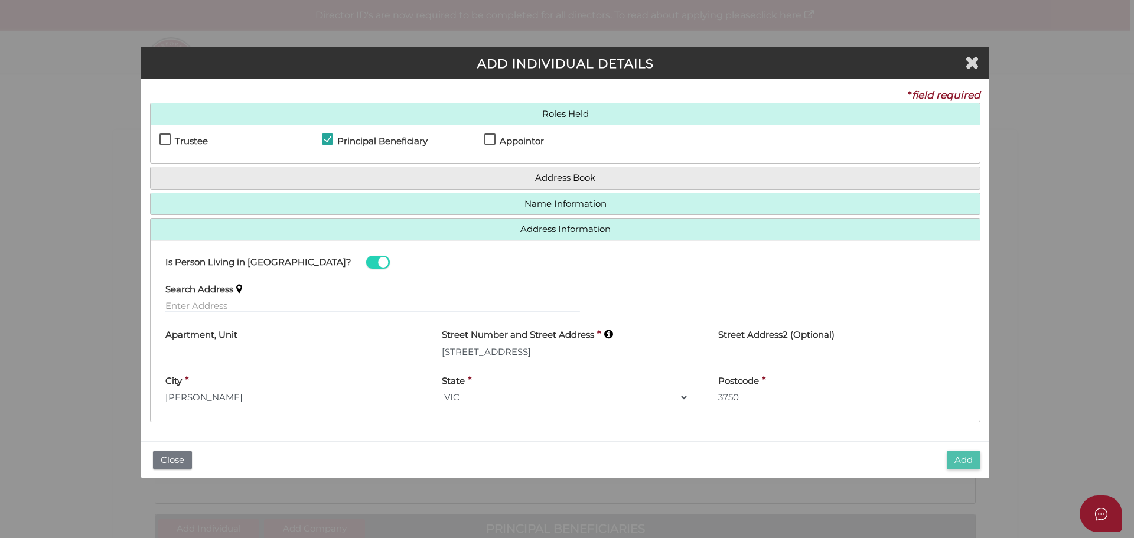
click at [959, 461] on button "Add" at bounding box center [963, 460] width 34 height 19
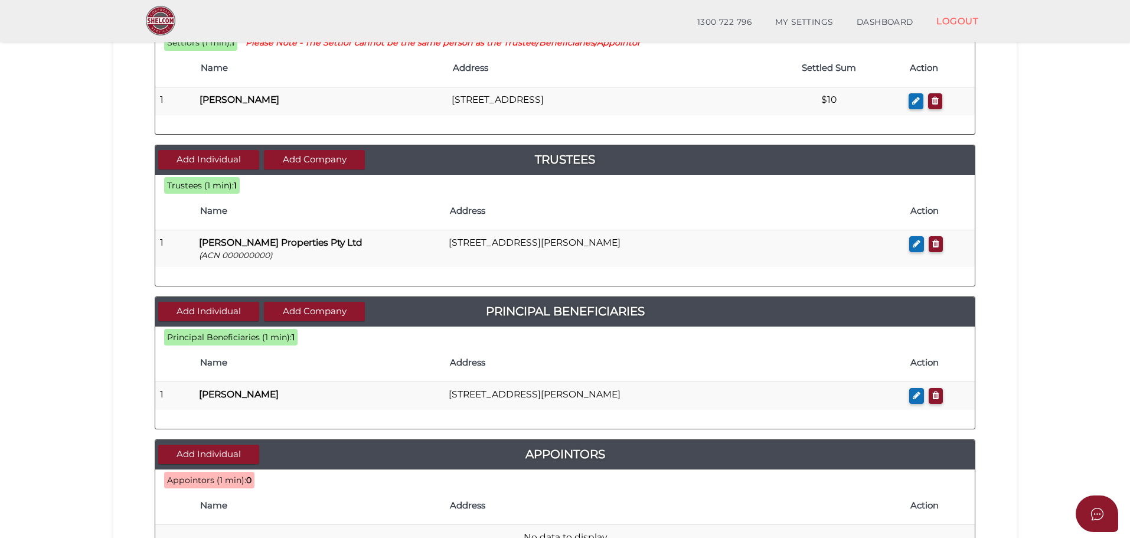
scroll to position [177, 0]
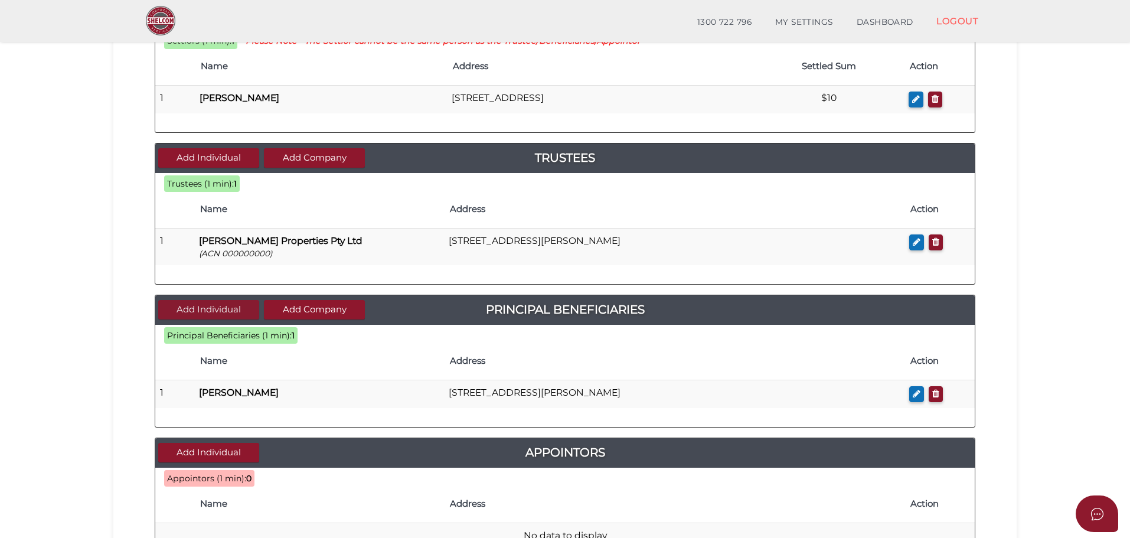
click at [226, 308] on button "Add Individual" at bounding box center [208, 309] width 101 height 19
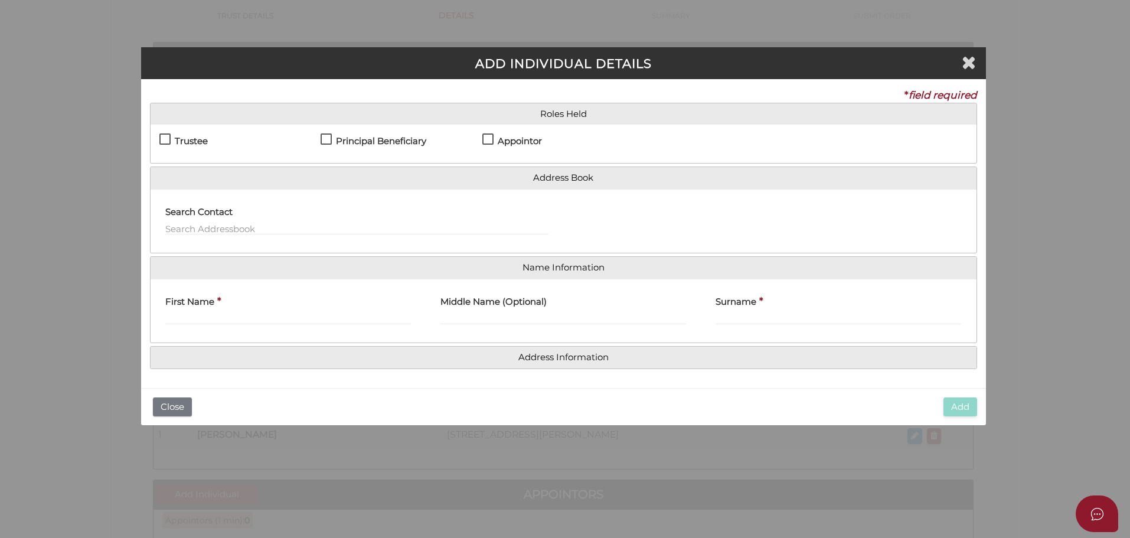
scroll to position [0, 0]
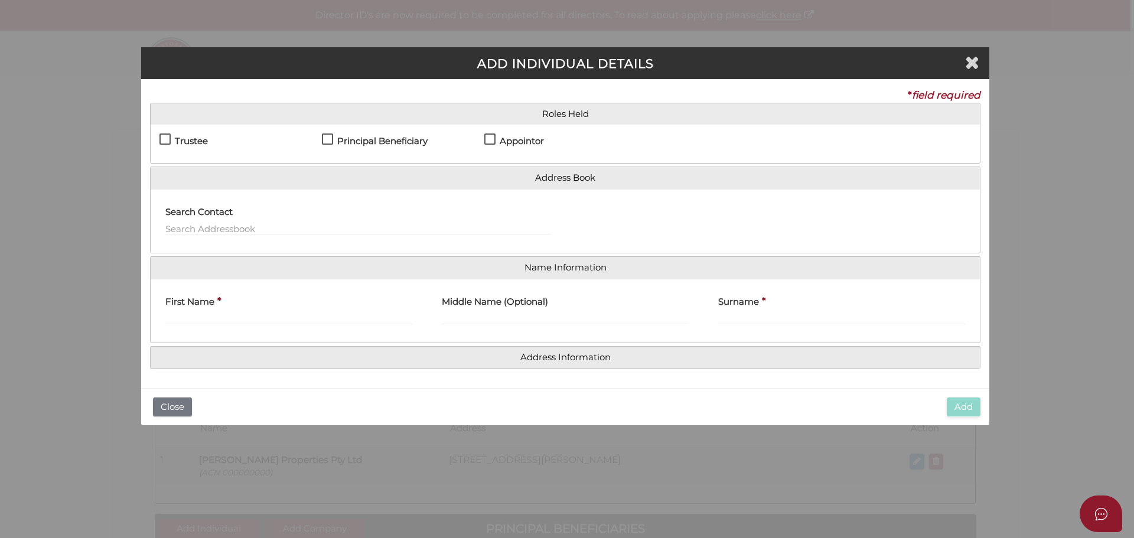
click at [327, 137] on label "Principal Beneficiary" at bounding box center [375, 143] width 106 height 15
checkbox input "true"
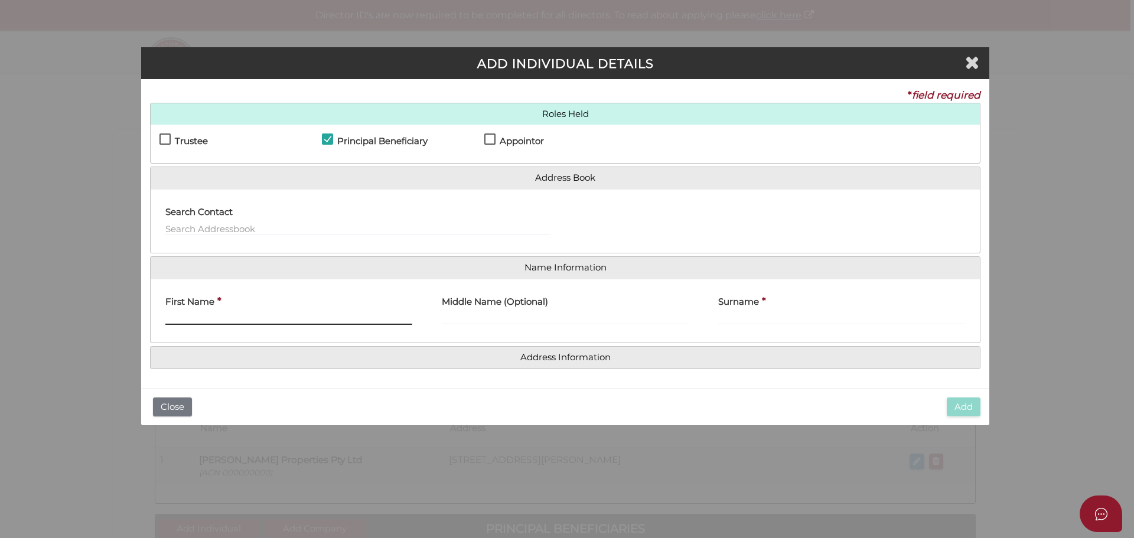
click at [194, 315] on input "First Name" at bounding box center [288, 318] width 247 height 13
type input "RAMANDEEP"
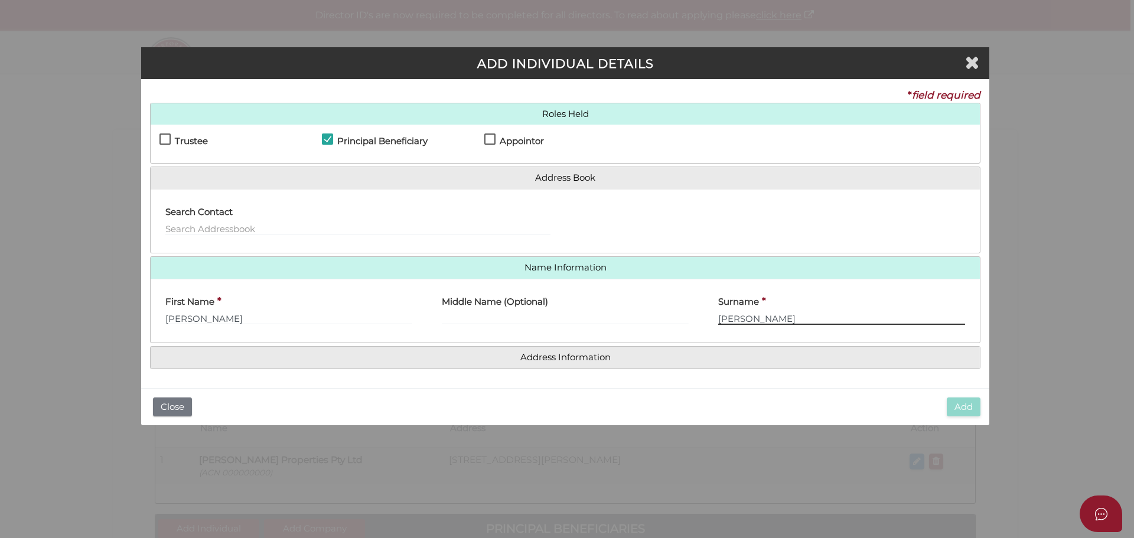
type input "SINGH"
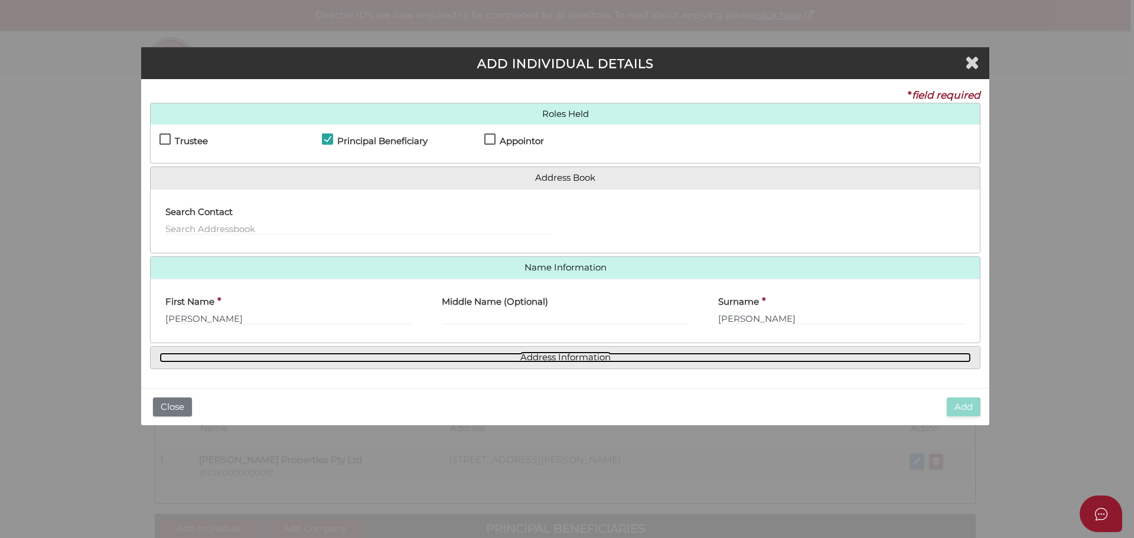
click at [491, 354] on link "Address Information" at bounding box center [564, 357] width 811 height 10
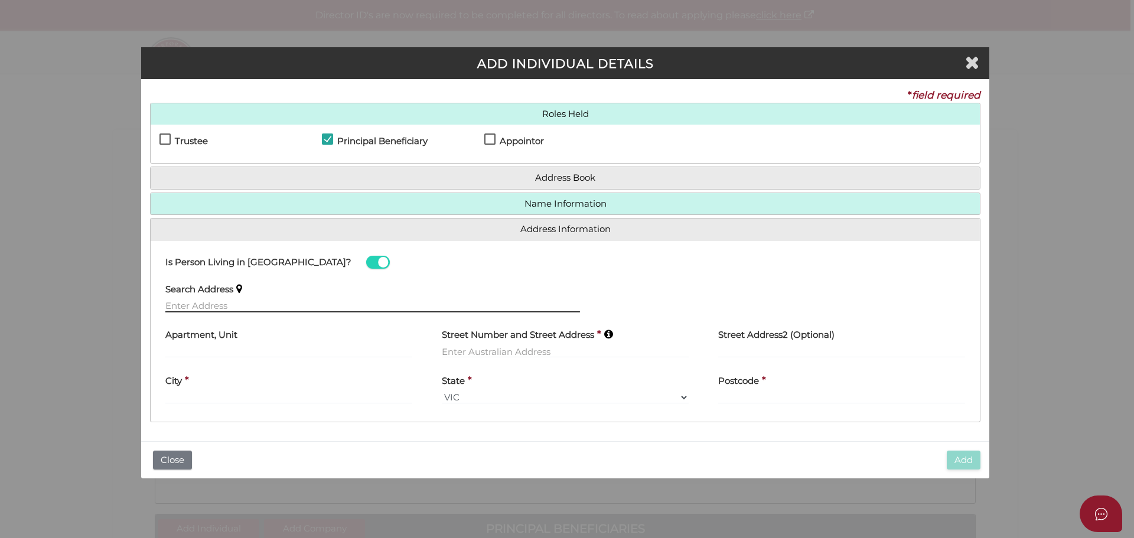
click at [225, 312] on input "text" at bounding box center [372, 305] width 414 height 13
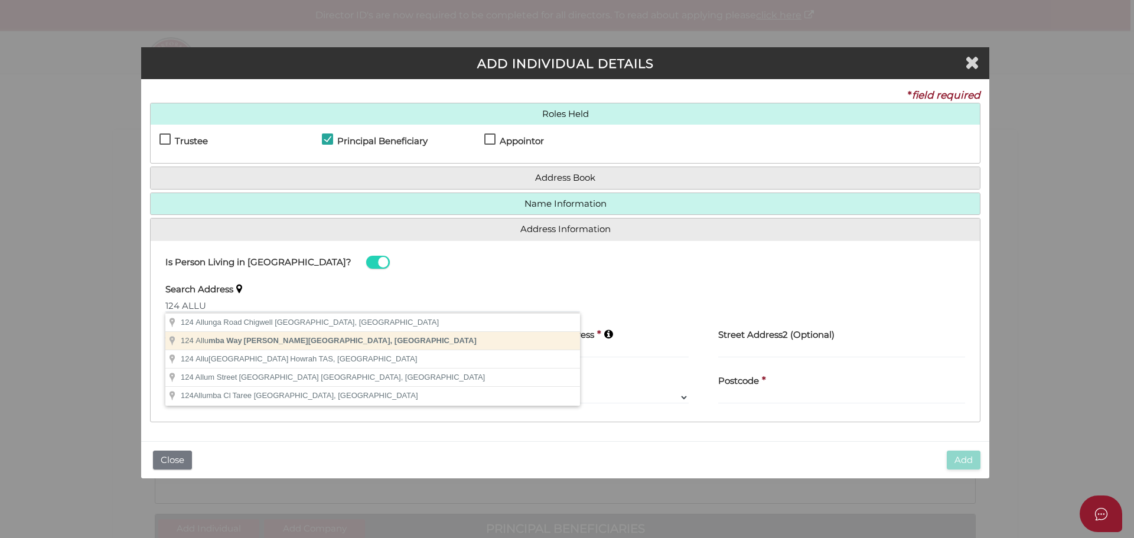
type input "[STREET_ADDRESS][PERSON_NAME]"
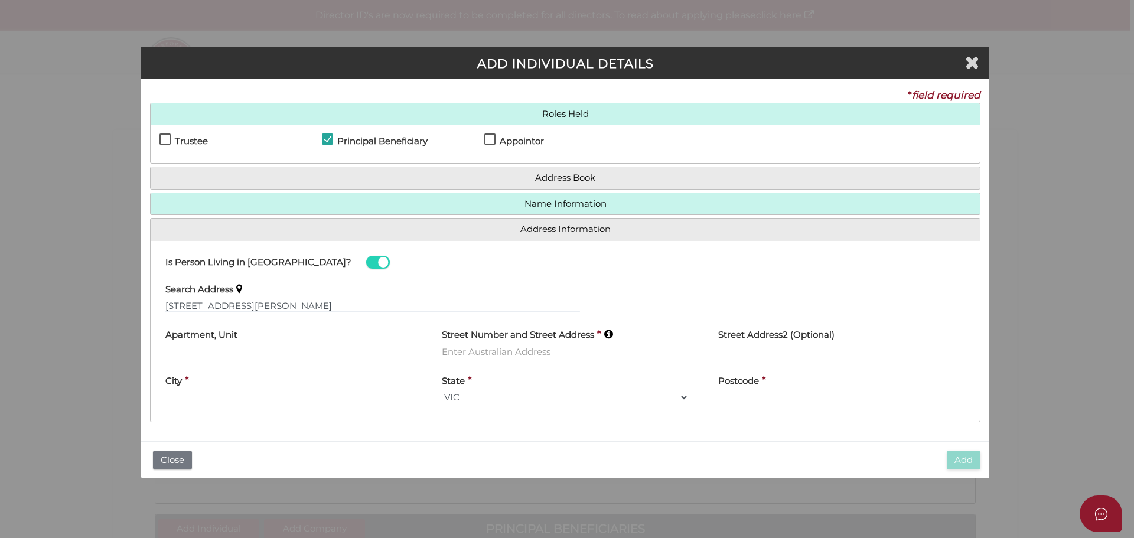
type input "[STREET_ADDRESS]"
type input "[PERSON_NAME]"
select select "VIC"
type input "3750"
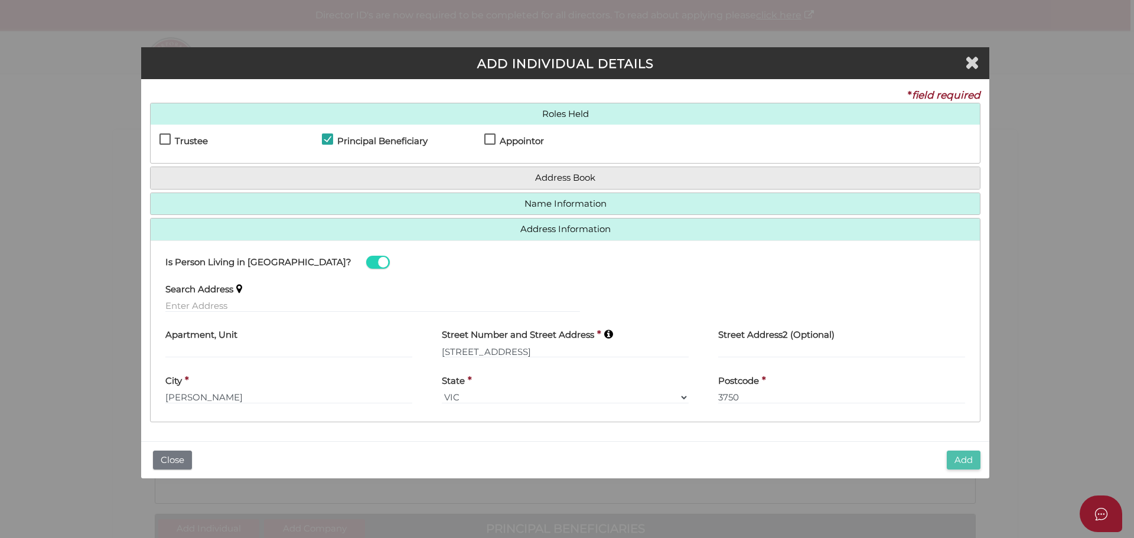
click at [972, 461] on button "Add" at bounding box center [963, 460] width 34 height 19
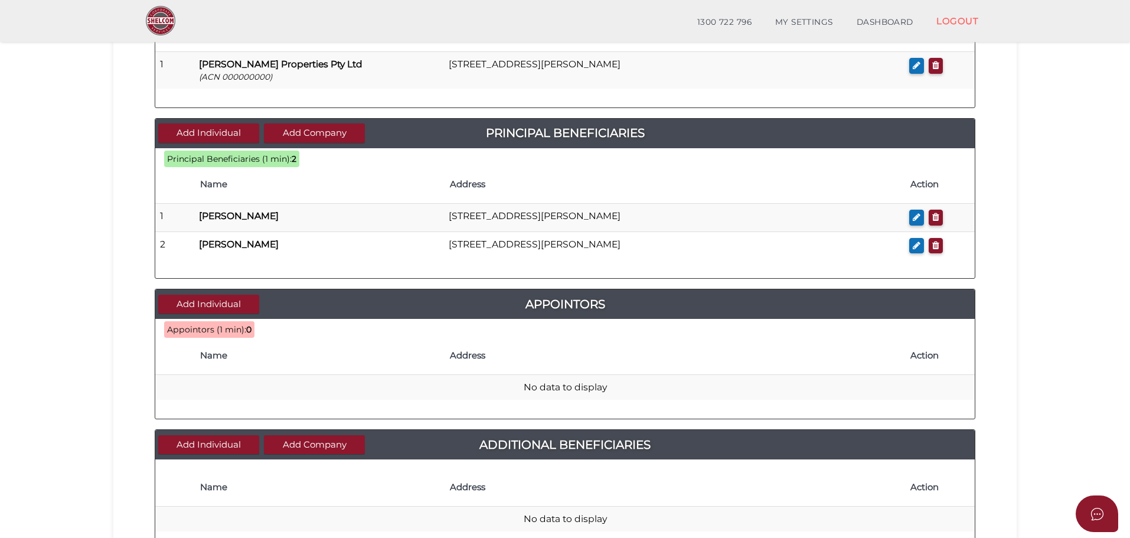
scroll to position [354, 0]
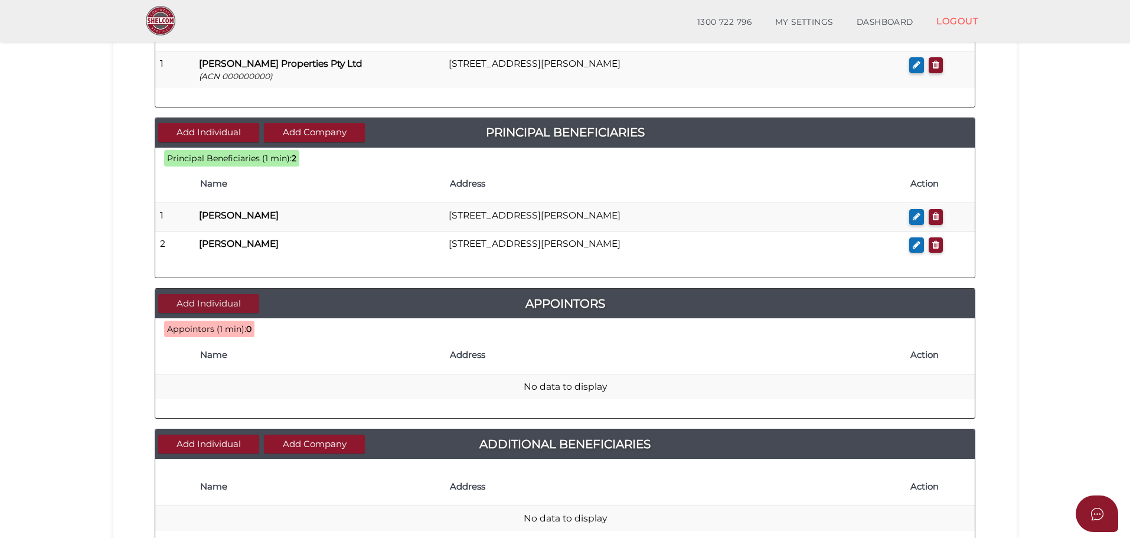
click at [220, 302] on button "Add Individual" at bounding box center [208, 303] width 101 height 19
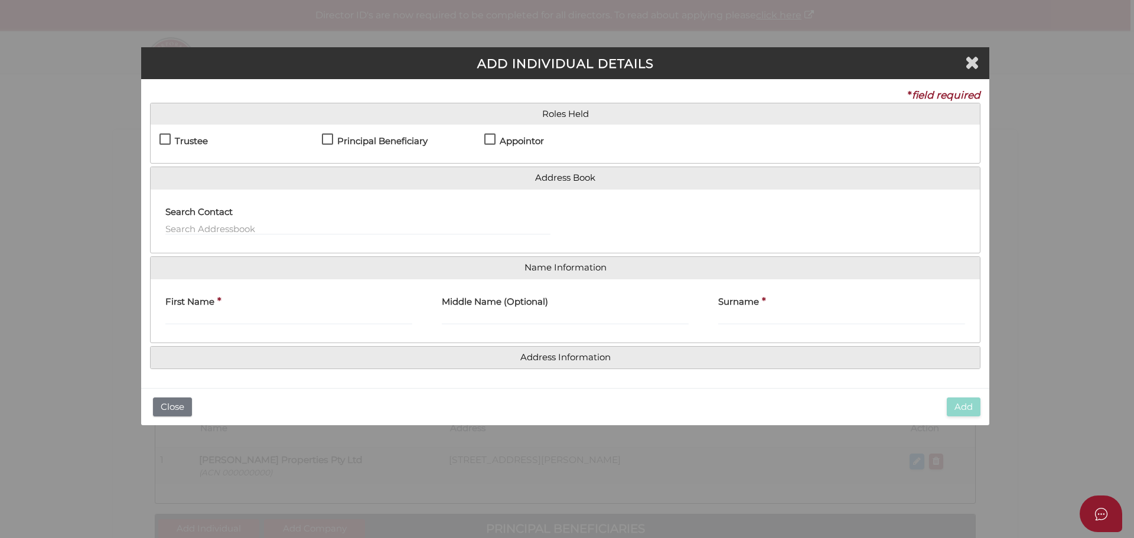
click at [489, 137] on label "Appointor" at bounding box center [514, 143] width 60 height 15
checkbox input "true"
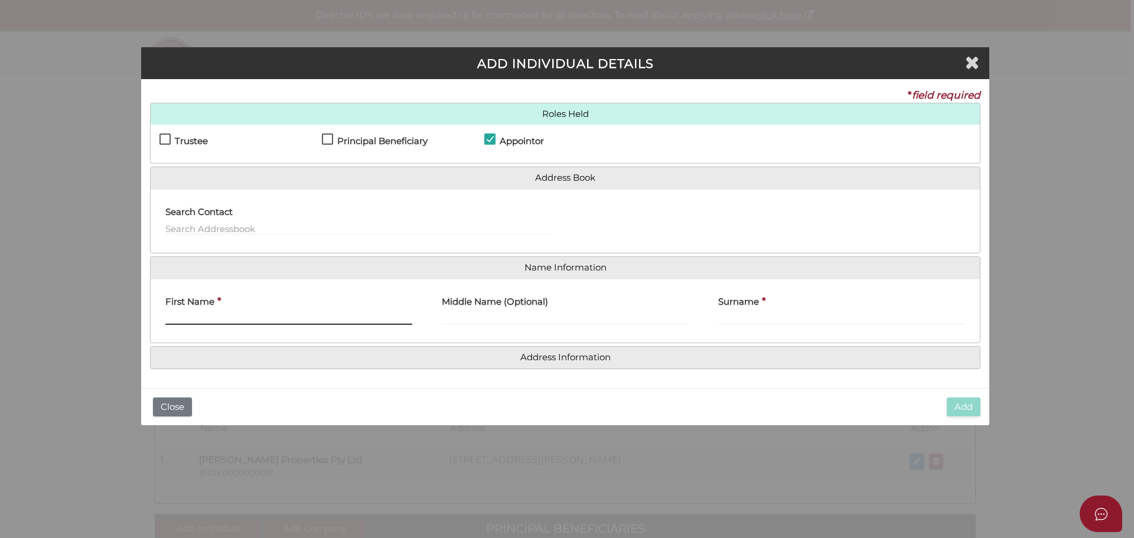
click at [209, 314] on input "First Name" at bounding box center [288, 318] width 247 height 13
type input "[PERSON_NAME]"
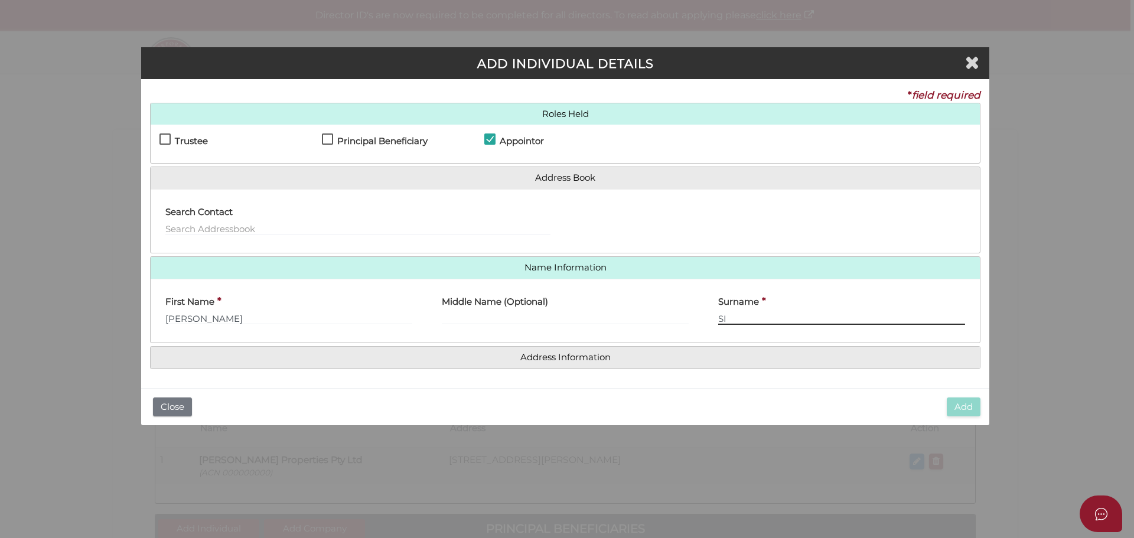
type input "S"
type input "KAUR"
click at [235, 322] on input "[PERSON_NAME]" at bounding box center [288, 318] width 247 height 13
type input "R"
type input "[PERSON_NAME]"
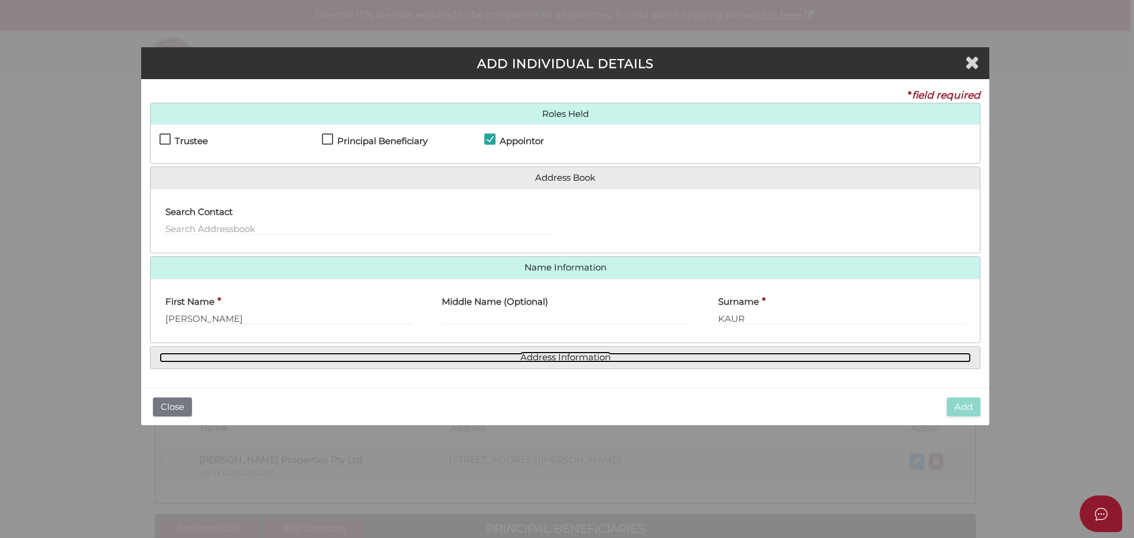
click at [361, 361] on link "Address Information" at bounding box center [564, 357] width 811 height 10
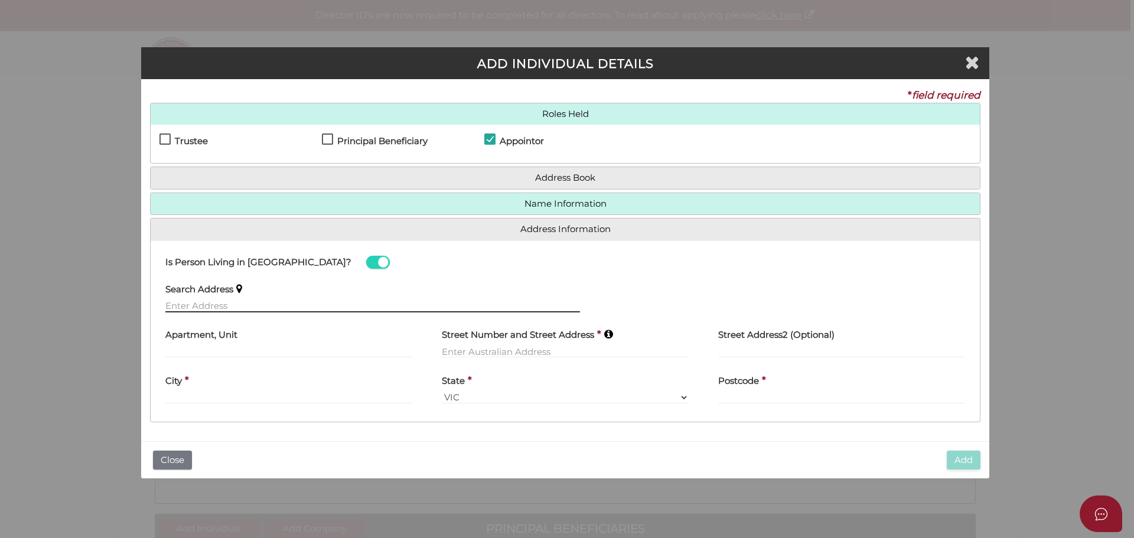
click at [220, 303] on input "text" at bounding box center [372, 305] width 414 height 13
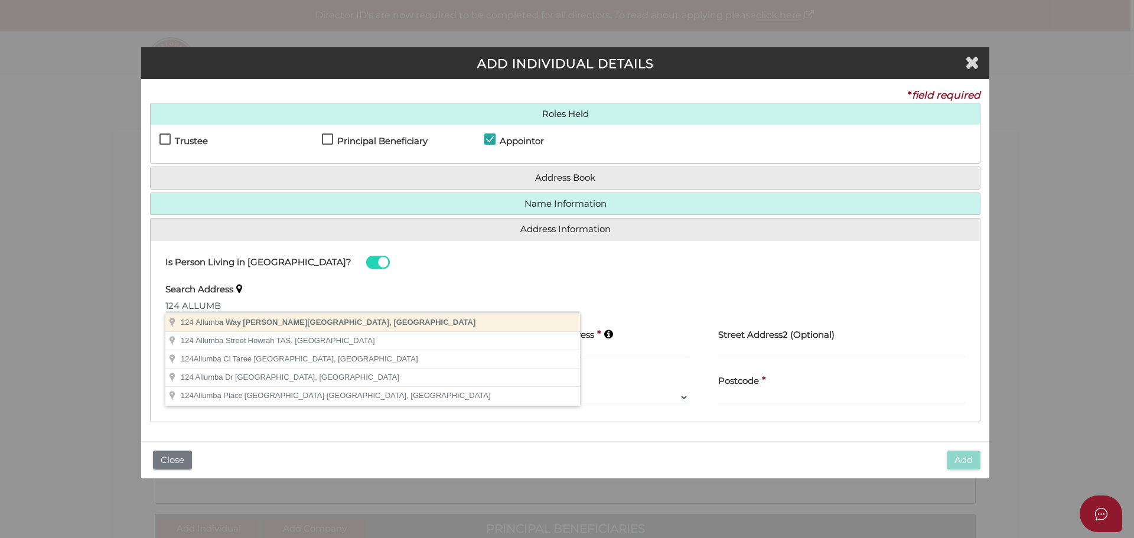
type input "[STREET_ADDRESS][PERSON_NAME]"
type input "[STREET_ADDRESS]"
type input "[PERSON_NAME]"
select select "VIC"
type input "3750"
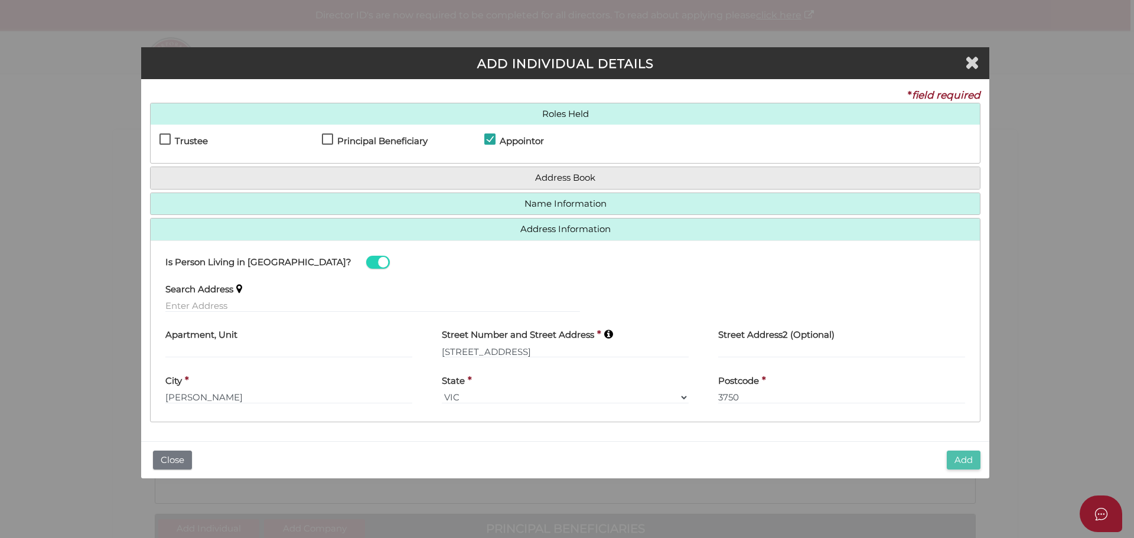
click at [965, 464] on button "Add" at bounding box center [963, 460] width 34 height 19
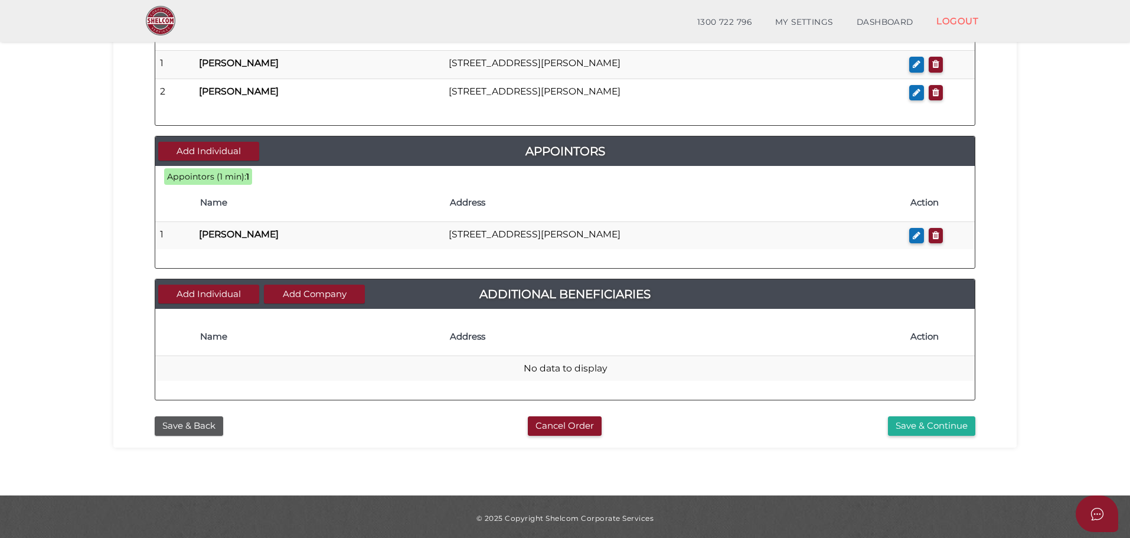
scroll to position [510, 0]
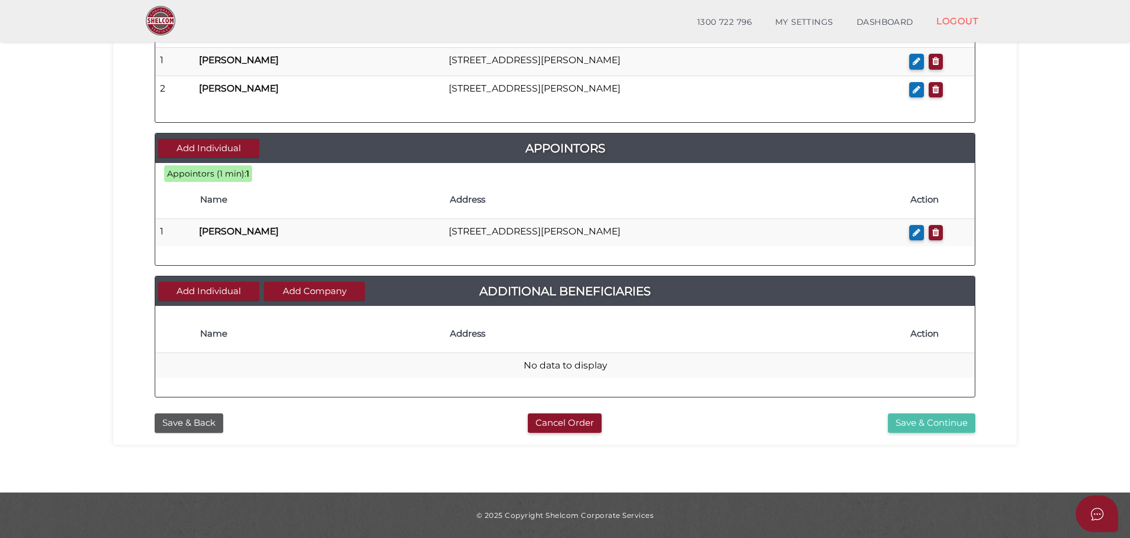
click at [939, 420] on button "Save & Continue" at bounding box center [931, 422] width 87 height 19
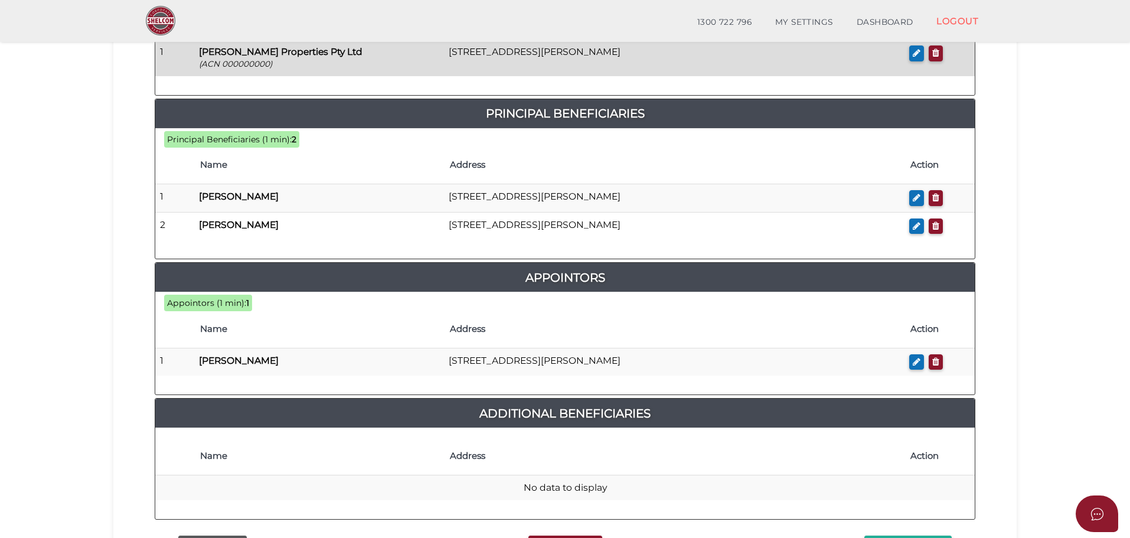
scroll to position [628, 0]
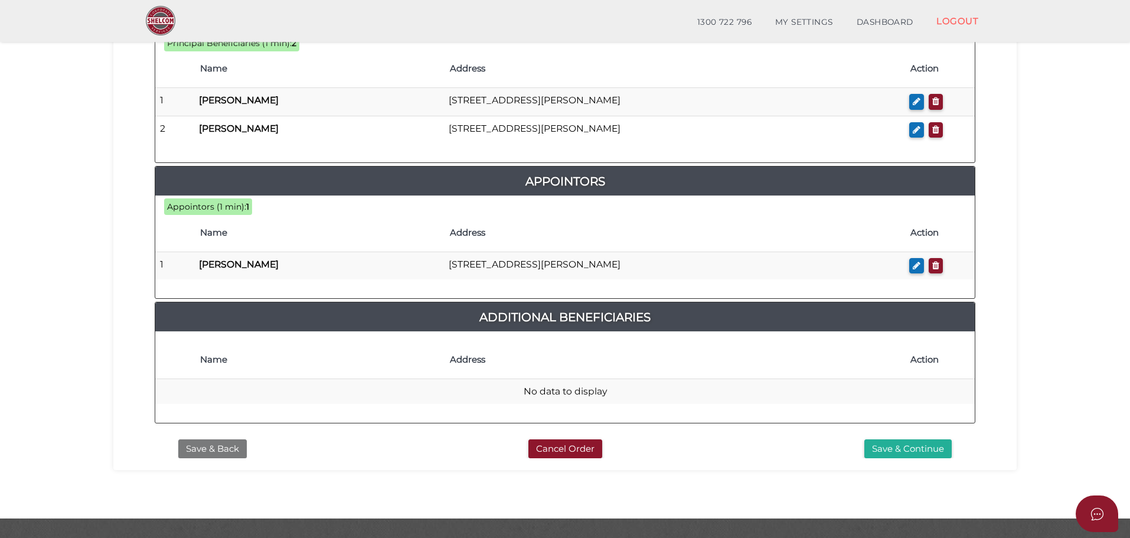
click at [216, 439] on button "Save & Back" at bounding box center [212, 448] width 68 height 19
